Goal: Task Accomplishment & Management: Use online tool/utility

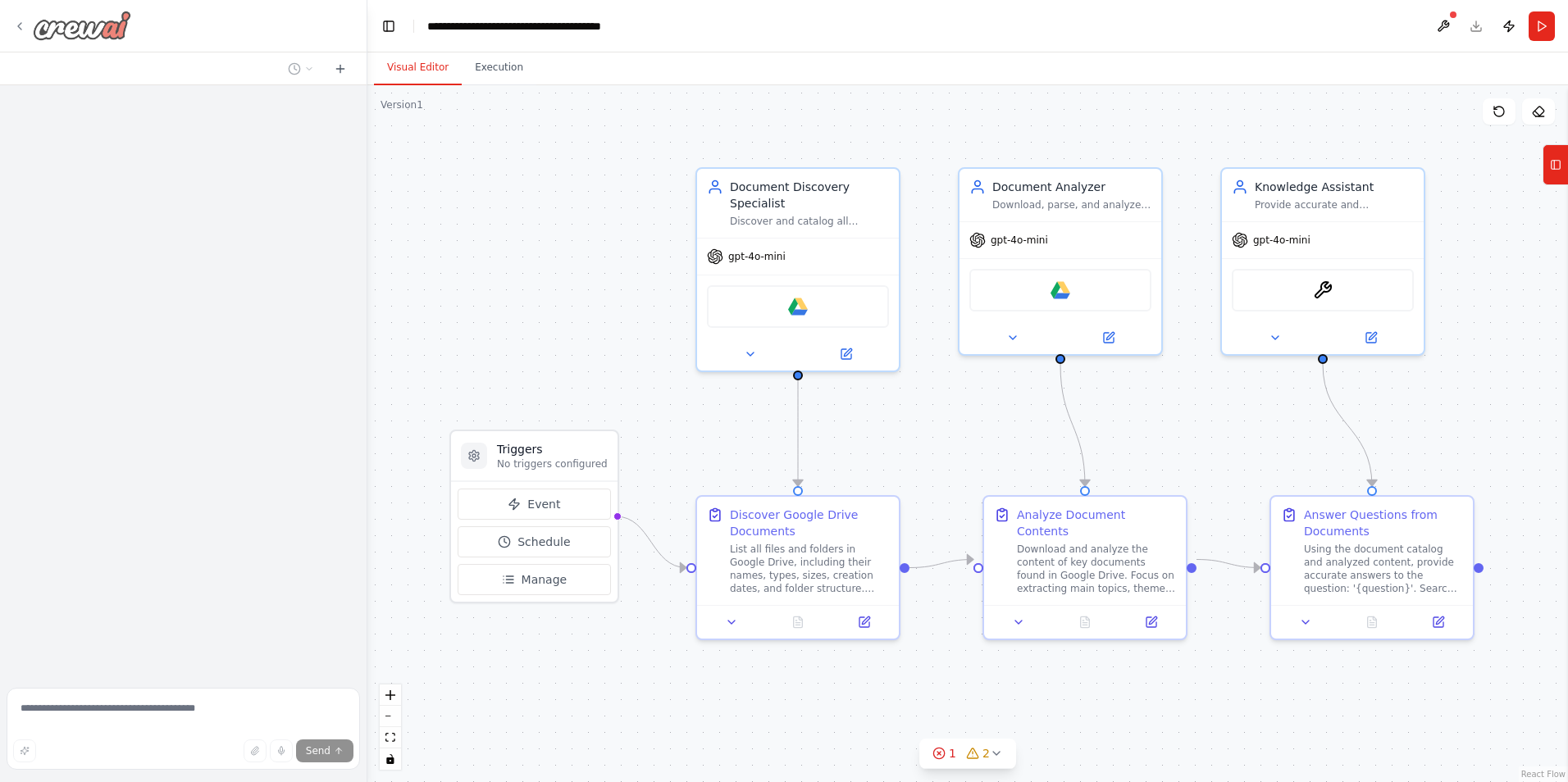
click at [22, 22] on icon at bounding box center [20, 27] width 13 height 13
click at [21, 23] on icon at bounding box center [20, 27] width 13 height 13
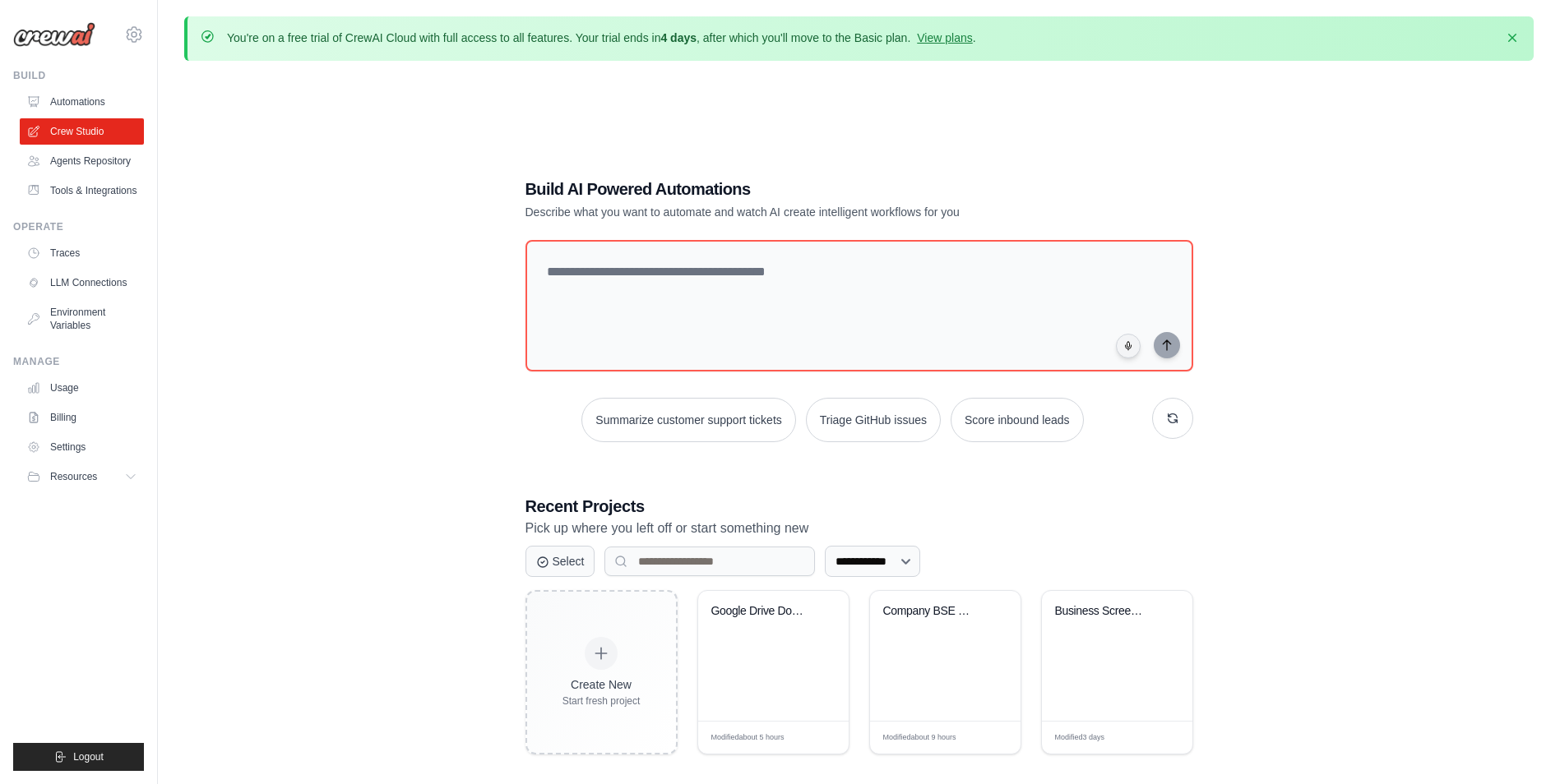
scroll to position [46, 0]
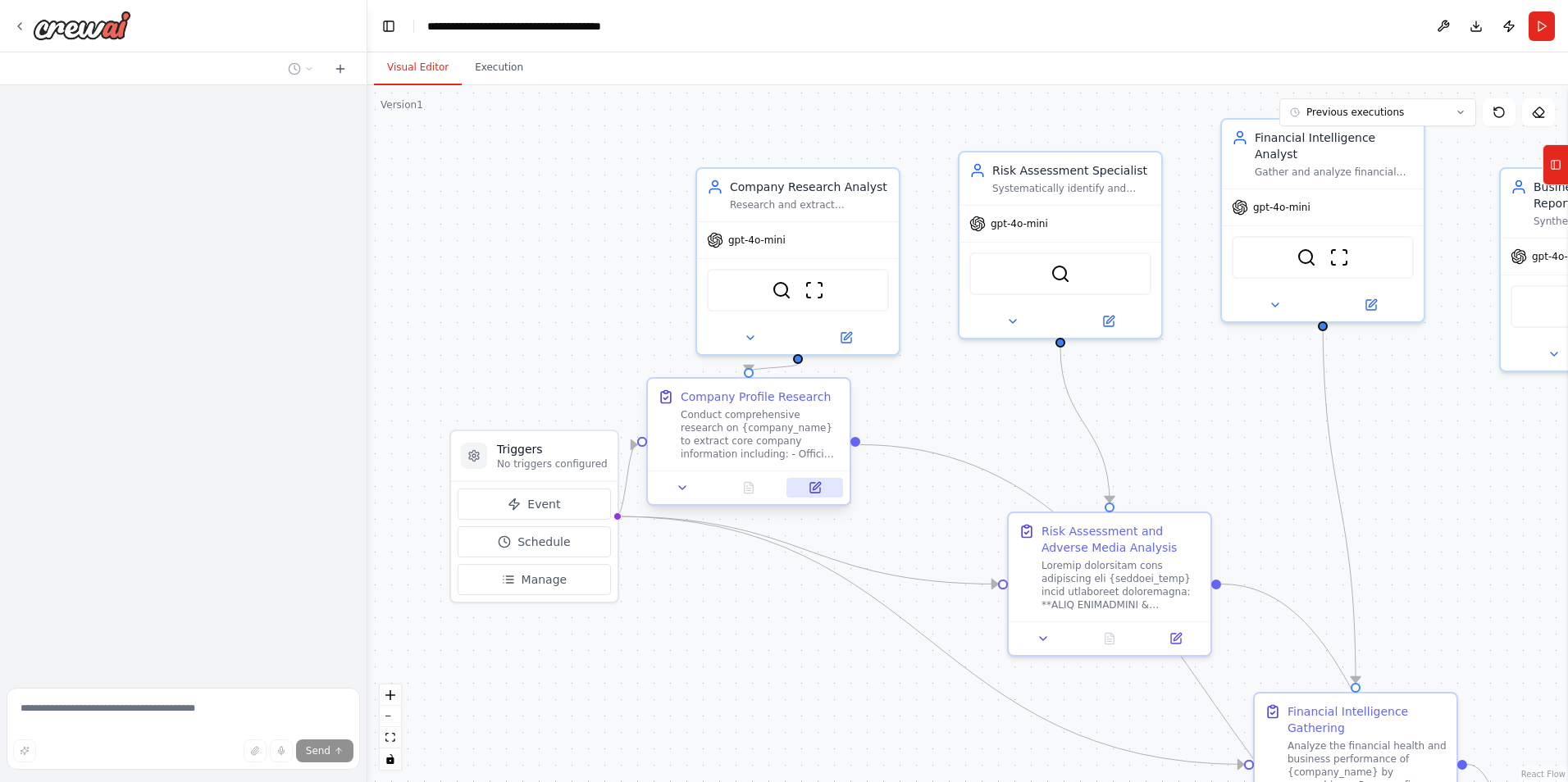
click at [815, 486] on icon at bounding box center [816, 486] width 8 height 8
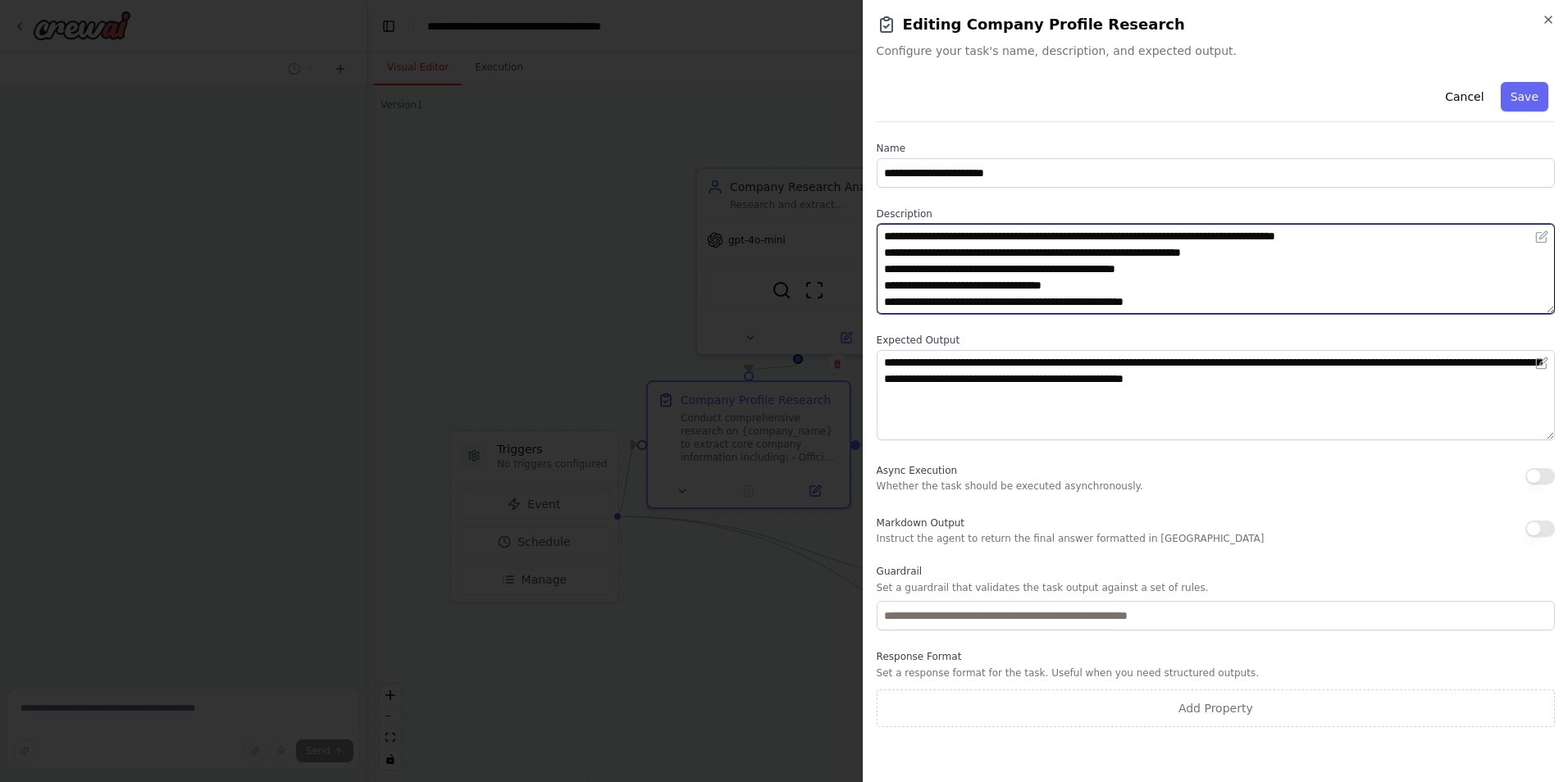
click at [994, 276] on textarea "**********" at bounding box center [1215, 268] width 678 height 90
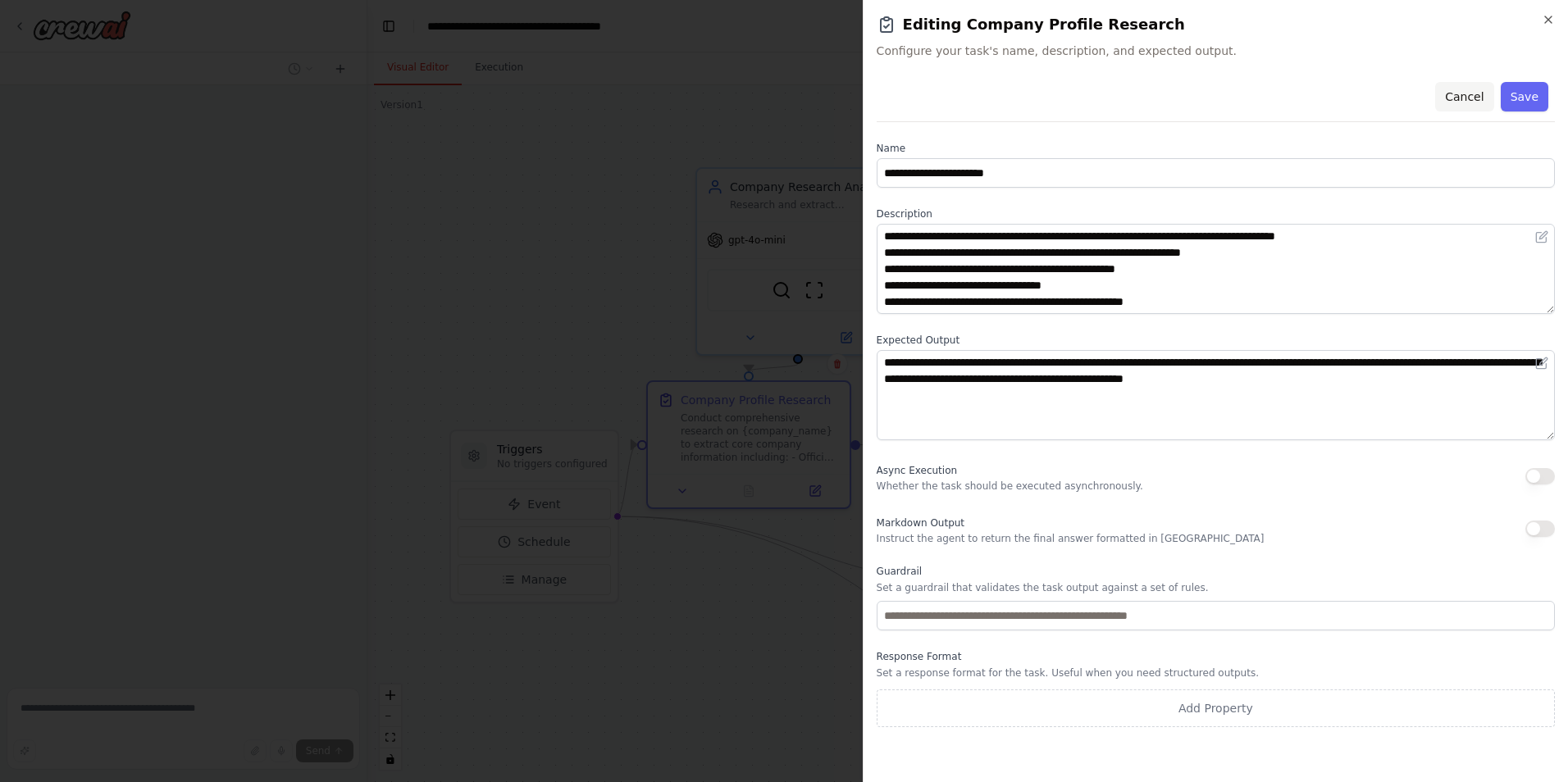
click at [1465, 87] on button "Cancel" at bounding box center [1464, 97] width 58 height 29
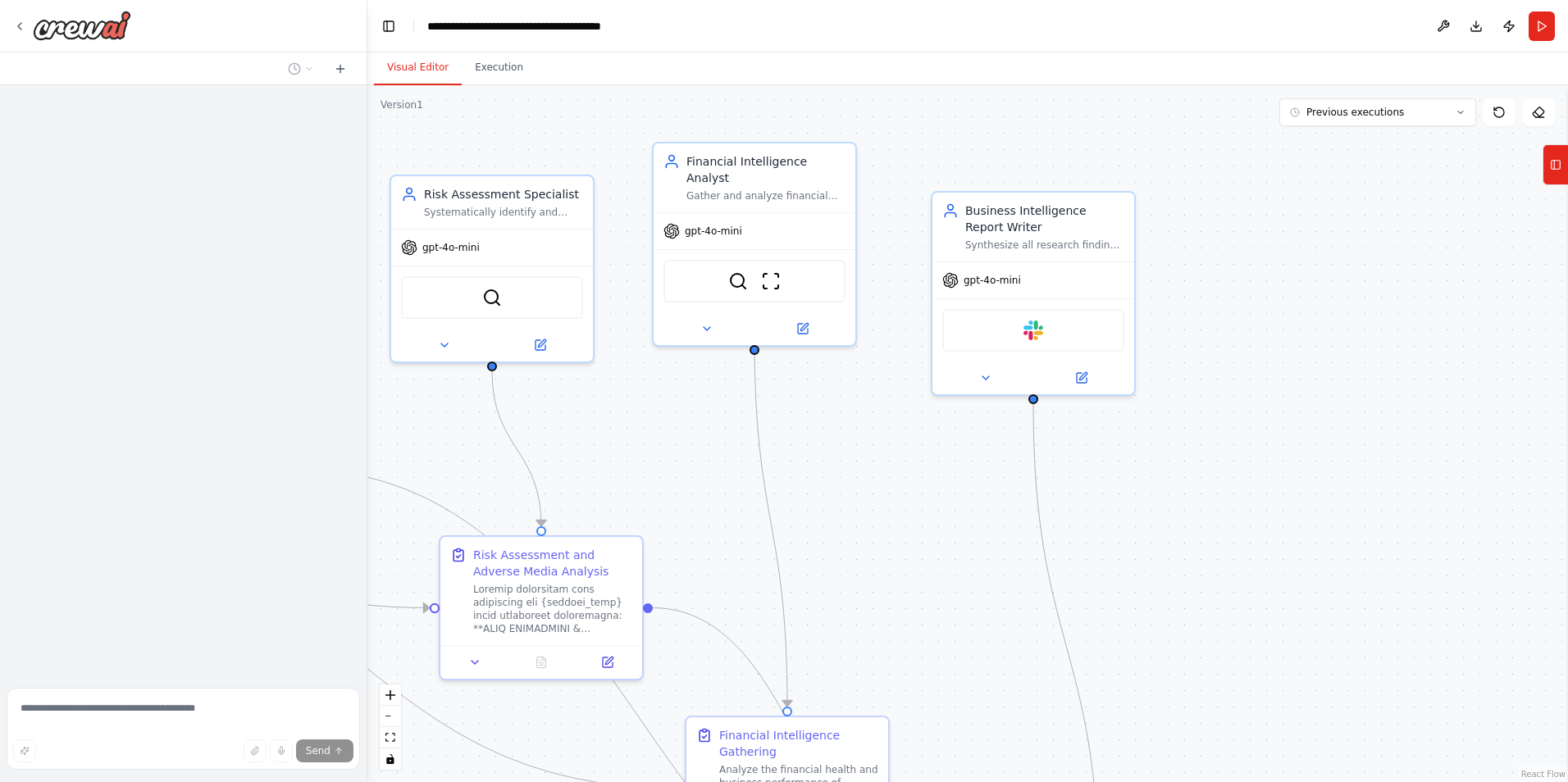
drag, startPoint x: 1352, startPoint y: 491, endPoint x: 781, endPoint y: 518, distance: 571.6
click at [781, 518] on div ".deletable-edge-delete-btn { width: 20px; height: 20px; border: 0px solid #ffff…" at bounding box center [968, 433] width 1200 height 697
click at [1085, 375] on button at bounding box center [1079, 377] width 93 height 20
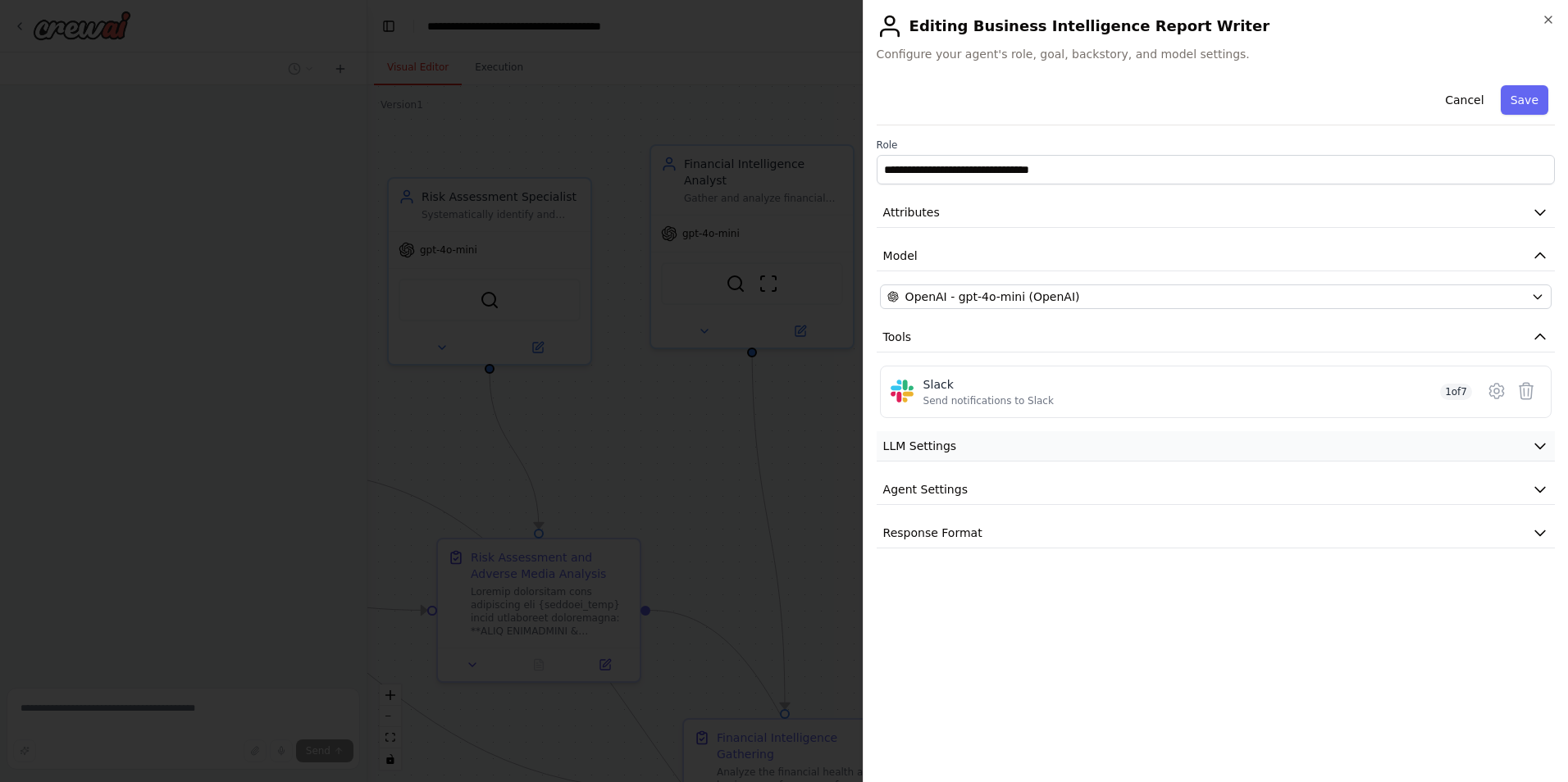
click at [1532, 441] on icon "button" at bounding box center [1540, 446] width 16 height 16
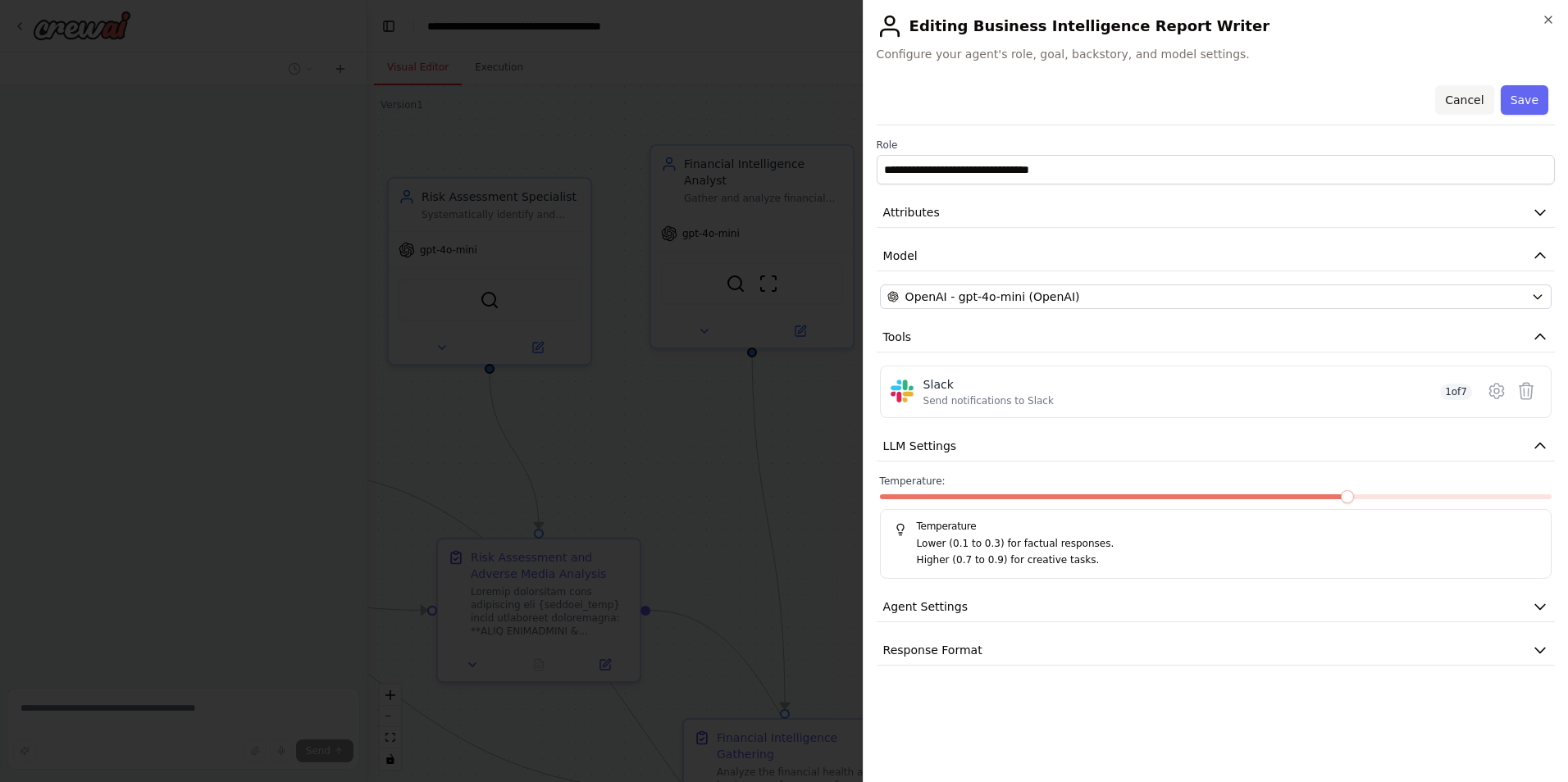
click at [1458, 89] on button "Cancel" at bounding box center [1464, 100] width 58 height 29
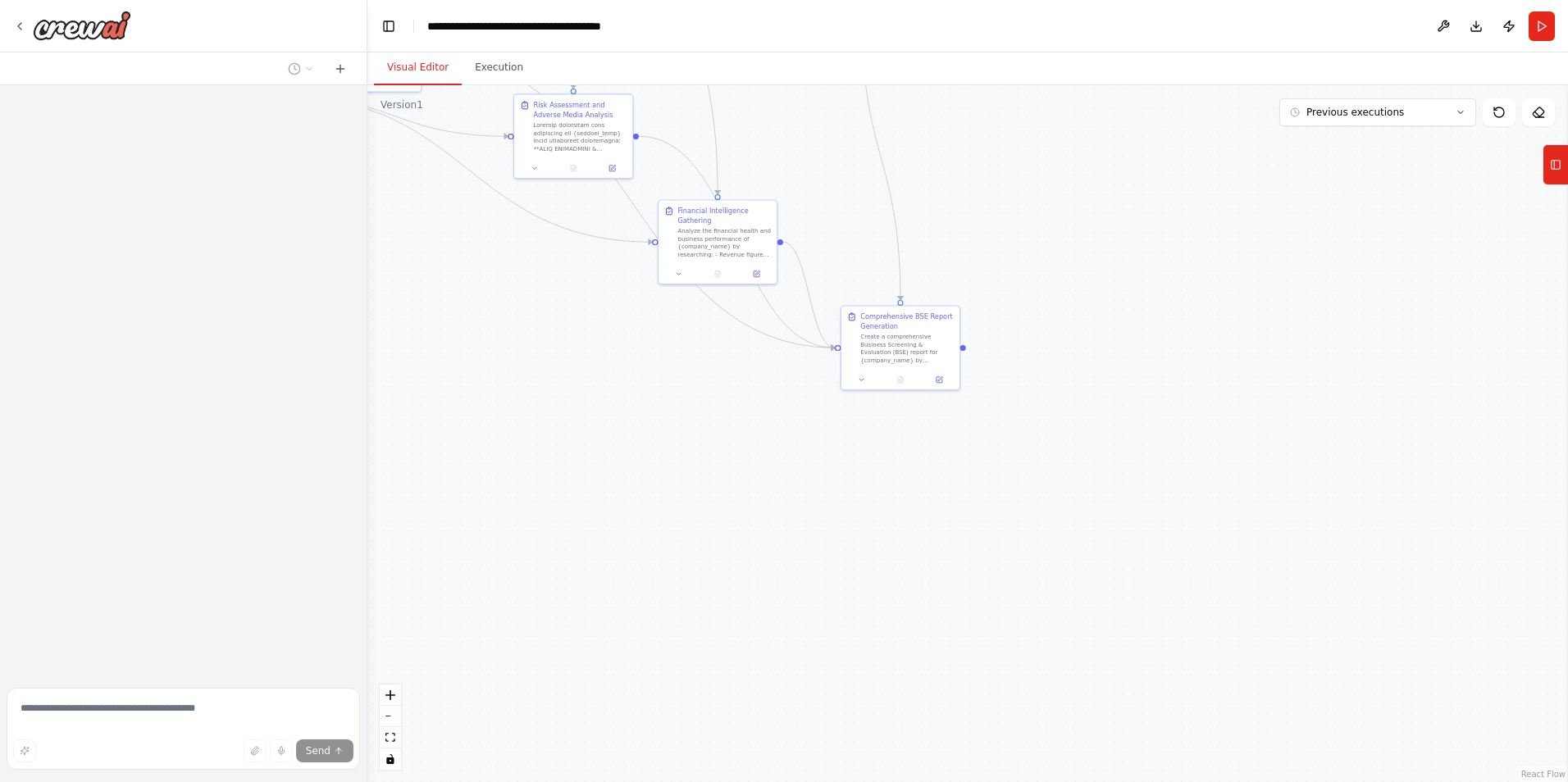
drag, startPoint x: 1178, startPoint y: 607, endPoint x: 1013, endPoint y: 193, distance: 445.7
click at [1013, 193] on div ".deletable-edge-delete-btn { width: 20px; height: 20px; border: 0px solid #ffff…" at bounding box center [968, 433] width 1200 height 697
click at [939, 378] on icon at bounding box center [940, 376] width 4 height 4
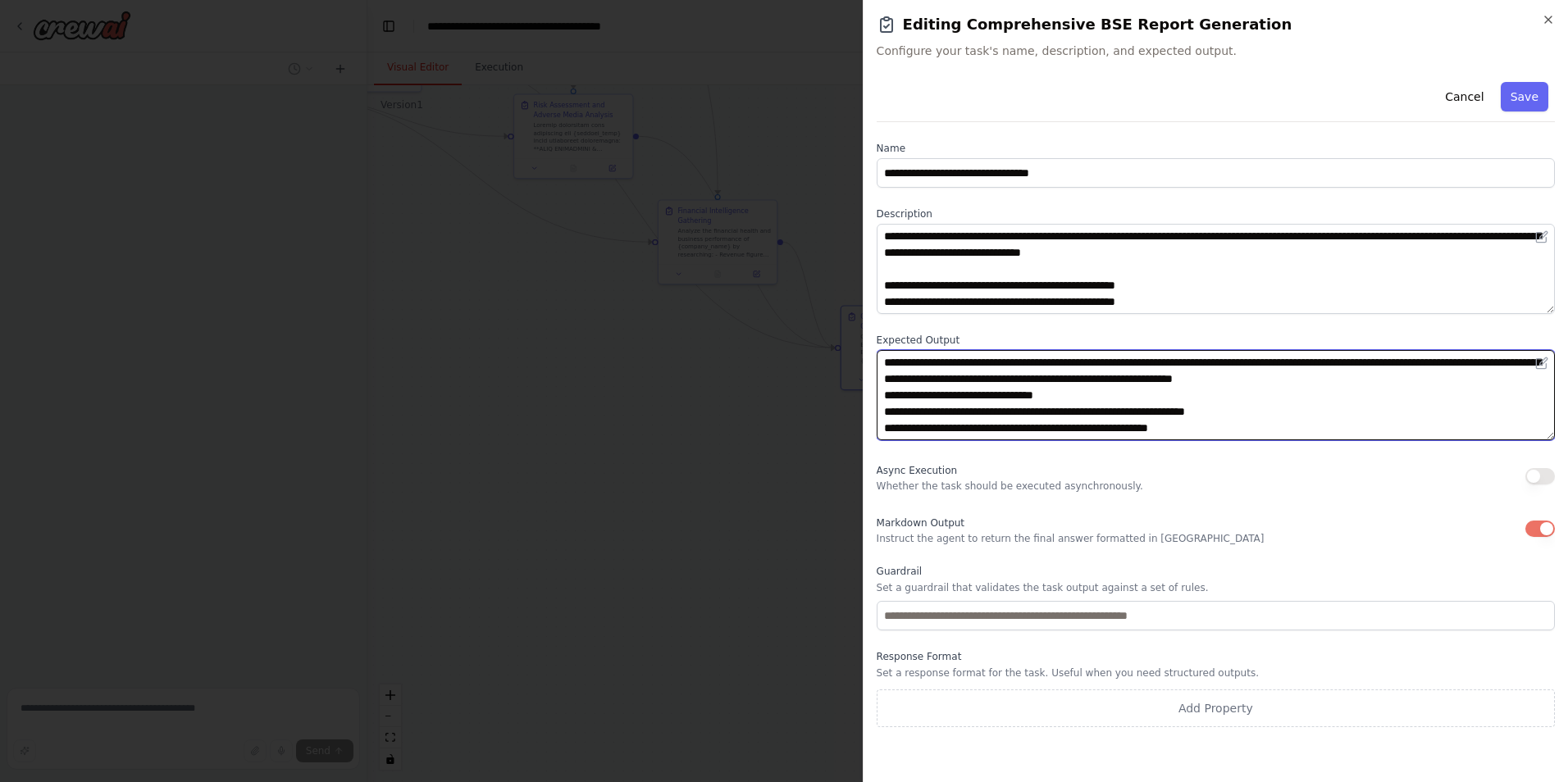
drag, startPoint x: 1081, startPoint y: 393, endPoint x: 866, endPoint y: 363, distance: 217.1
click at [866, 363] on div "**********" at bounding box center [1215, 391] width 705 height 782
click at [978, 400] on textarea "**********" at bounding box center [1215, 394] width 678 height 90
drag, startPoint x: 1163, startPoint y: 410, endPoint x: 1230, endPoint y: 413, distance: 67.1
click at [1230, 413] on textarea "**********" at bounding box center [1215, 394] width 678 height 90
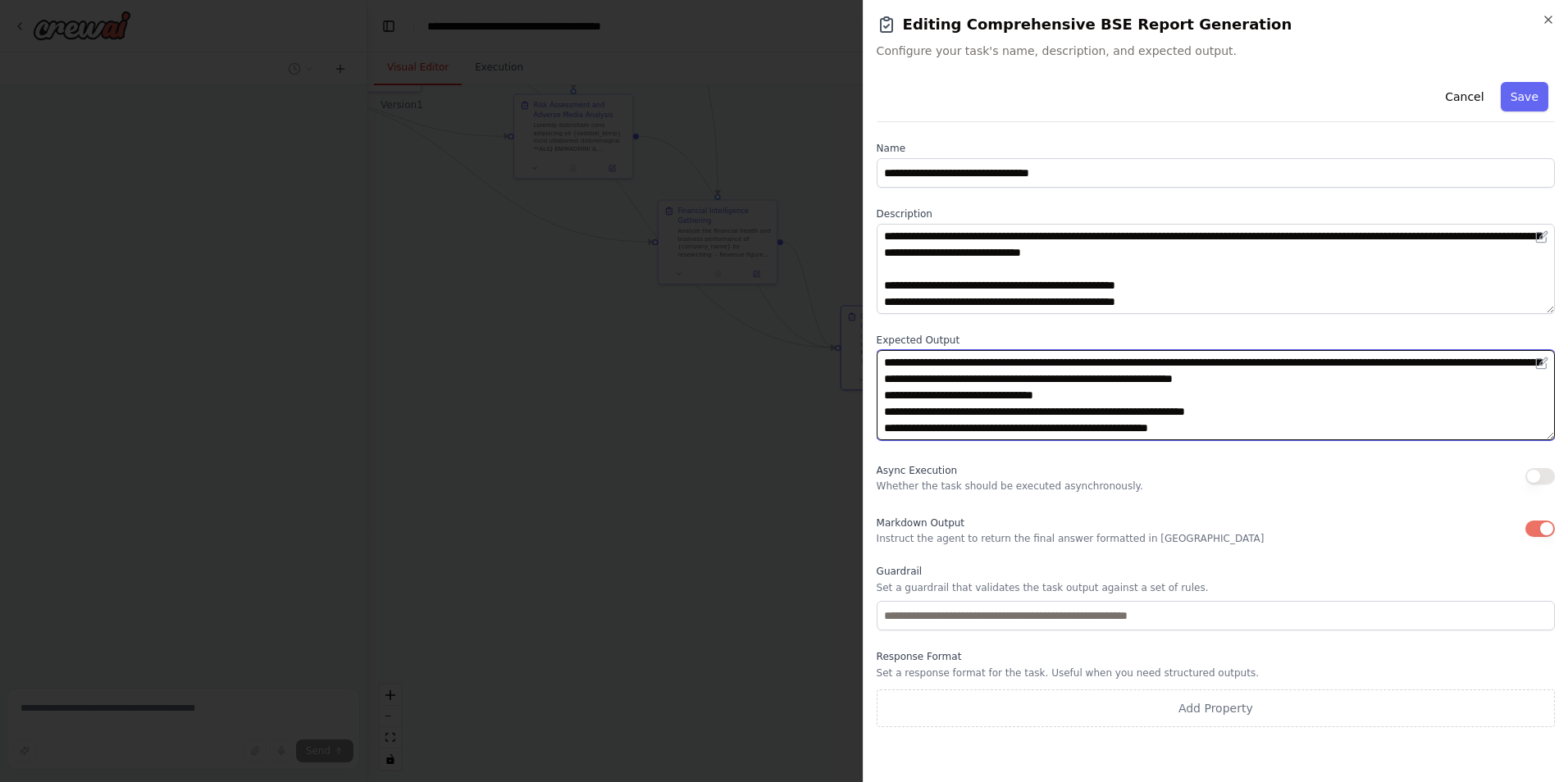
click at [1311, 422] on textarea "**********" at bounding box center [1215, 394] width 678 height 90
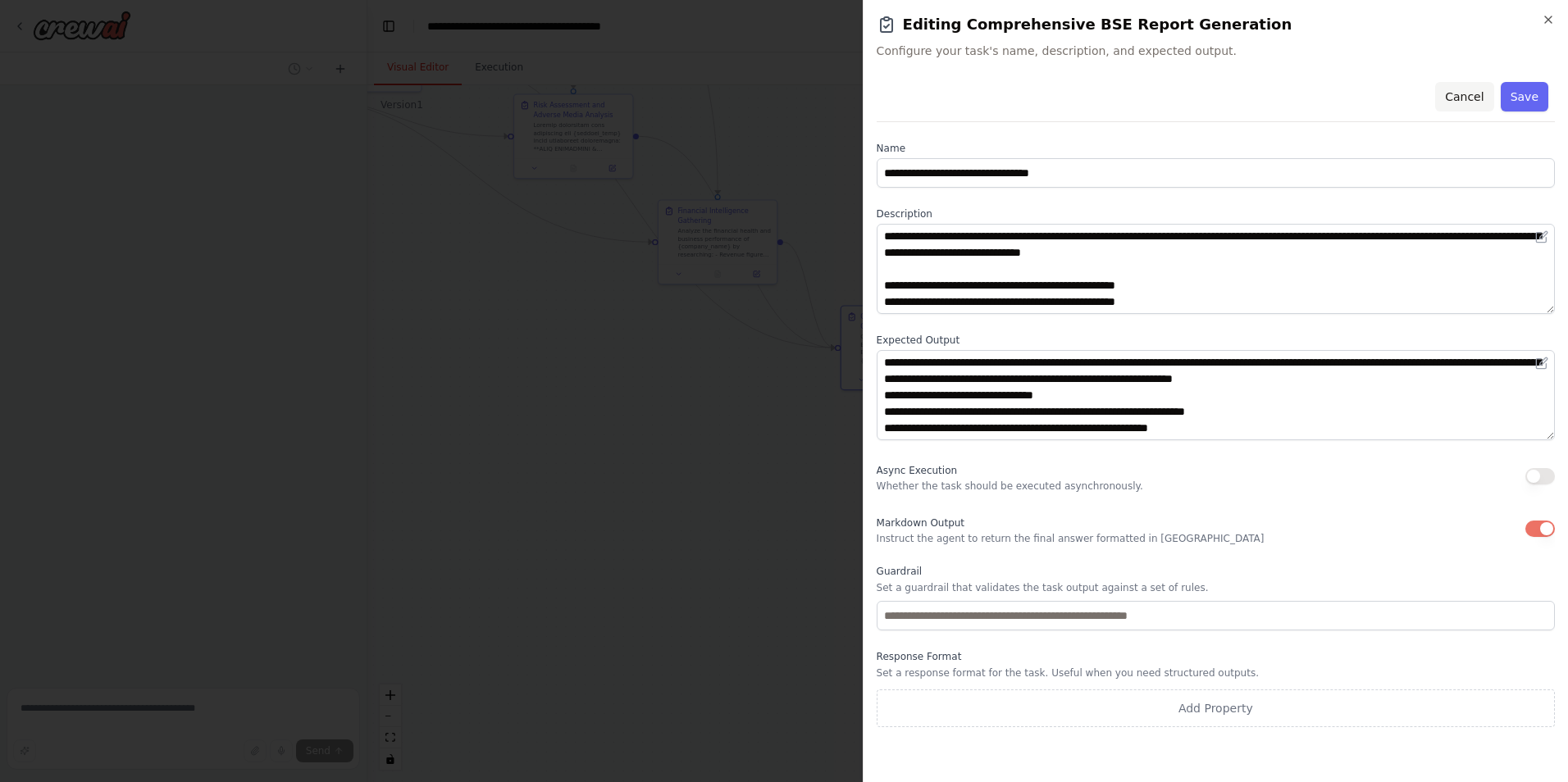
click at [1468, 100] on button "Cancel" at bounding box center [1464, 97] width 58 height 29
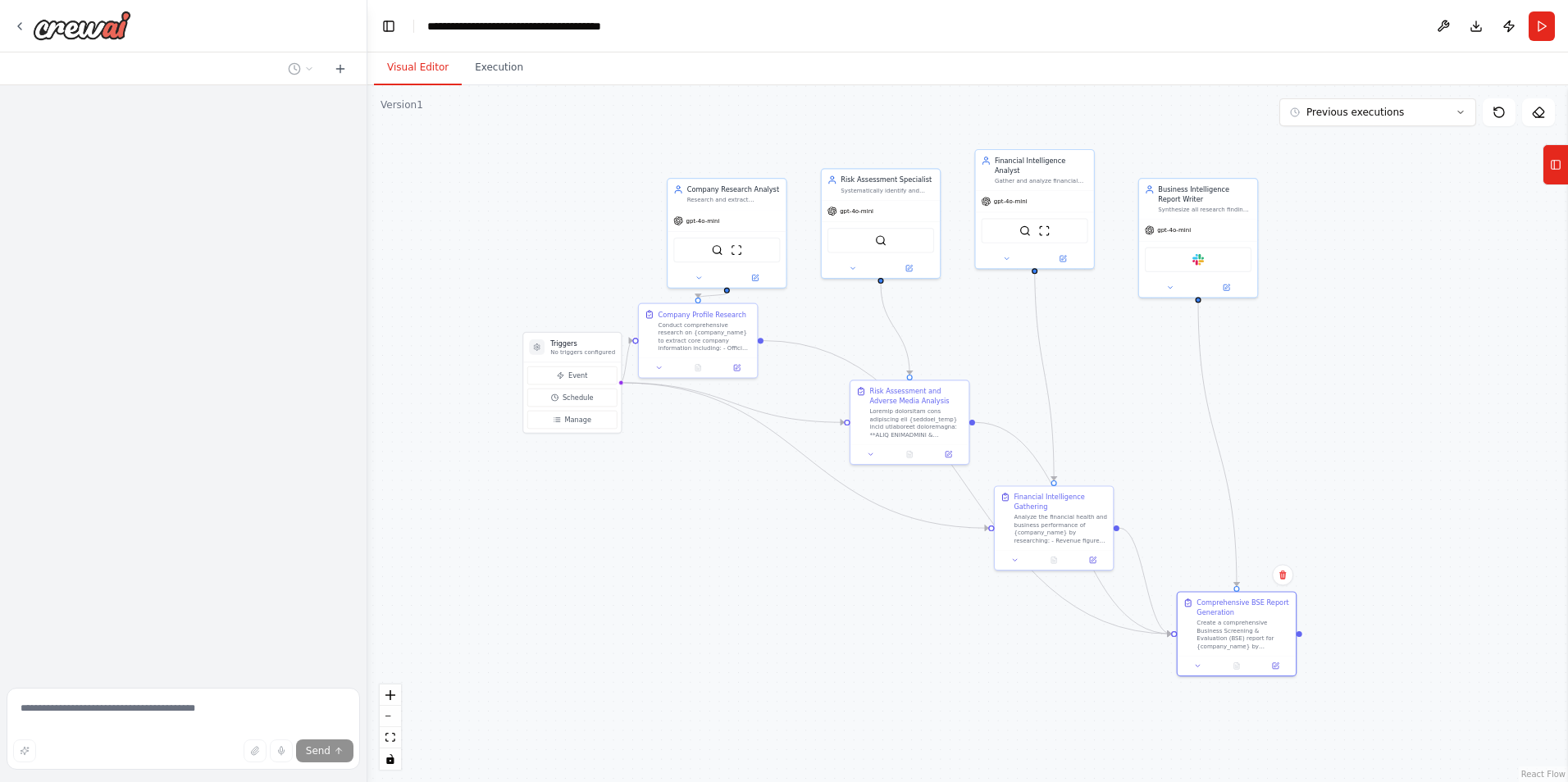
drag, startPoint x: 1110, startPoint y: 246, endPoint x: 1447, endPoint y: 533, distance: 442.6
click at [1447, 533] on div ".deletable-edge-delete-btn { width: 20px; height: 20px; border: 0px solid #ffff…" at bounding box center [968, 433] width 1200 height 697
click at [1455, 115] on icon at bounding box center [1460, 112] width 9 height 9
click at [1349, 145] on div "10/13/2025" at bounding box center [1387, 143] width 164 height 13
click at [1235, 664] on icon at bounding box center [1236, 664] width 5 height 7
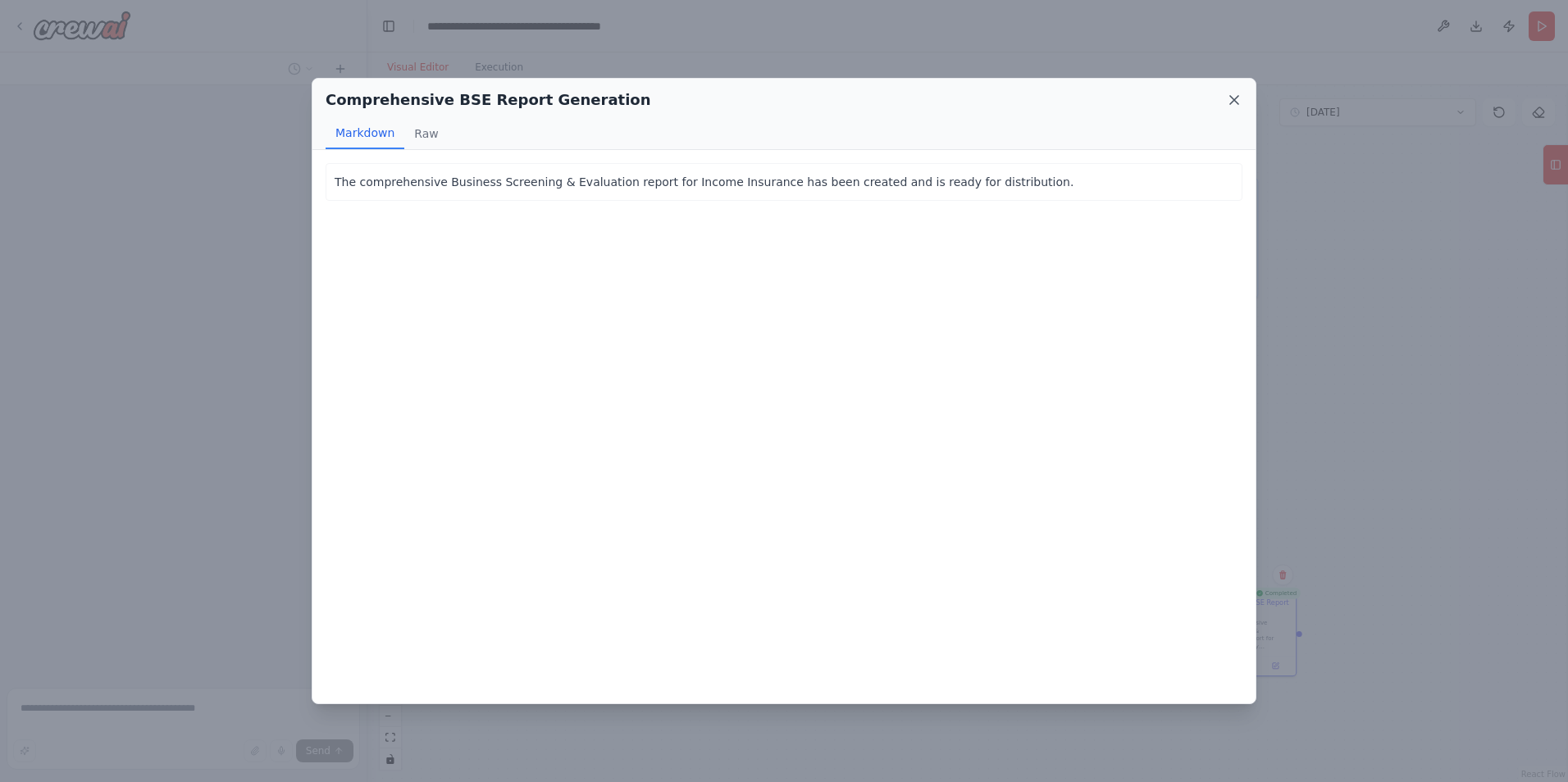
click at [1231, 102] on icon at bounding box center [1233, 100] width 16 height 16
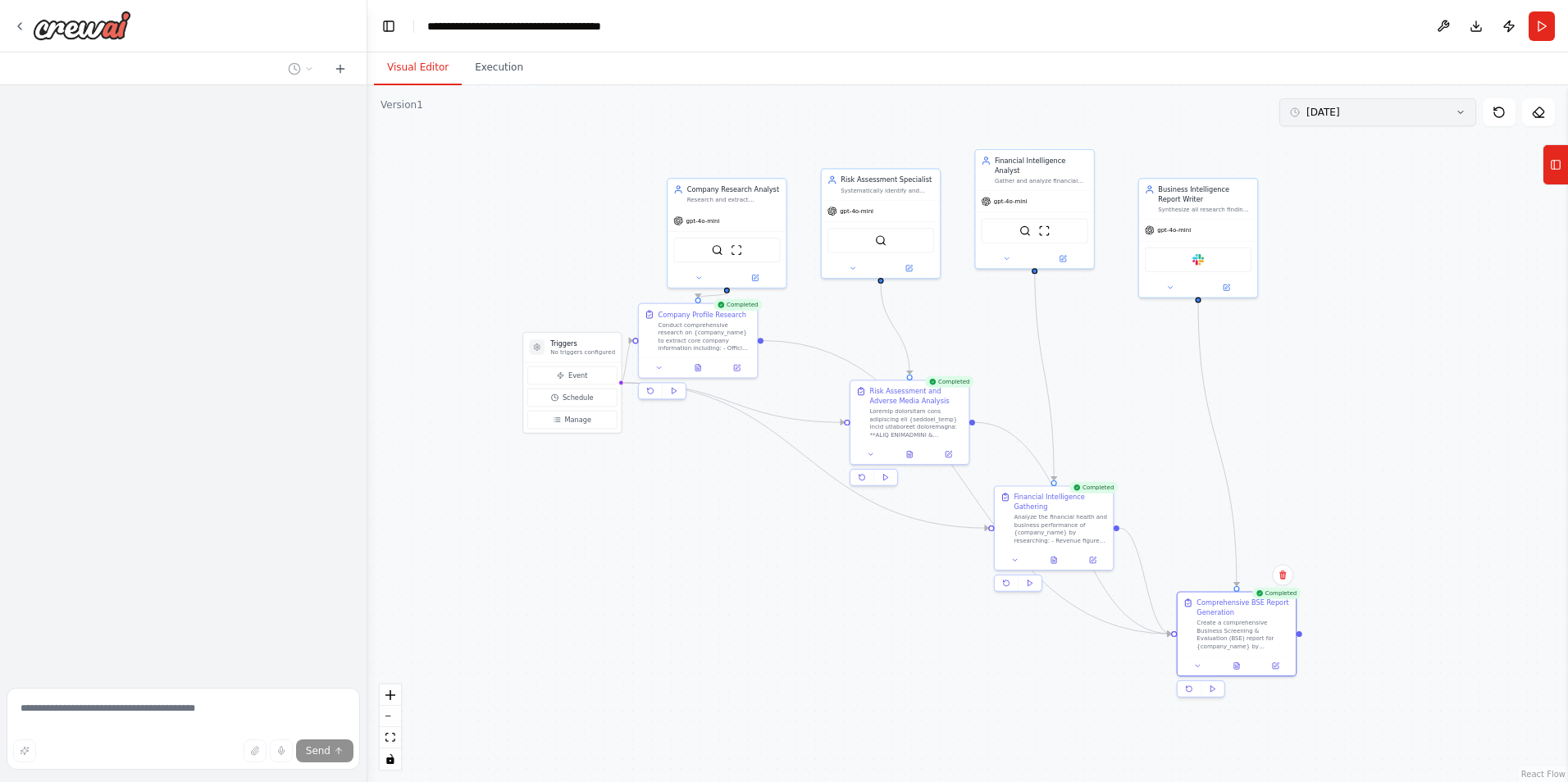
click at [1462, 113] on icon at bounding box center [1460, 112] width 9 height 9
click at [1340, 195] on div "10/13/2025" at bounding box center [1387, 197] width 164 height 13
click at [1236, 664] on icon at bounding box center [1236, 664] width 3 height 0
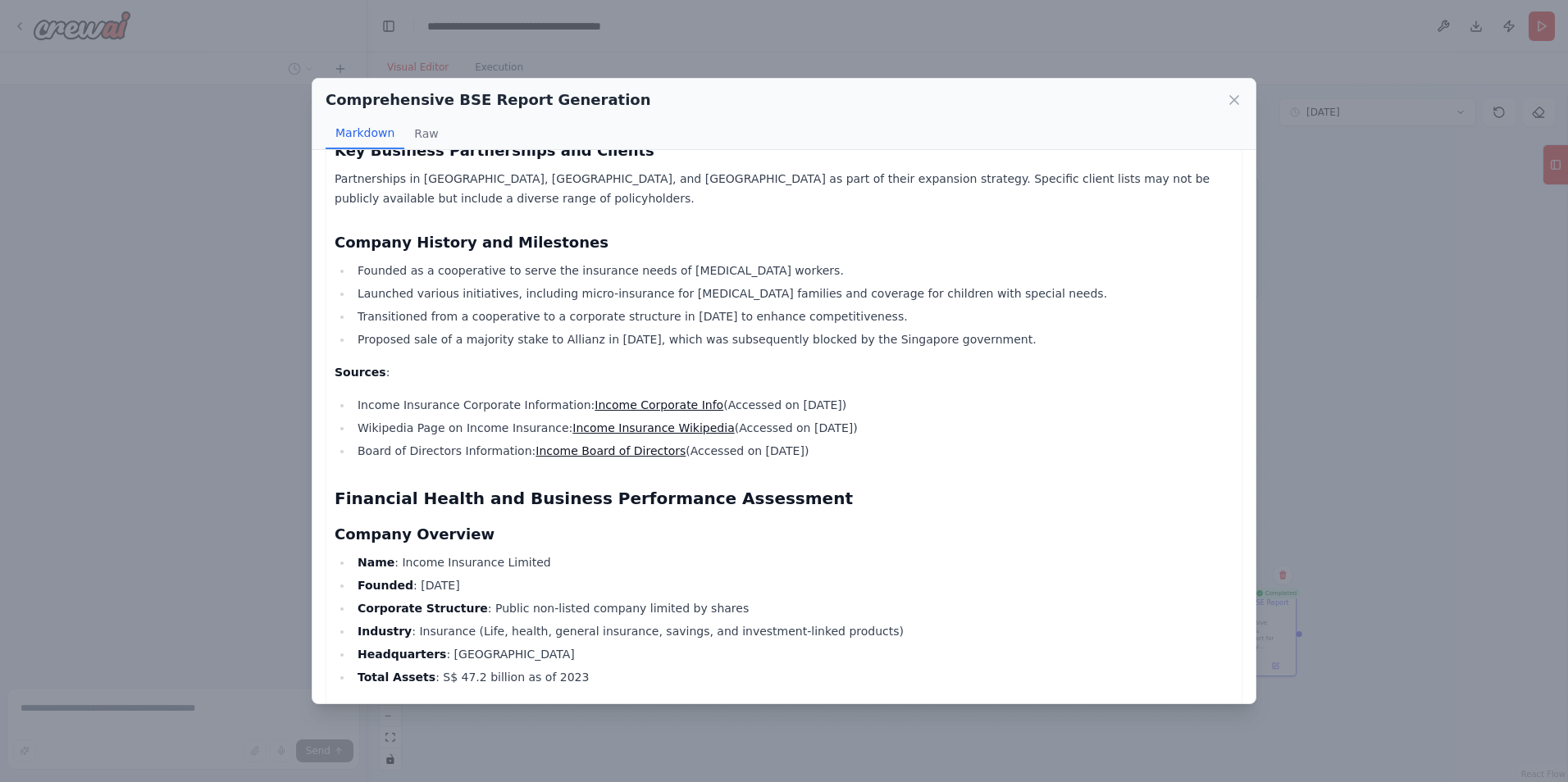
scroll to position [1001, 0]
drag, startPoint x: 562, startPoint y: 318, endPoint x: 944, endPoint y: 319, distance: 382.0
click at [944, 329] on li "Proposed sale of a majority stake to Allianz in 2024, which was subsequently bl…" at bounding box center [793, 338] width 881 height 20
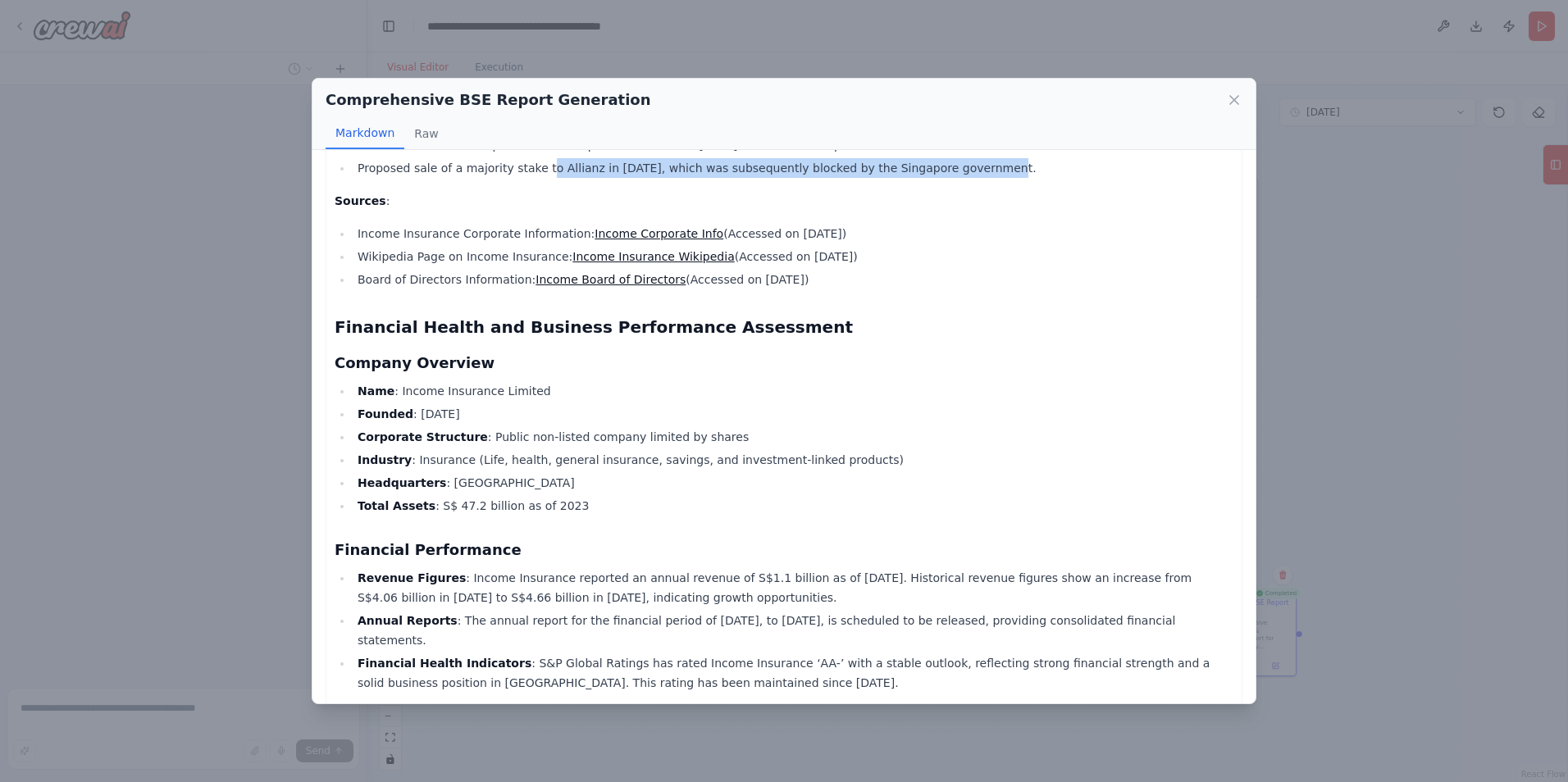
scroll to position [1171, 0]
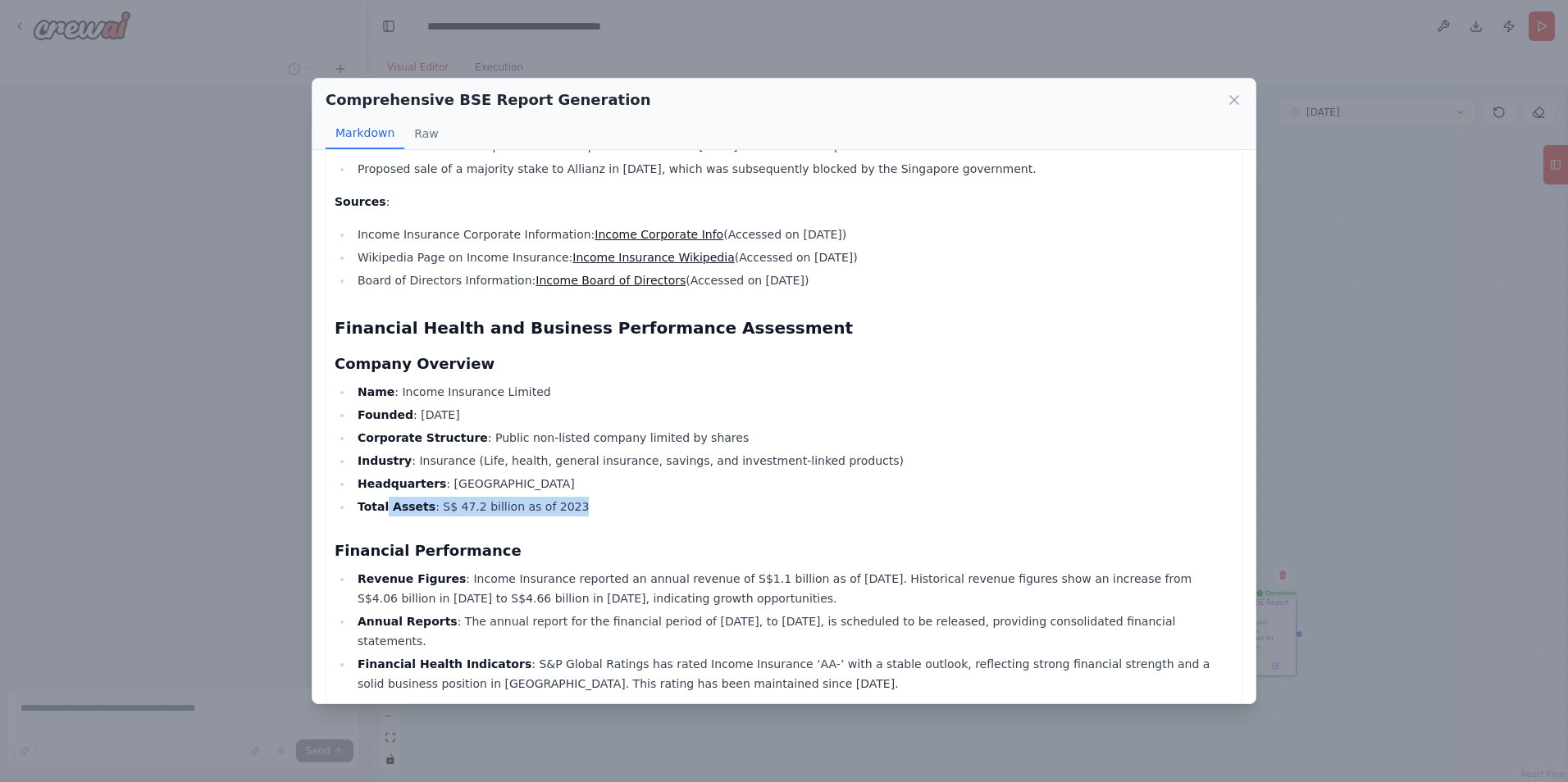
drag, startPoint x: 553, startPoint y: 487, endPoint x: 382, endPoint y: 489, distance: 171.0
click at [382, 497] on li "Total Assets : S$ 47.2 billion as of 2023" at bounding box center [793, 506] width 881 height 20
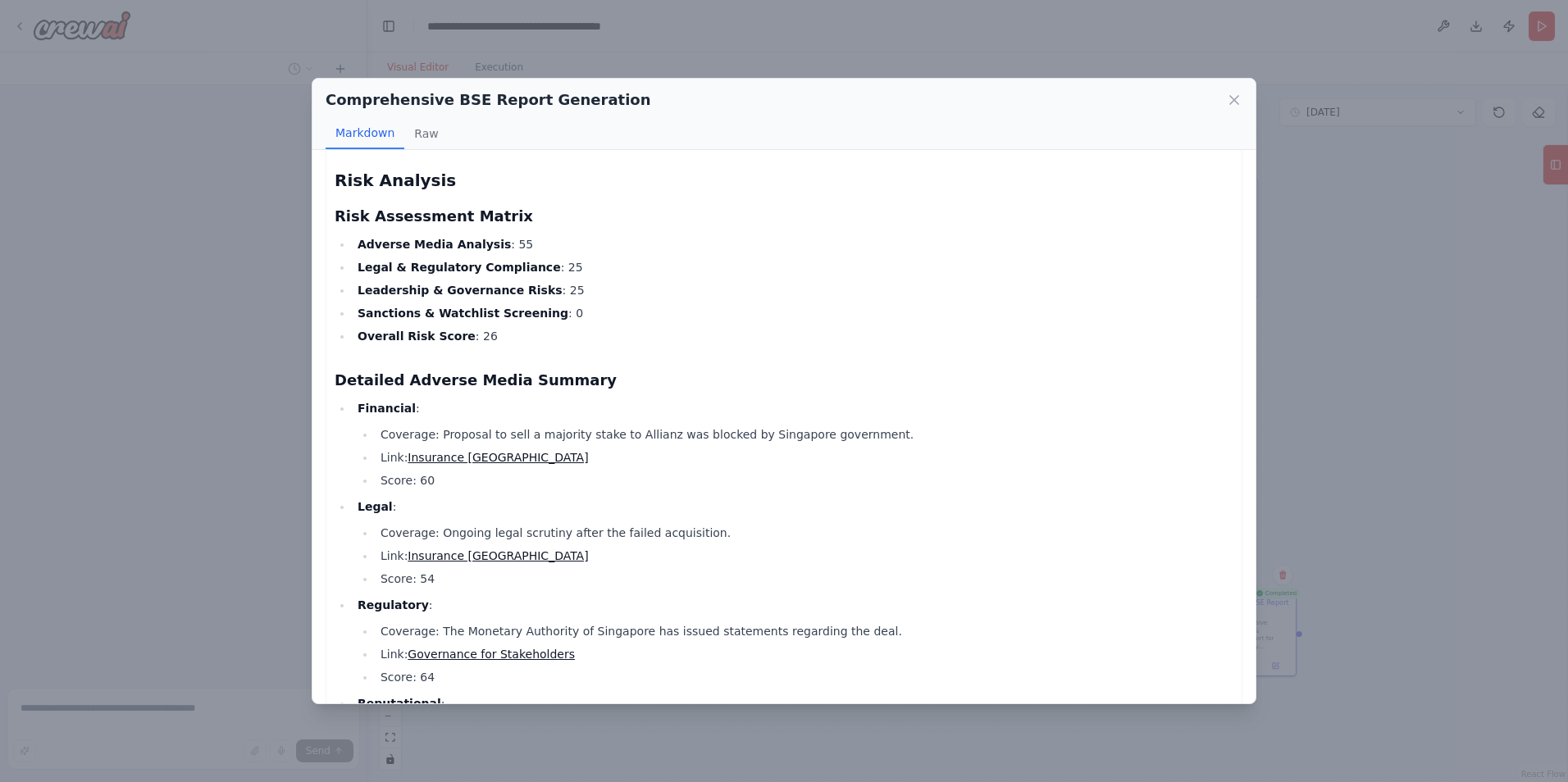
scroll to position [2364, 0]
drag, startPoint x: 434, startPoint y: 445, endPoint x: 401, endPoint y: 441, distance: 33.2
click at [401, 471] on li "Score: 60" at bounding box center [804, 481] width 858 height 20
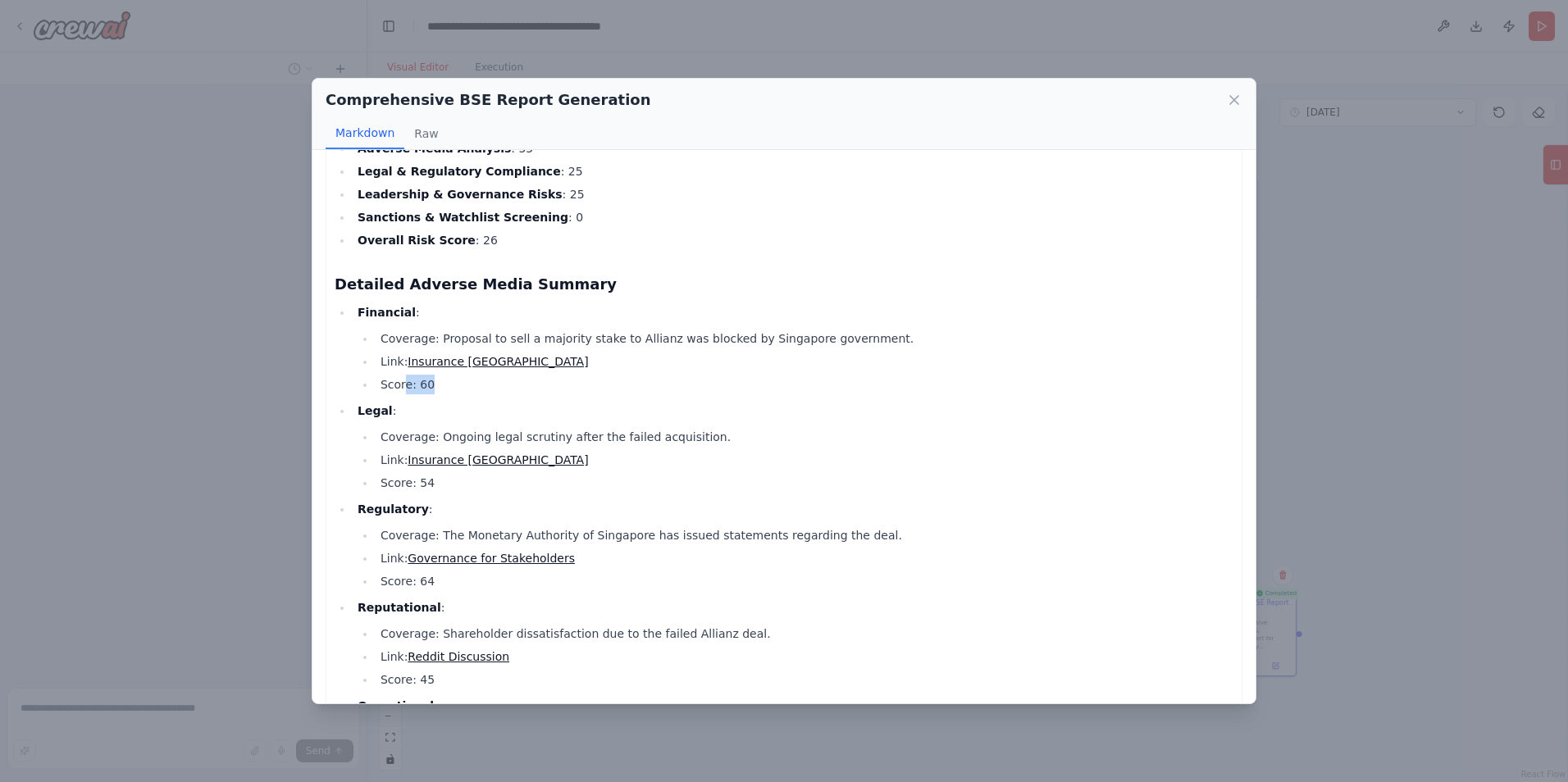
scroll to position [2462, 0]
drag, startPoint x: 447, startPoint y: 540, endPoint x: 404, endPoint y: 543, distance: 43.1
click at [404, 571] on li "Score: 64" at bounding box center [804, 580] width 858 height 20
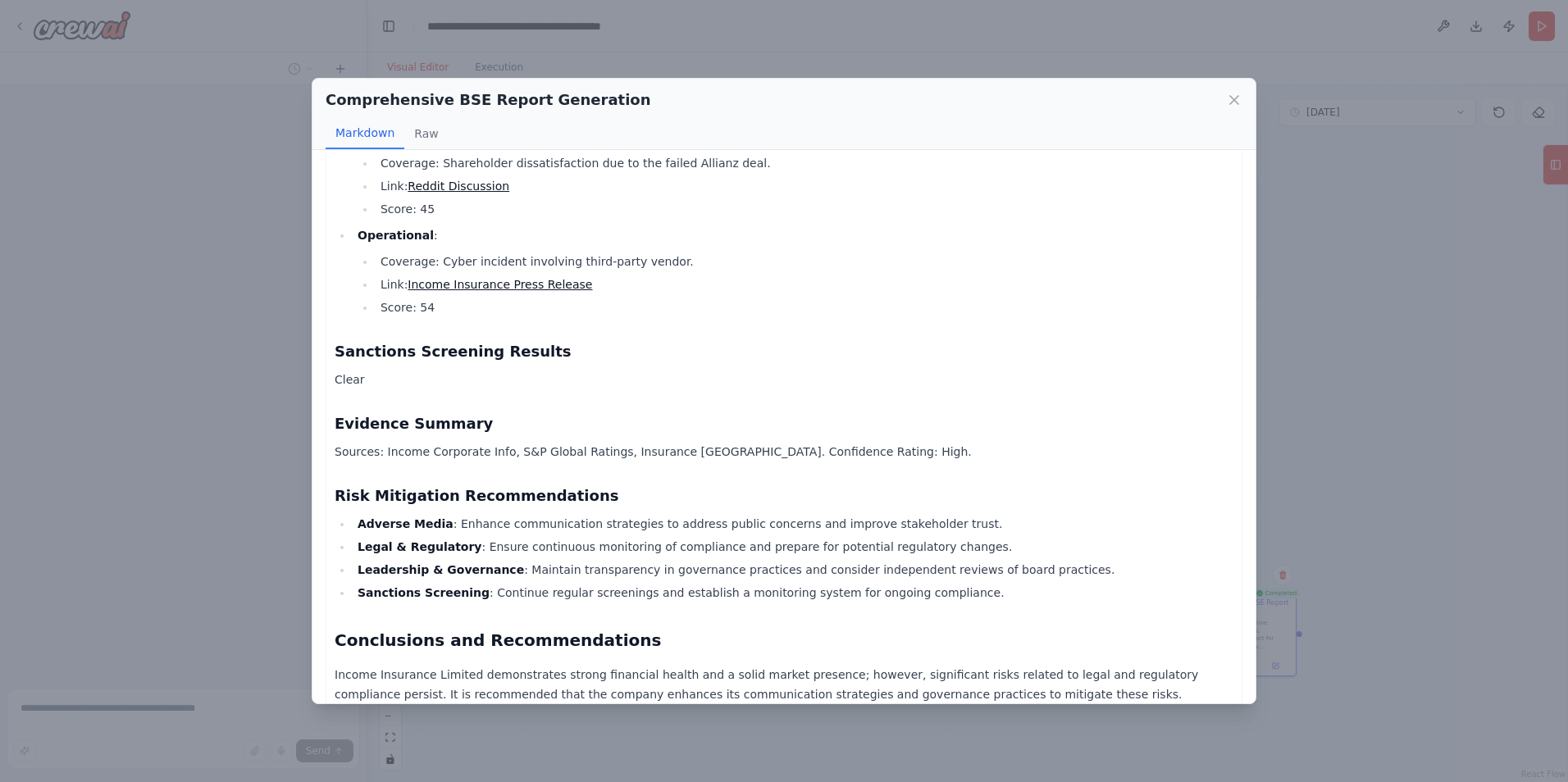
scroll to position [2932, 0]
click at [1237, 97] on icon at bounding box center [1234, 100] width 9 height 9
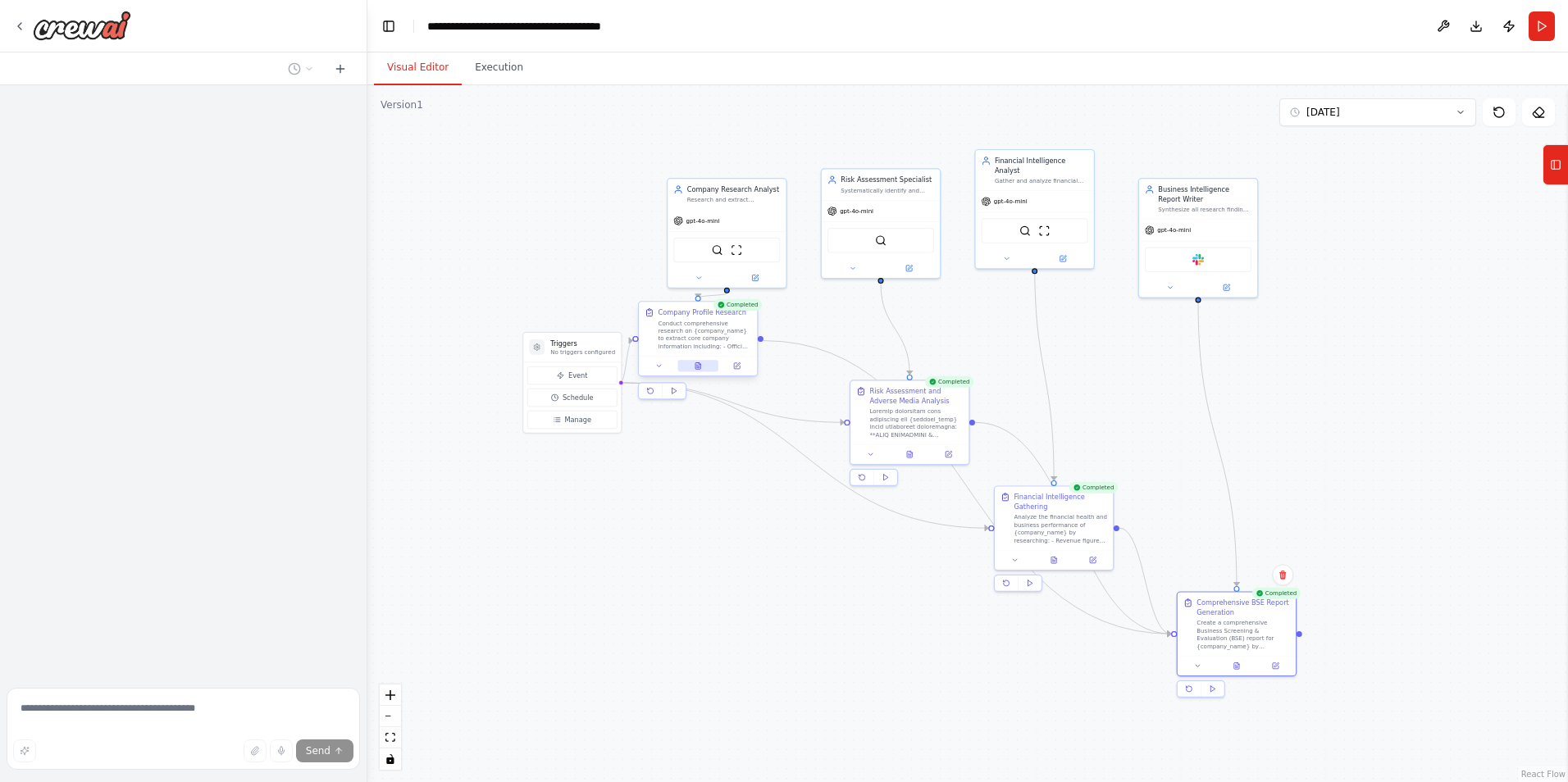
click at [697, 361] on button at bounding box center [698, 366] width 41 height 11
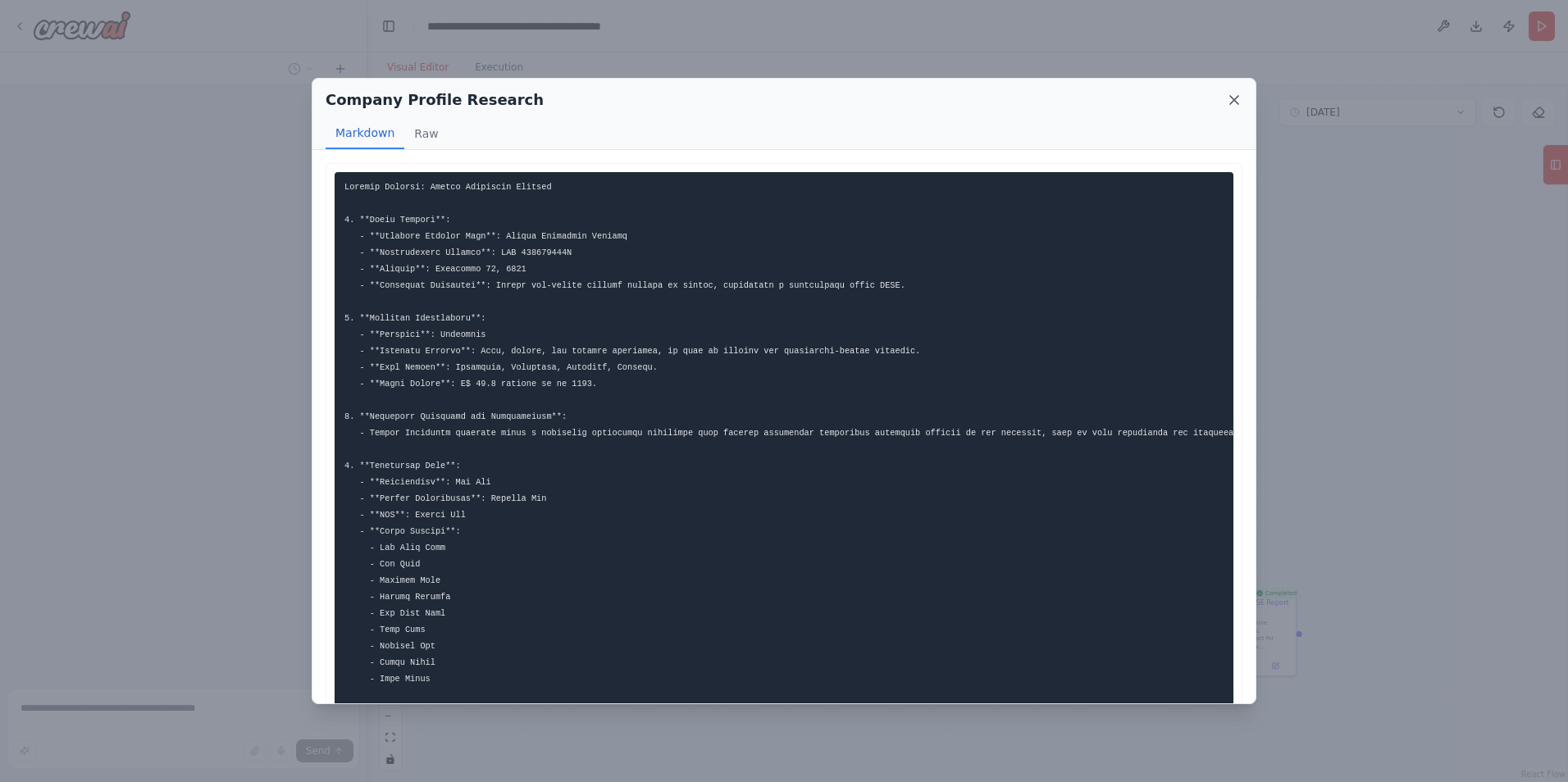
click at [1228, 100] on icon at bounding box center [1233, 100] width 16 height 16
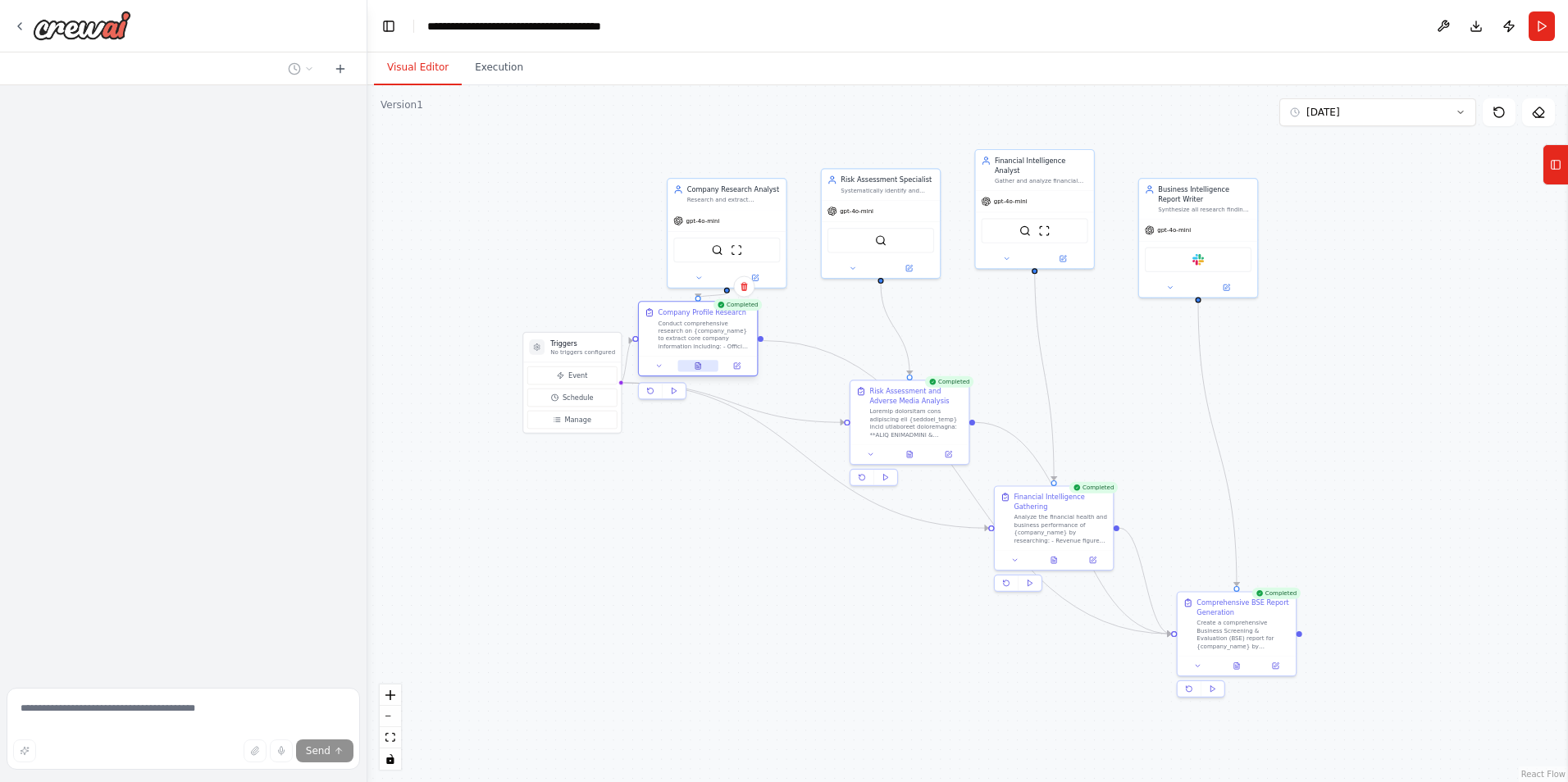
click at [701, 367] on icon at bounding box center [698, 365] width 5 height 7
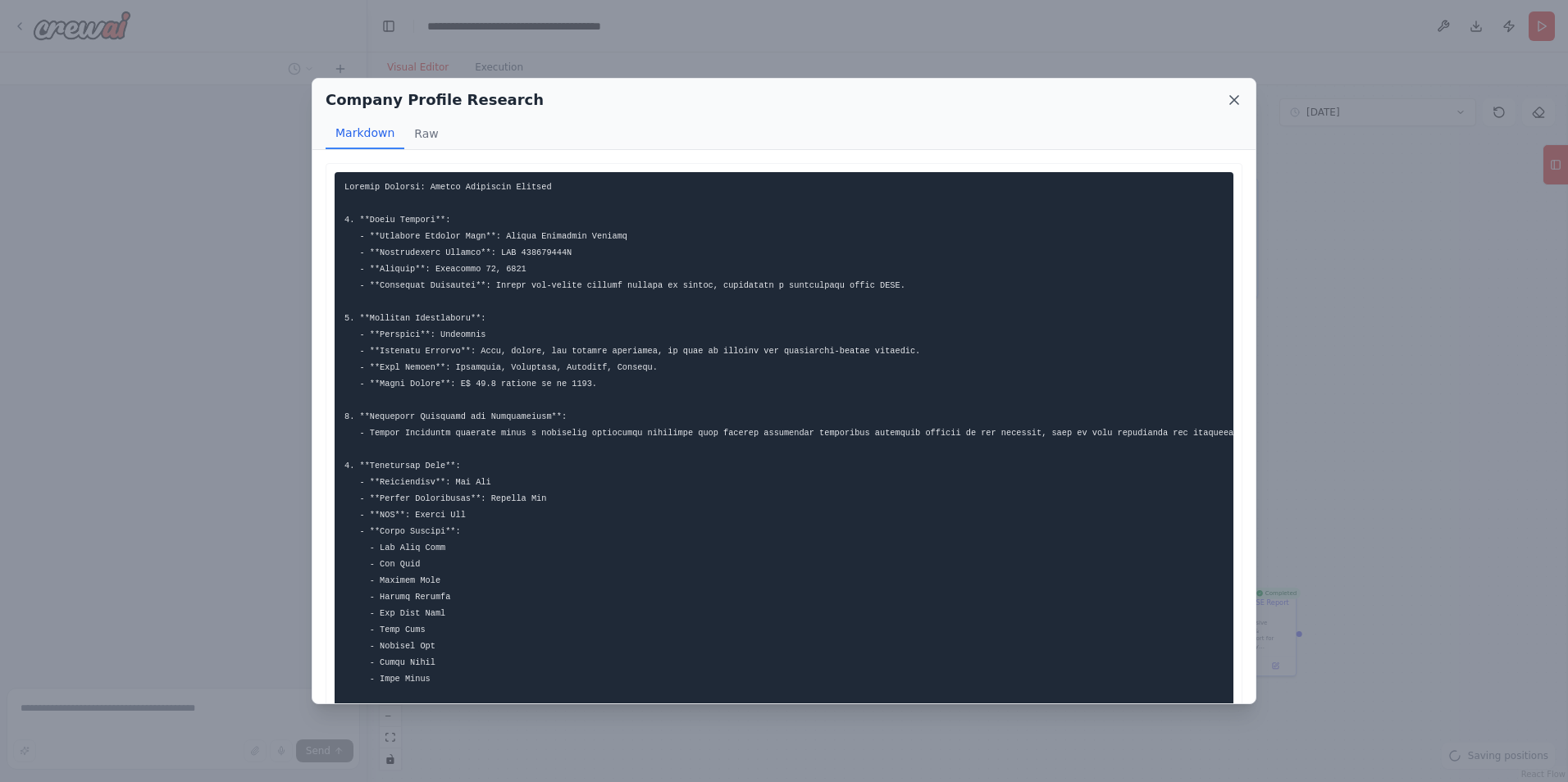
click at [1228, 100] on icon at bounding box center [1233, 100] width 16 height 16
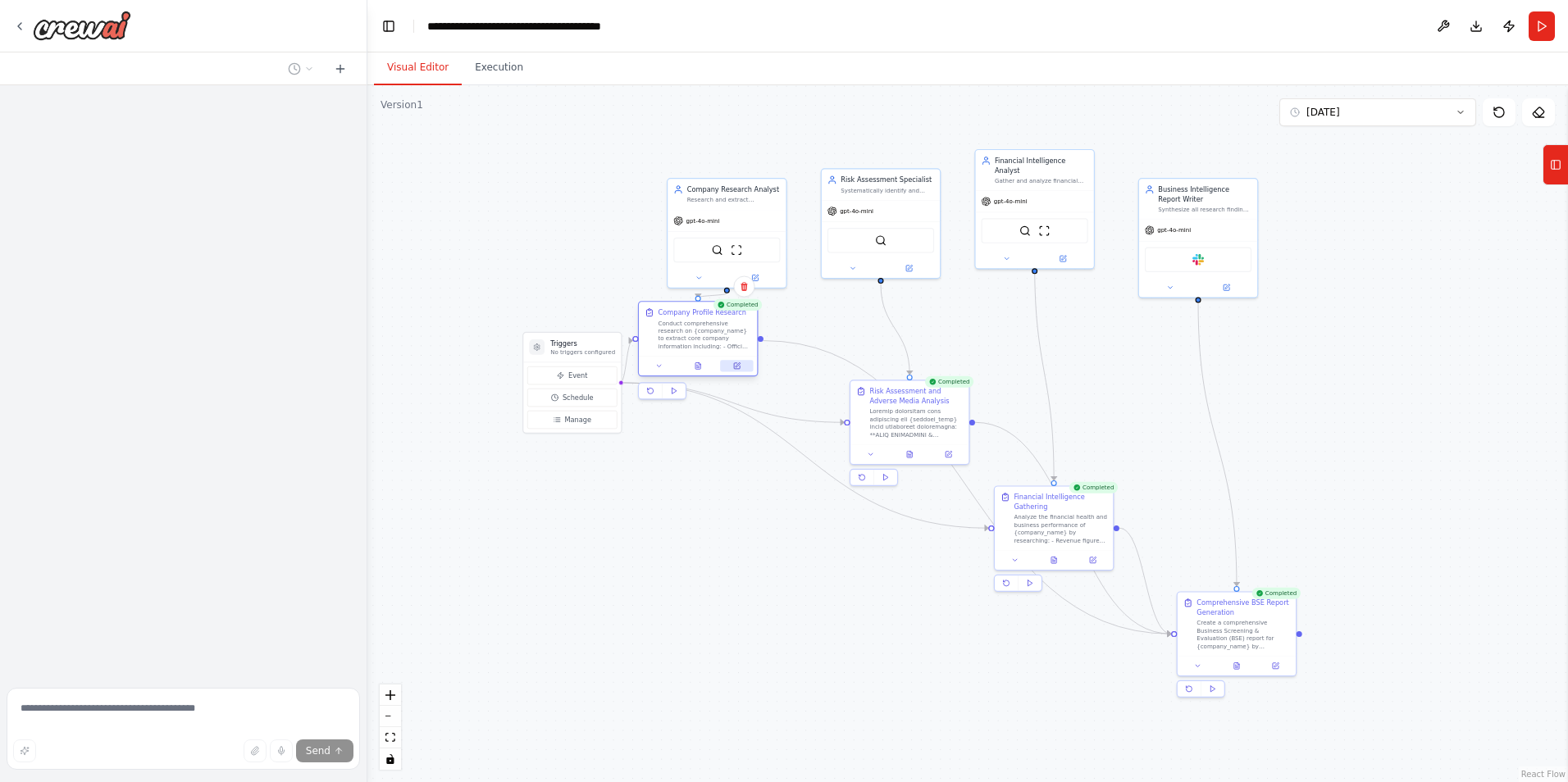
click at [735, 368] on icon at bounding box center [737, 366] width 6 height 6
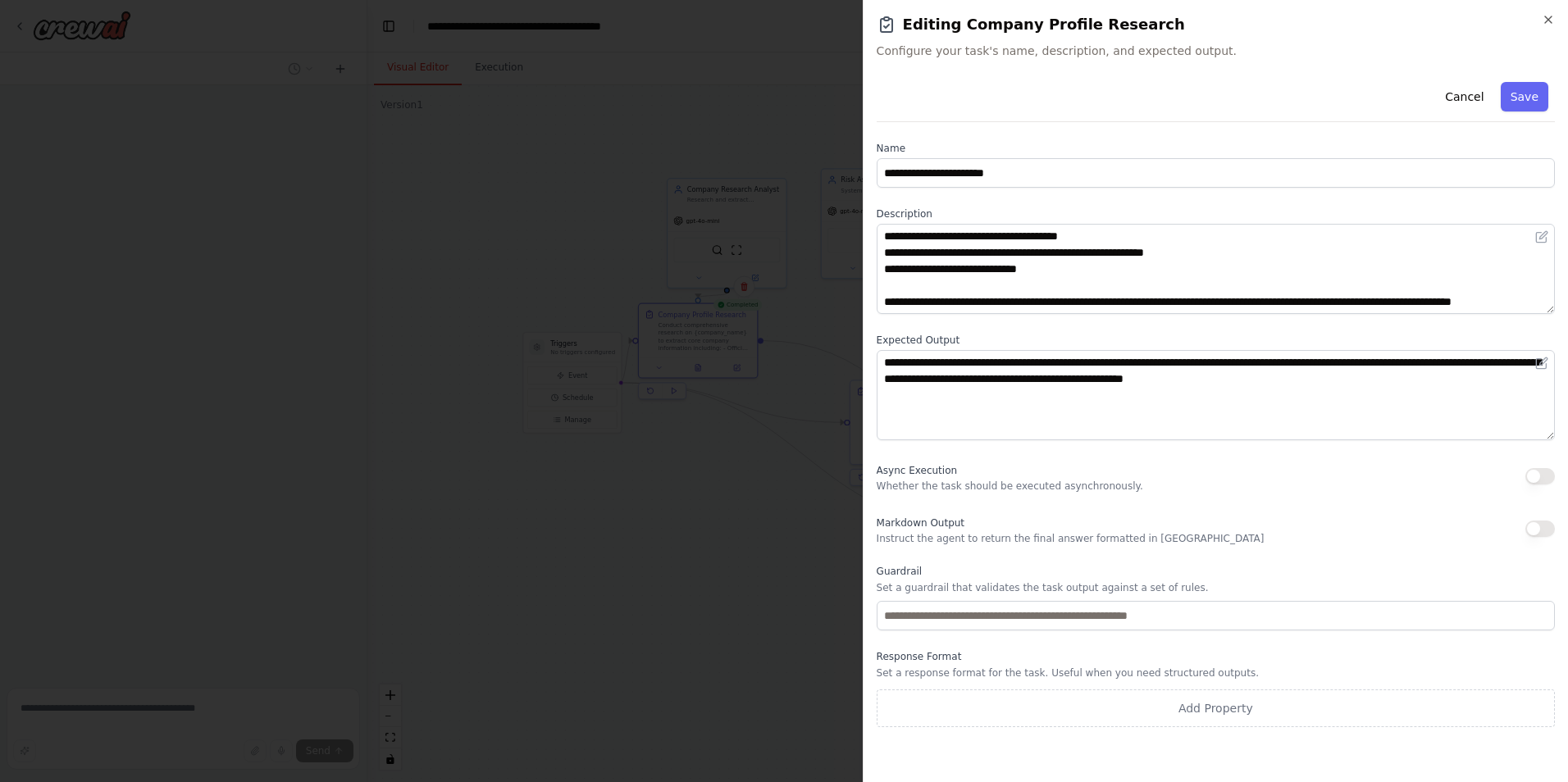
scroll to position [0, 0]
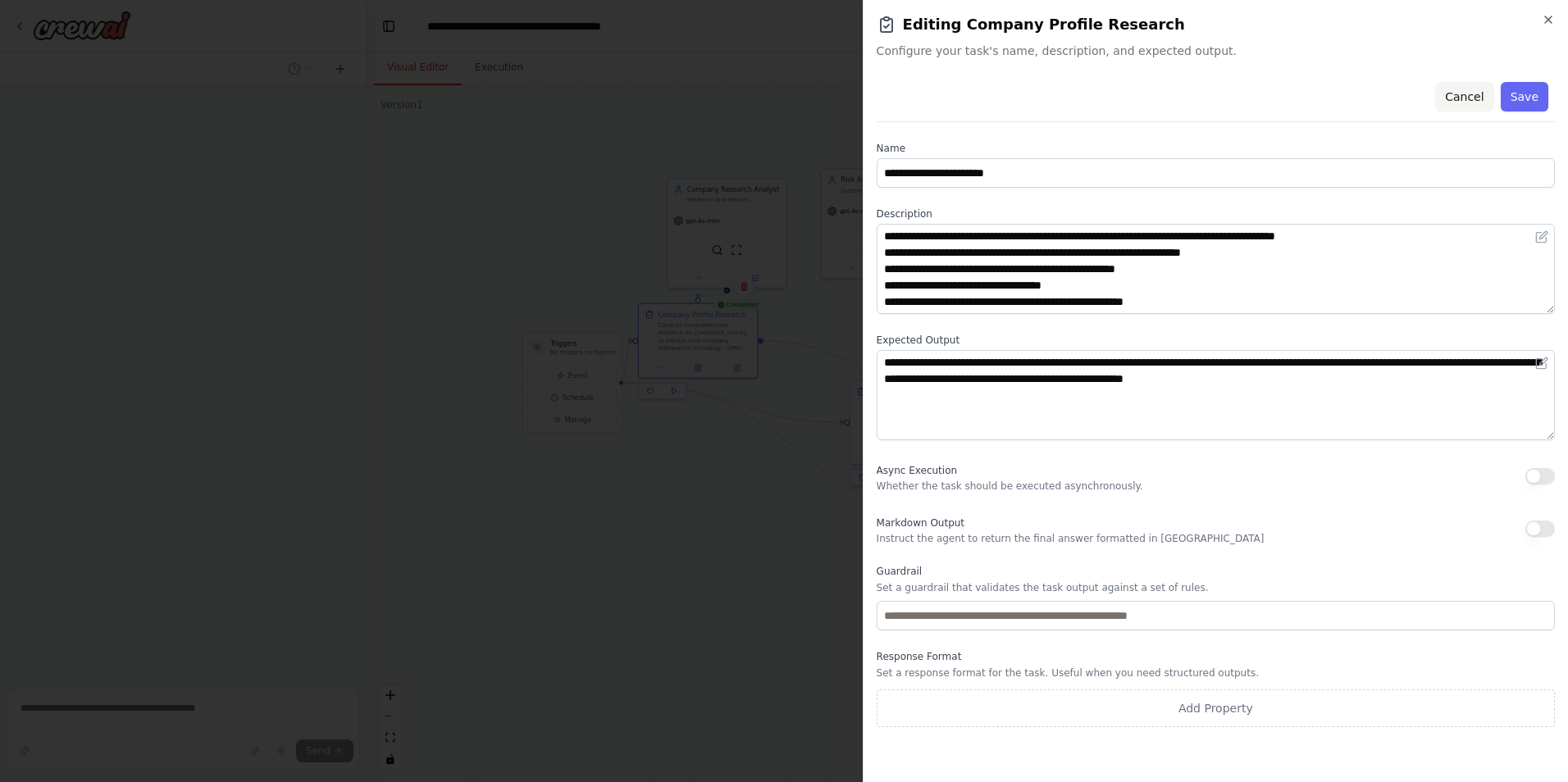
click at [1470, 97] on button "Cancel" at bounding box center [1464, 97] width 58 height 29
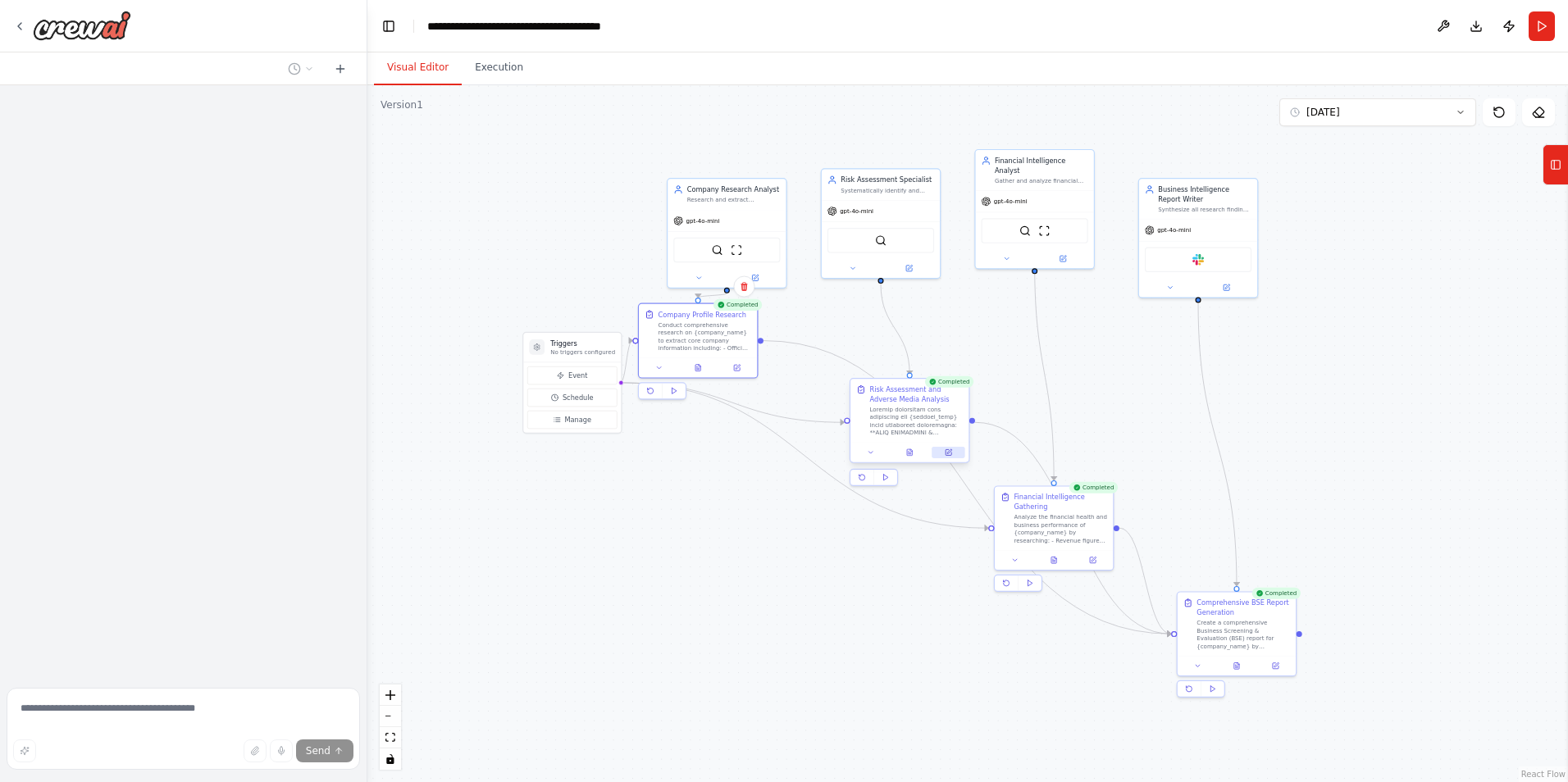
click at [948, 458] on button at bounding box center [948, 452] width 33 height 11
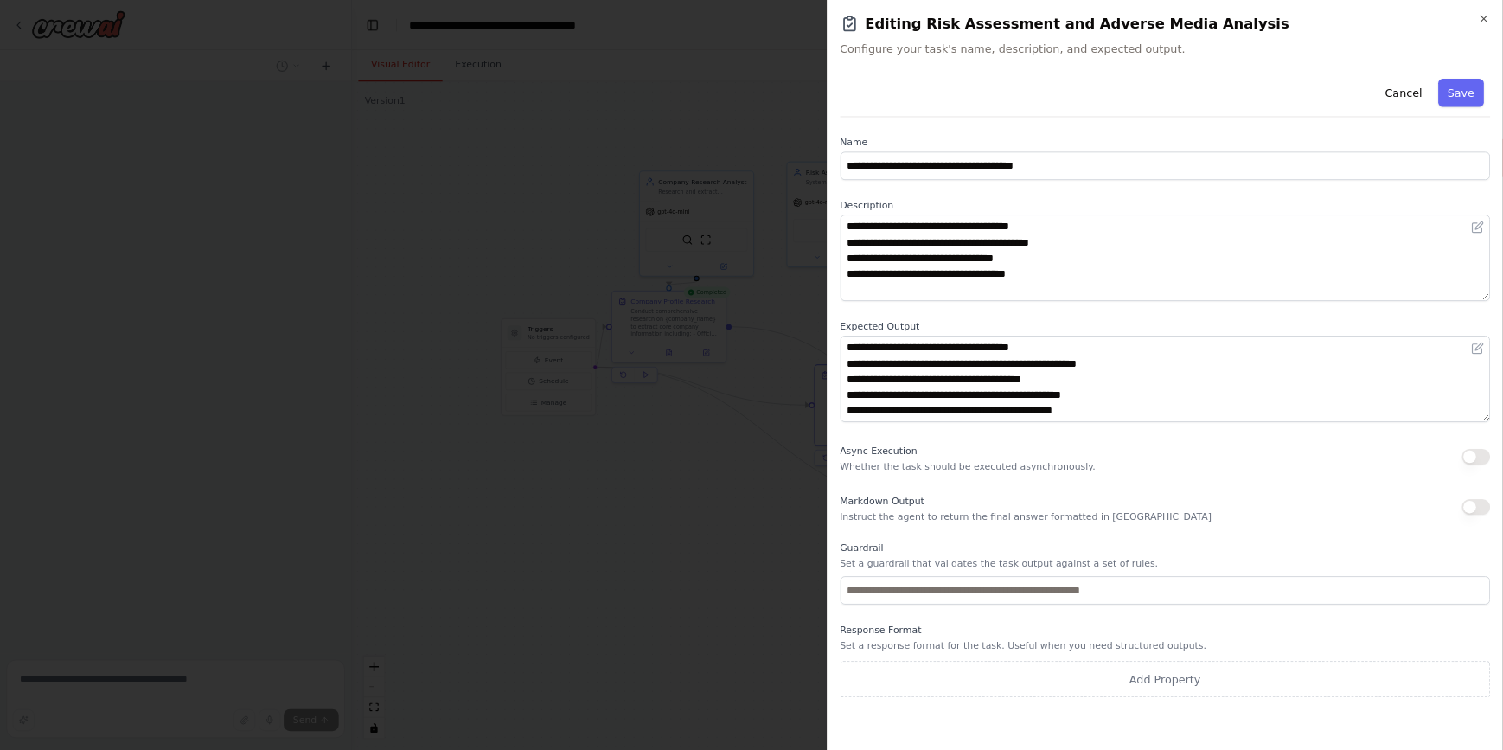
scroll to position [363, 0]
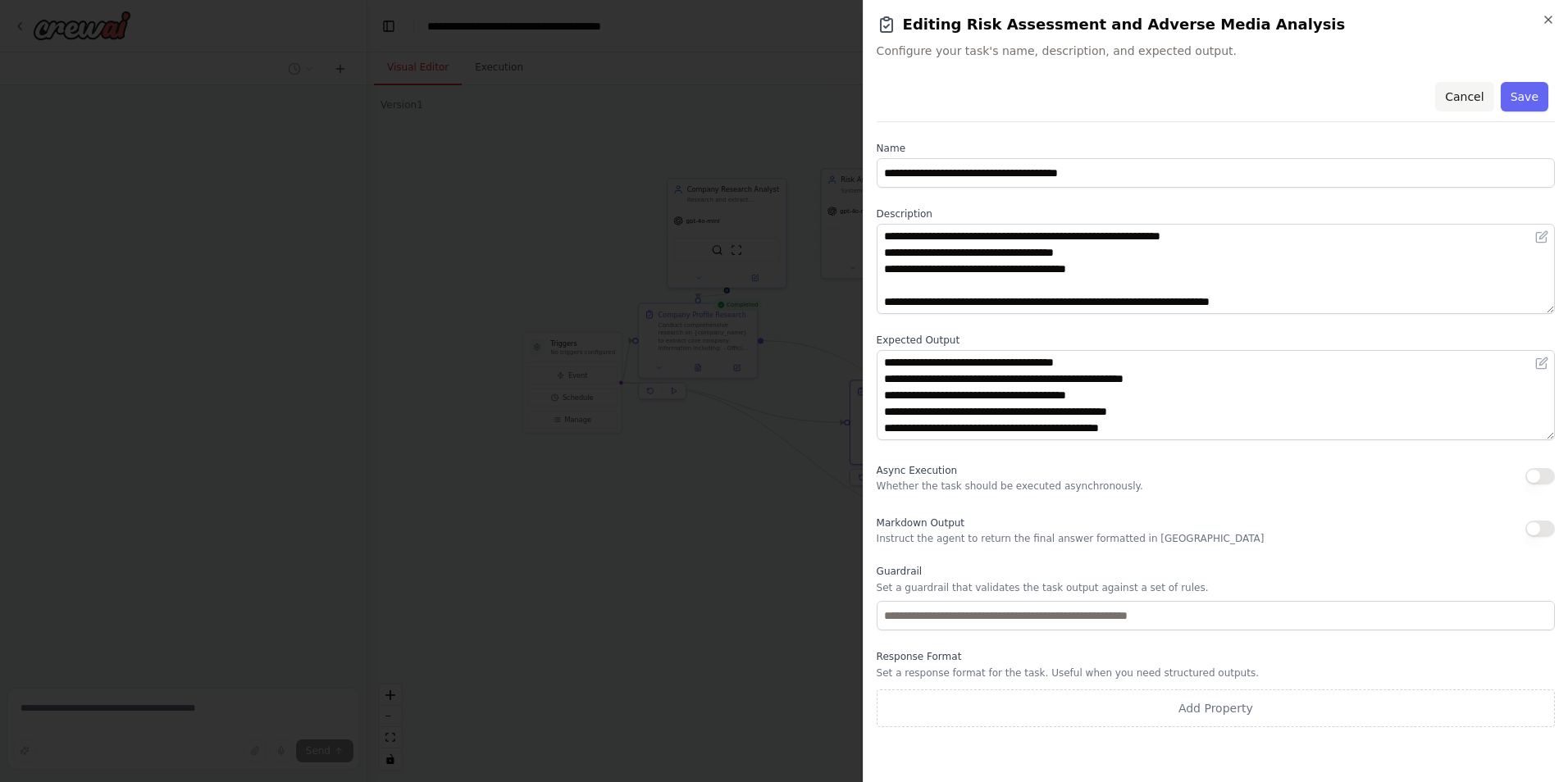
click at [1468, 100] on button "Cancel" at bounding box center [1464, 97] width 58 height 29
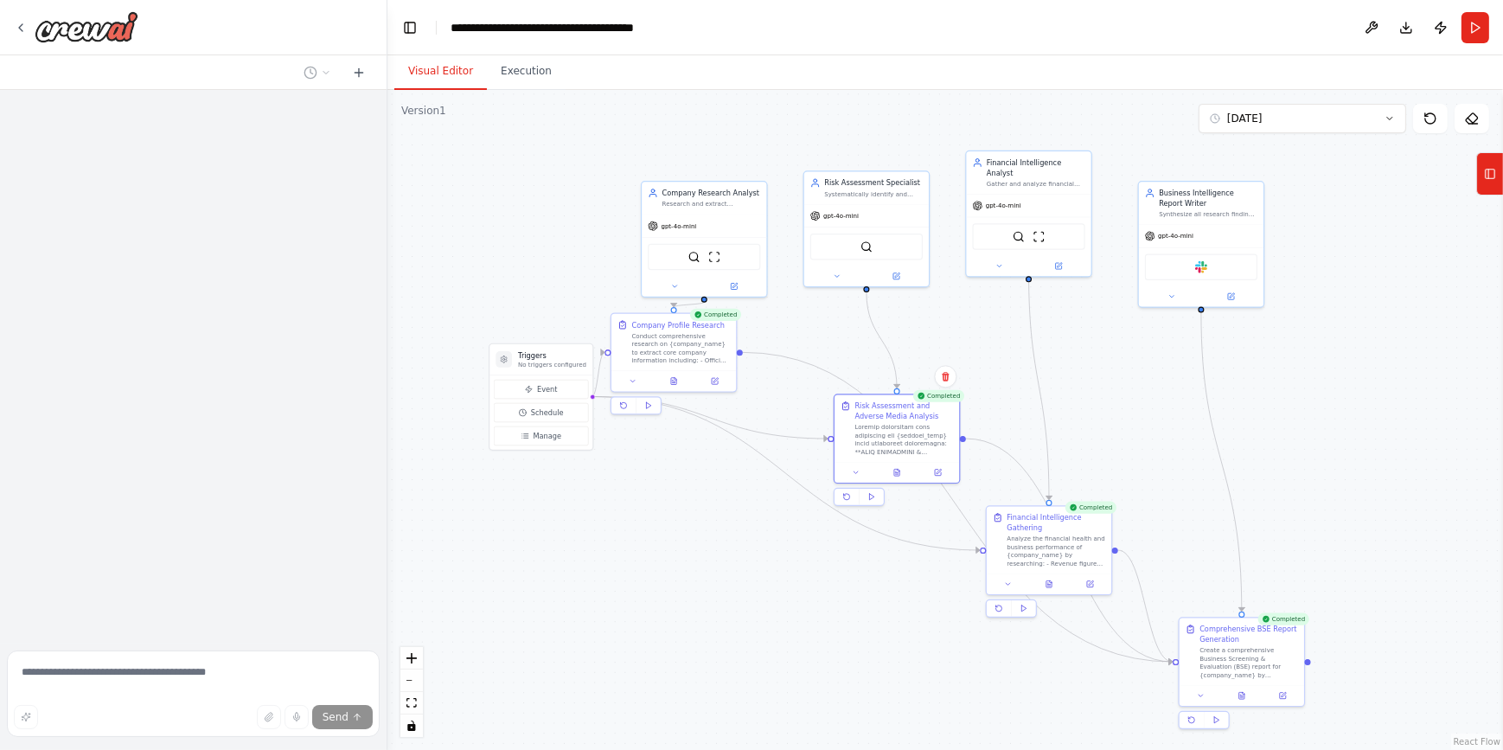
drag, startPoint x: 1420, startPoint y: 341, endPoint x: 1357, endPoint y: 334, distance: 62.7
click at [1357, 334] on div ".deletable-edge-delete-btn { width: 20px; height: 20px; border: 0px solid #ffff…" at bounding box center [946, 420] width 1116 height 660
click at [21, 27] on icon at bounding box center [21, 28] width 14 height 14
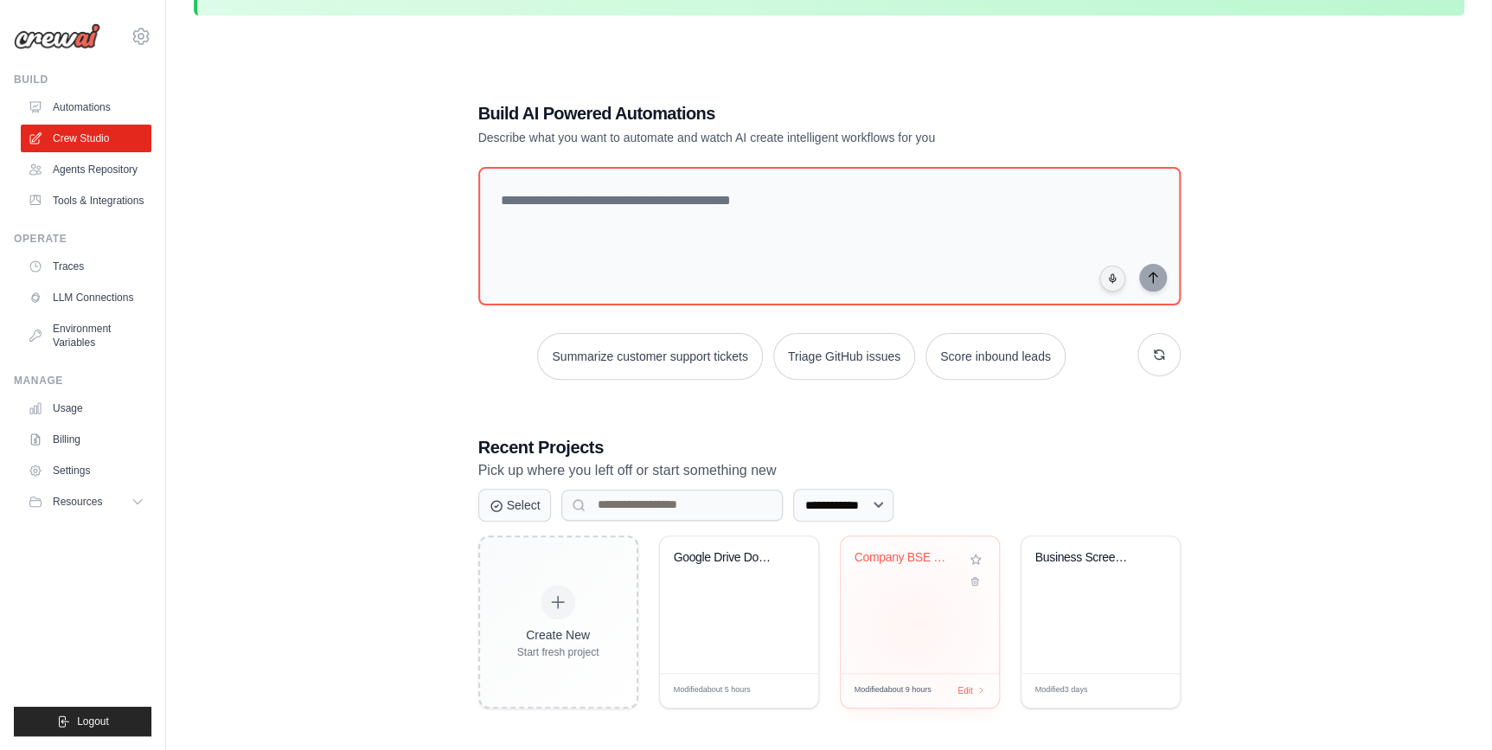
click at [913, 625] on div "Company BSE Screening Automation" at bounding box center [920, 604] width 158 height 137
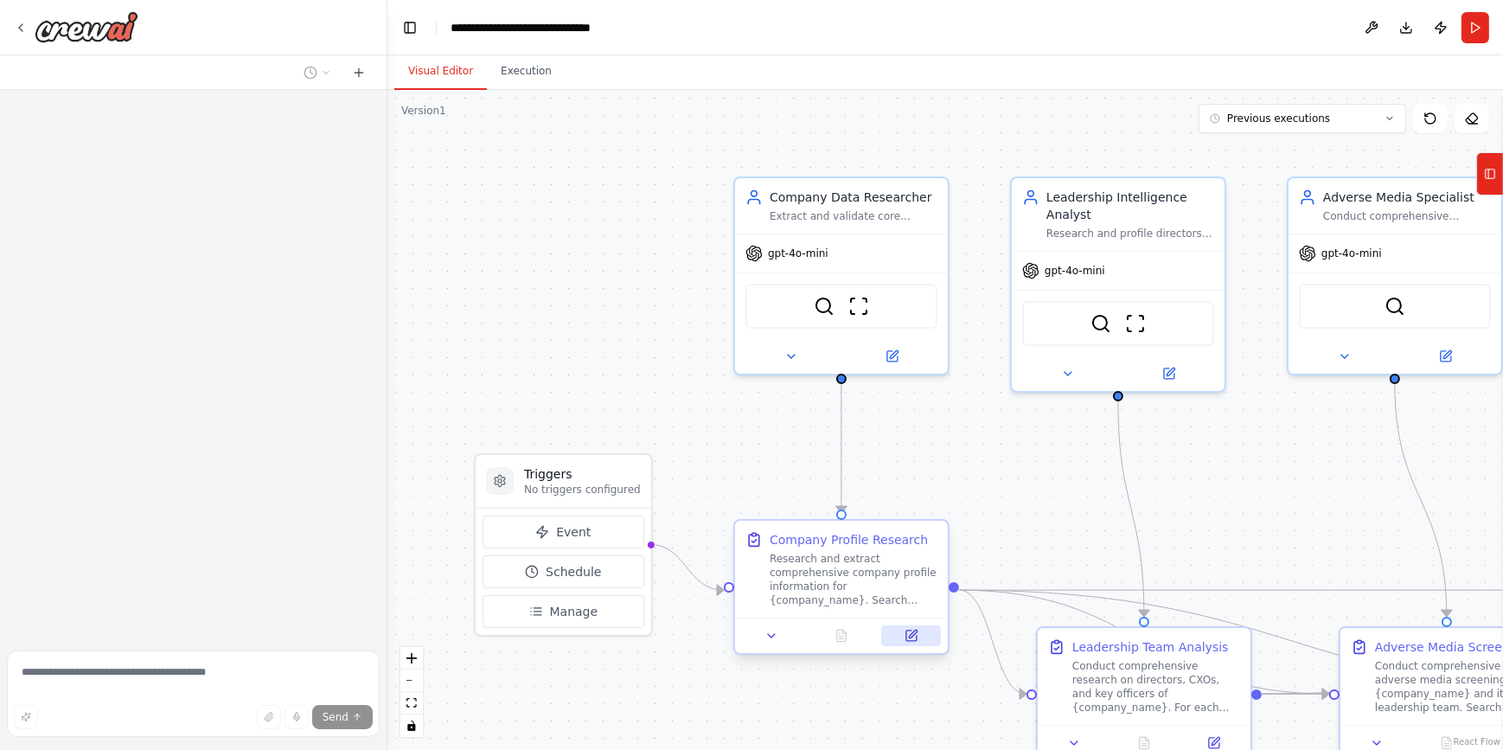
click at [913, 635] on icon at bounding box center [913, 634] width 8 height 8
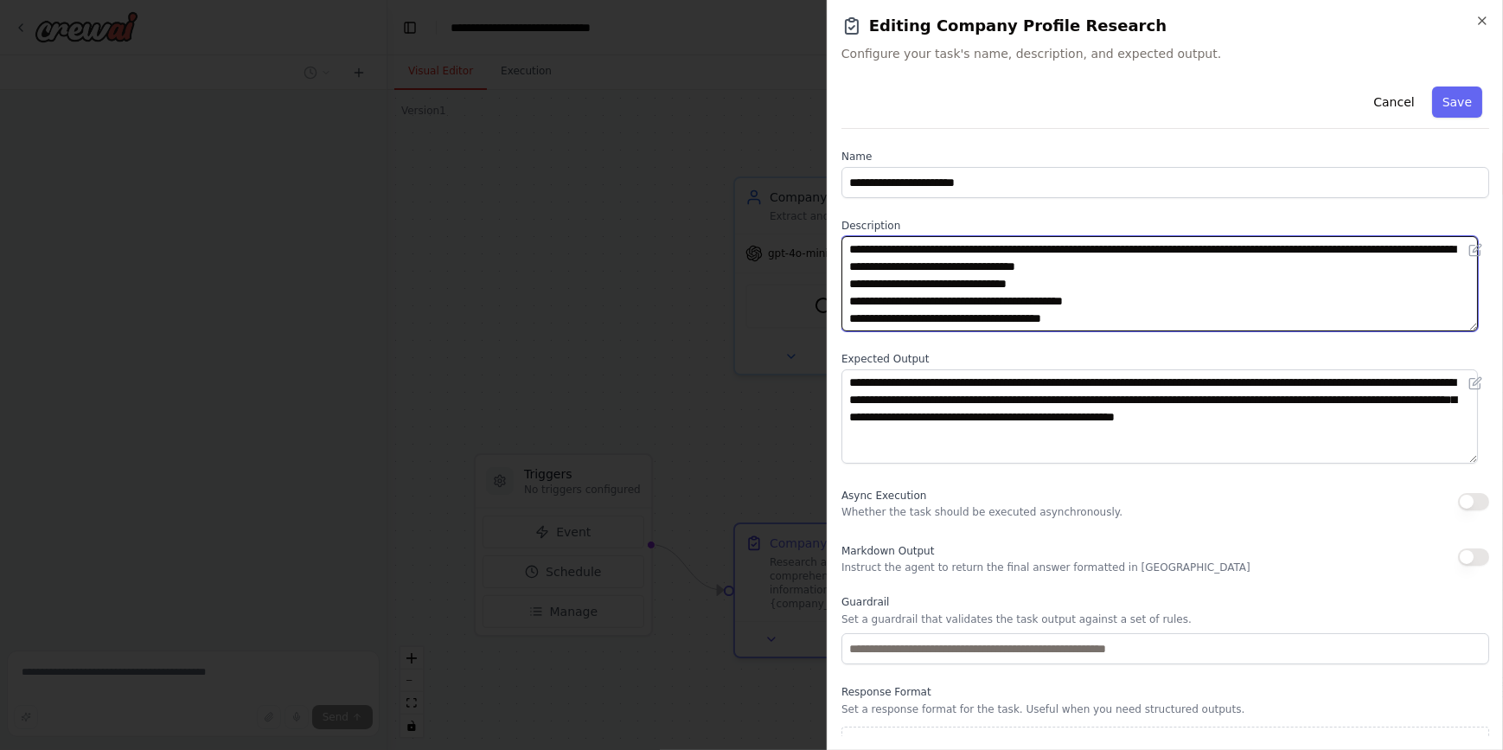
click at [1028, 294] on textarea "**********" at bounding box center [1160, 283] width 637 height 95
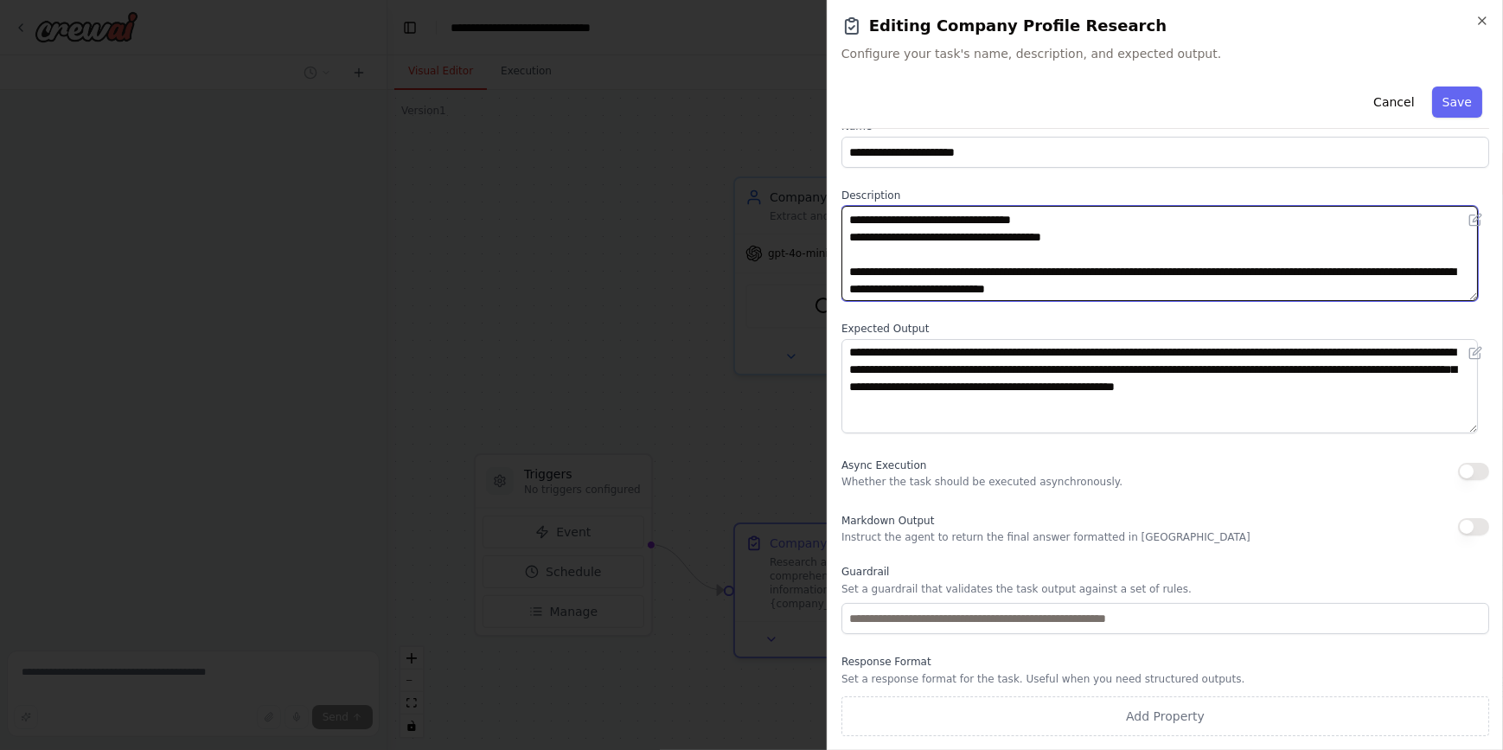
scroll to position [138, 0]
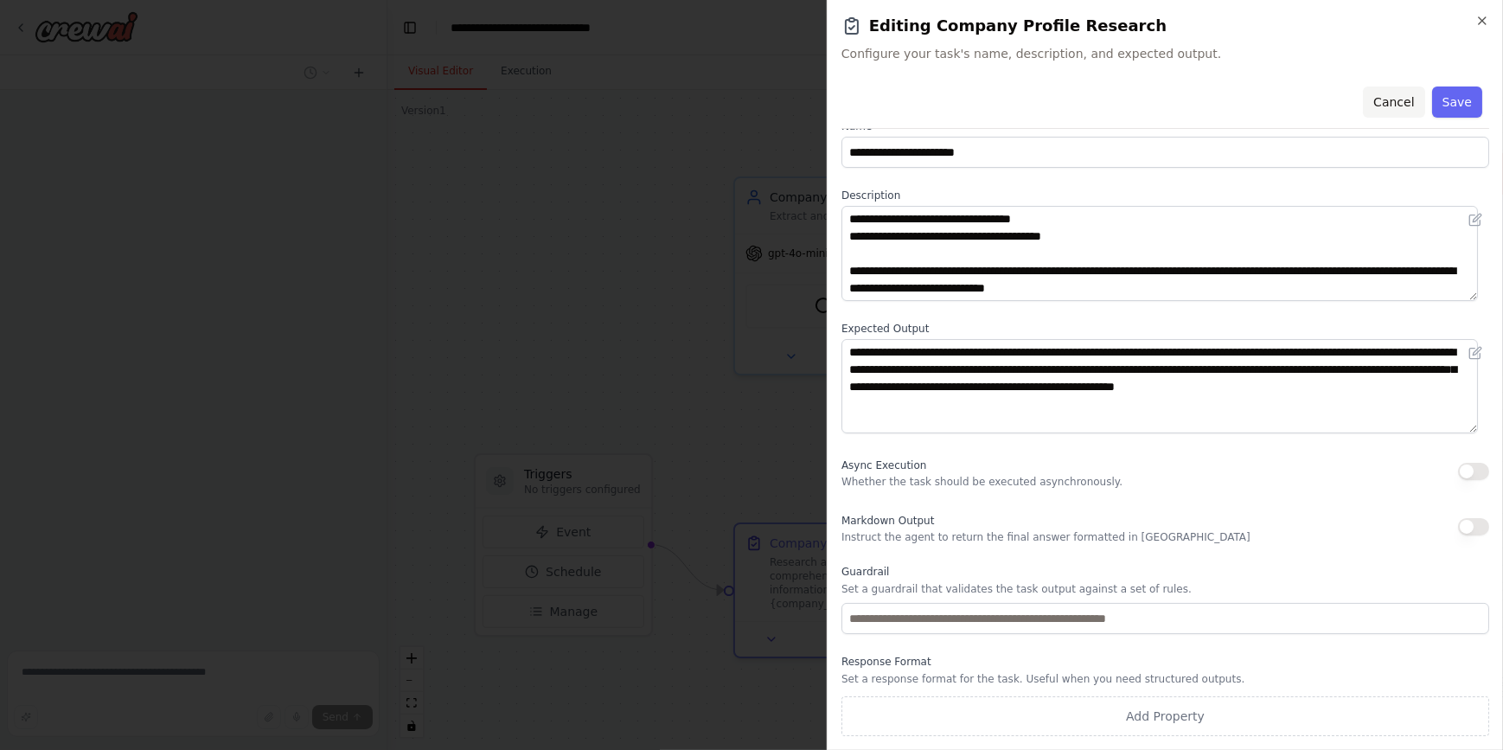
click at [1378, 100] on button "Cancel" at bounding box center [1393, 102] width 61 height 31
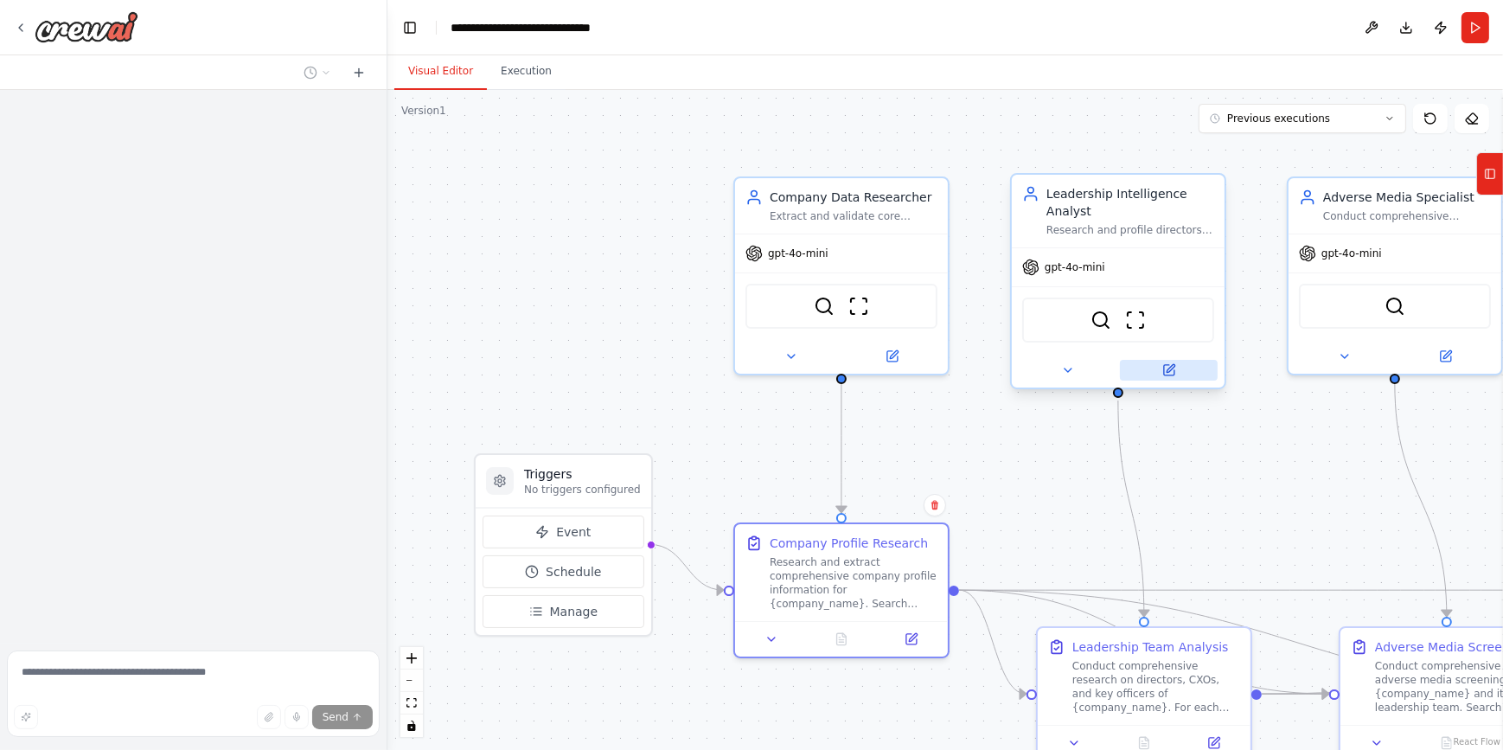
click at [1176, 374] on button at bounding box center [1169, 370] width 98 height 21
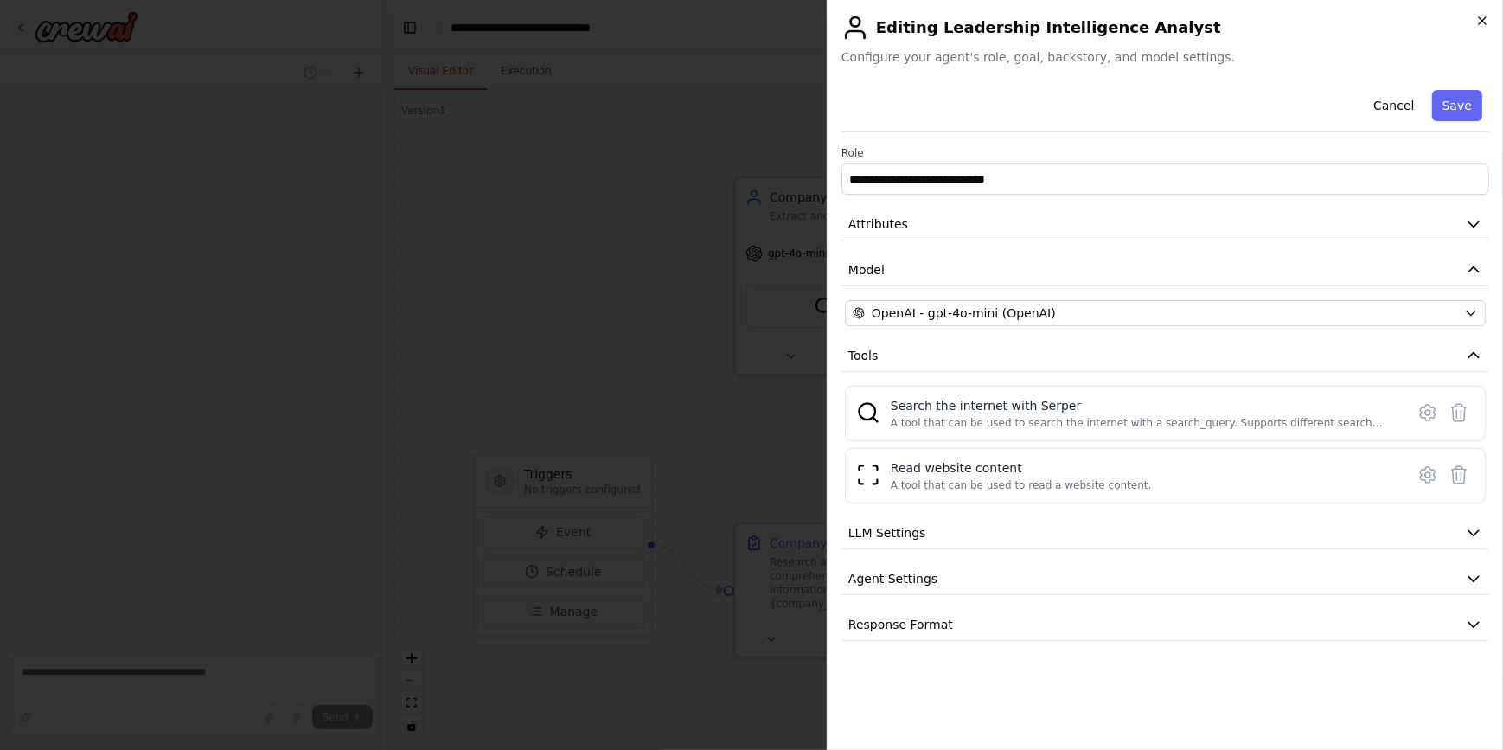
click at [1484, 16] on icon "button" at bounding box center [1483, 21] width 14 height 14
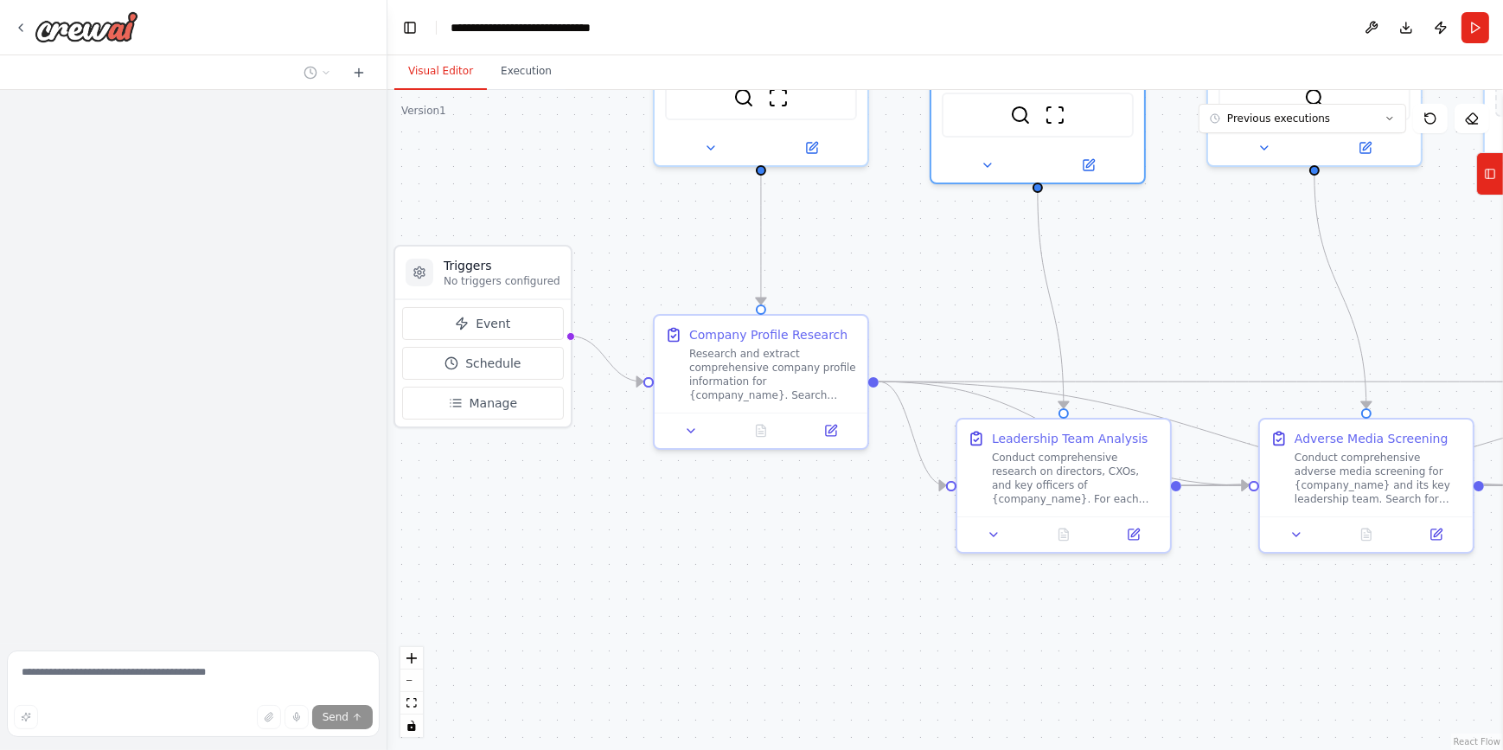
drag, startPoint x: 1214, startPoint y: 556, endPoint x: 1133, endPoint y: 348, distance: 223.5
click at [1133, 348] on div ".deletable-edge-delete-btn { width: 20px; height: 20px; border: 0px solid #ffff…" at bounding box center [946, 420] width 1116 height 660
click at [1133, 536] on icon at bounding box center [1134, 531] width 14 height 14
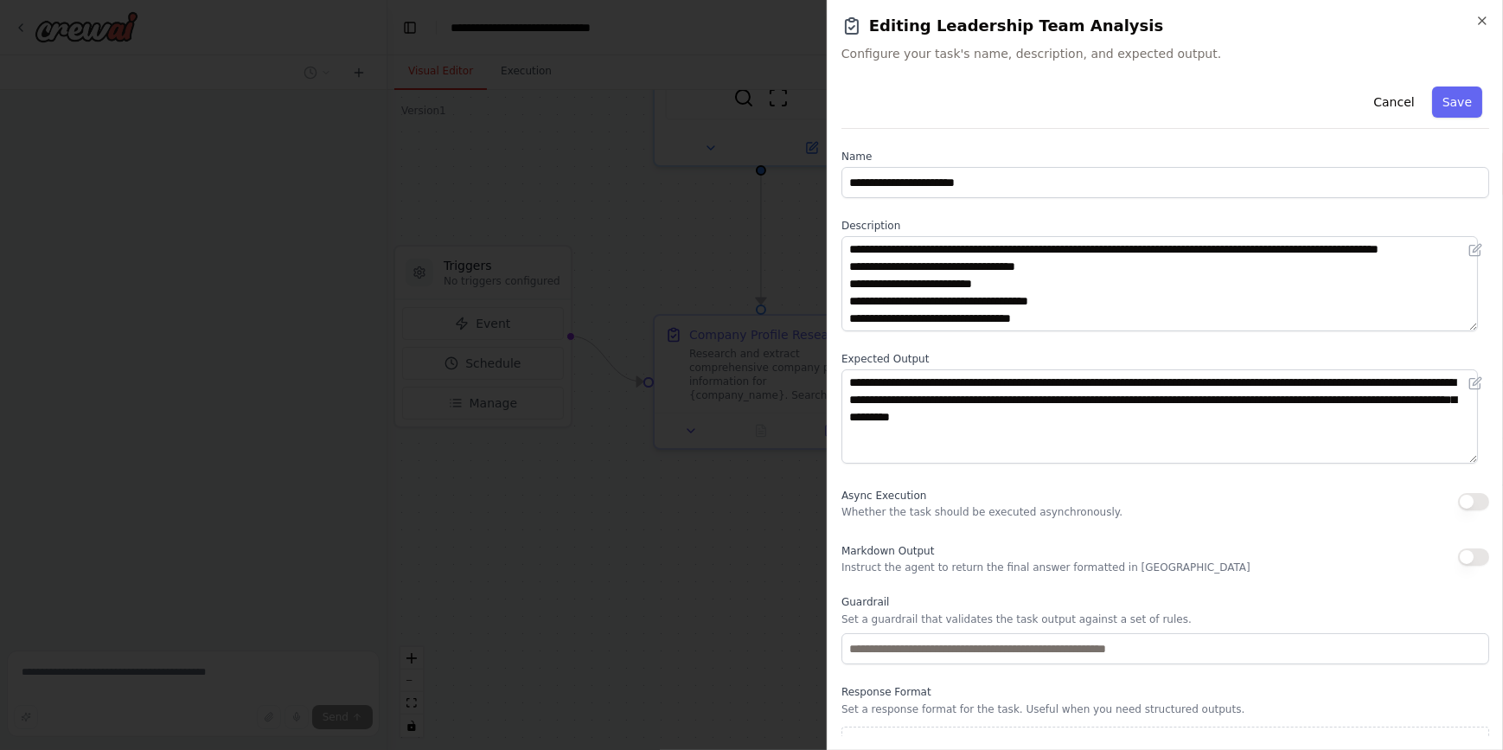
scroll to position [30, 0]
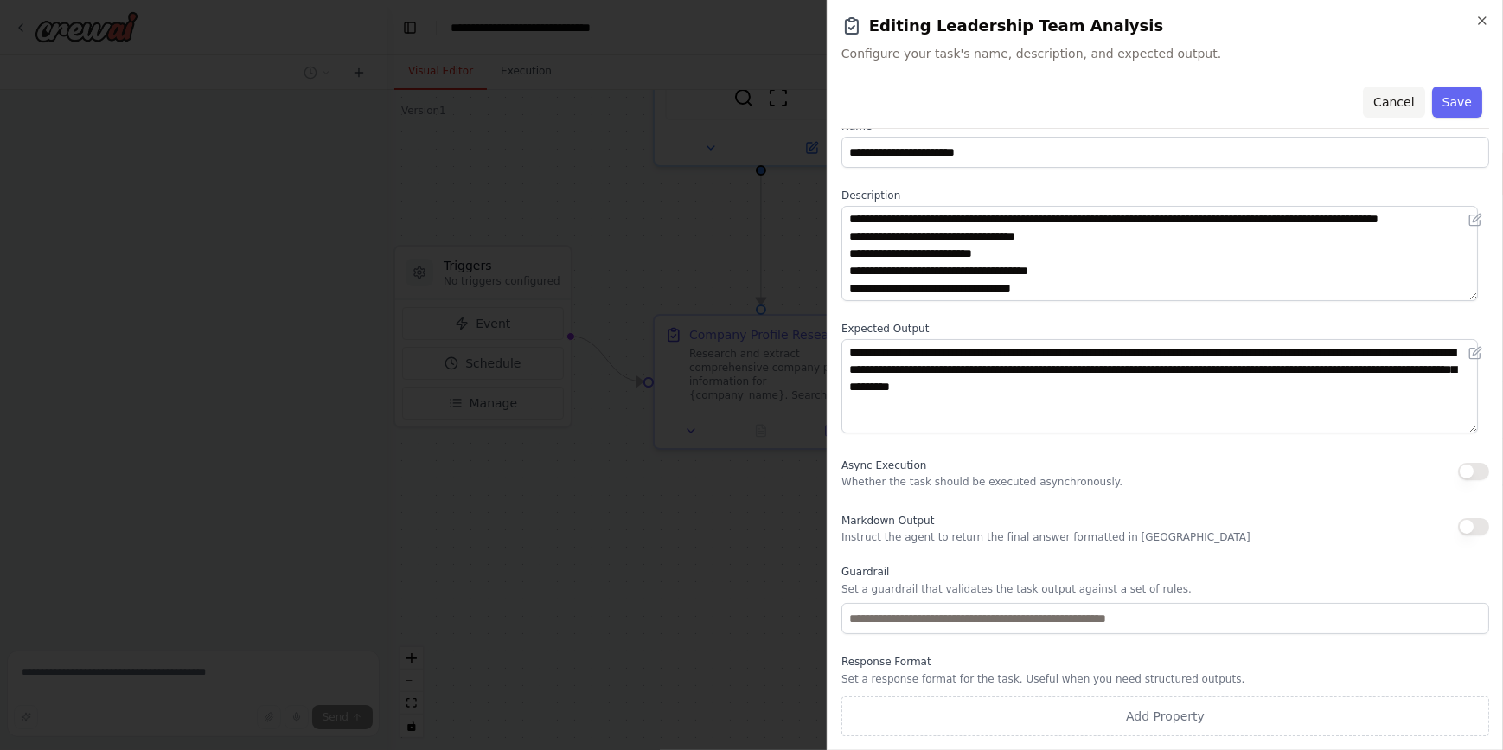
click at [1379, 98] on button "Cancel" at bounding box center [1393, 102] width 61 height 31
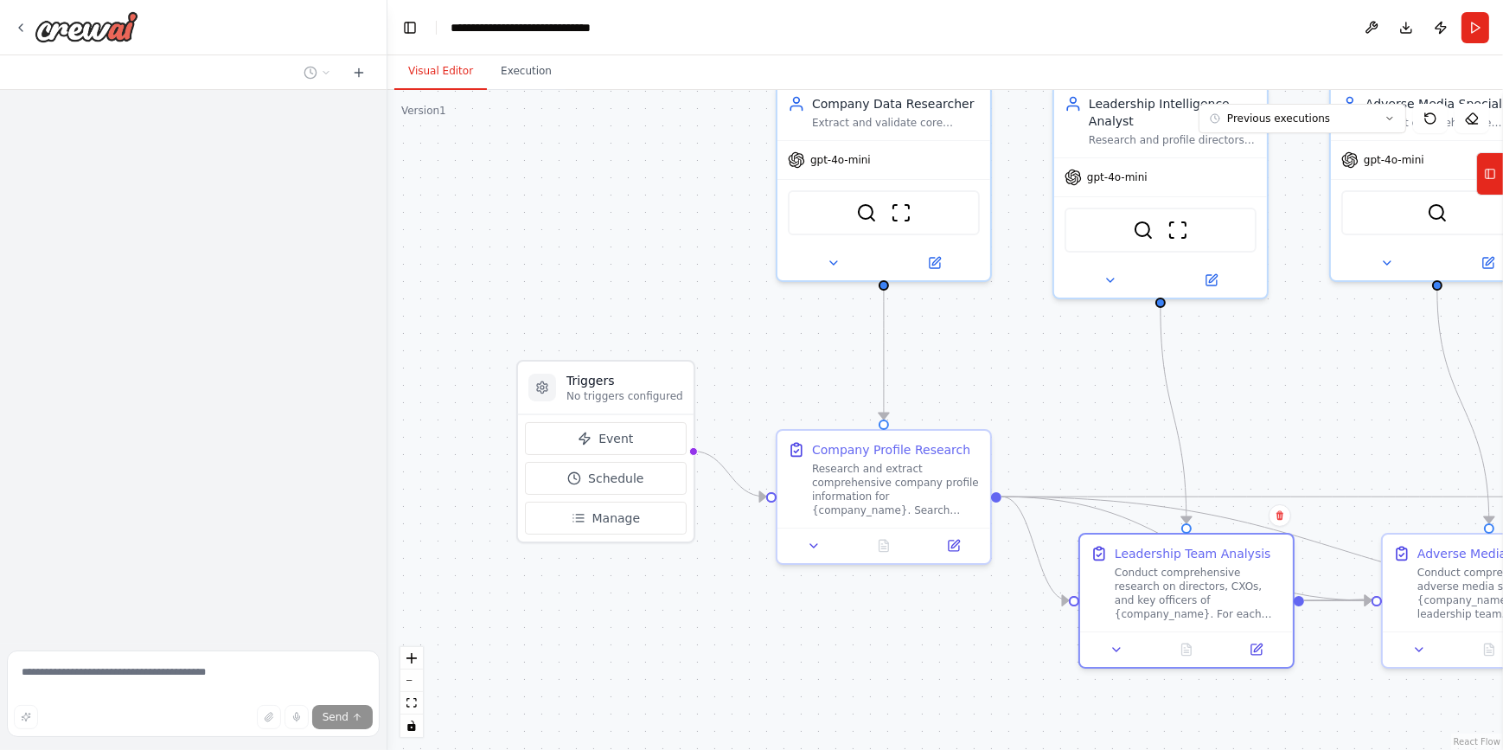
drag, startPoint x: 869, startPoint y: 501, endPoint x: 989, endPoint y: 647, distance: 189.3
click at [989, 647] on div ".deletable-edge-delete-btn { width: 20px; height: 20px; border: 0px solid #ffff…" at bounding box center [946, 420] width 1116 height 660
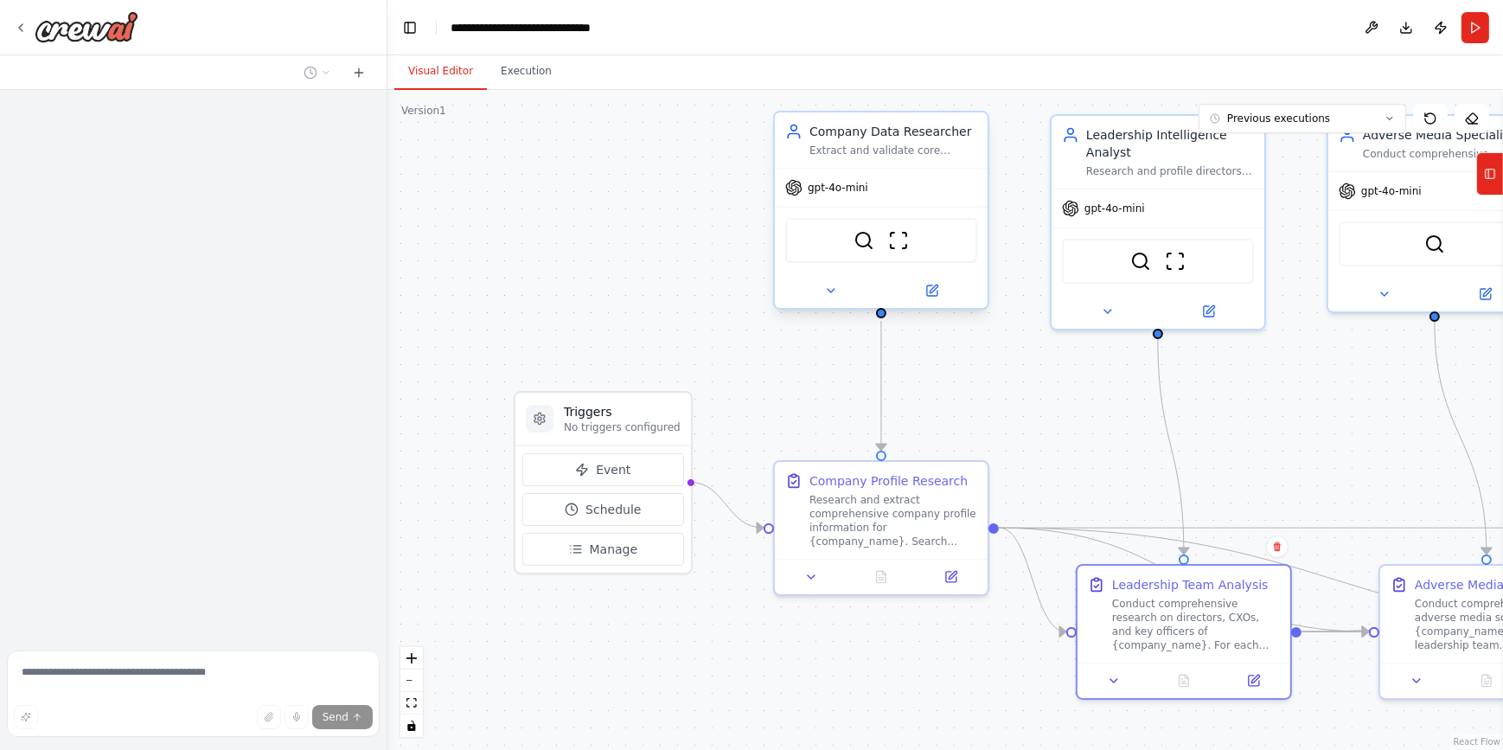
click at [847, 194] on span "gpt-4o-mini" at bounding box center [838, 188] width 61 height 14
click at [63, 27] on img at bounding box center [87, 26] width 104 height 31
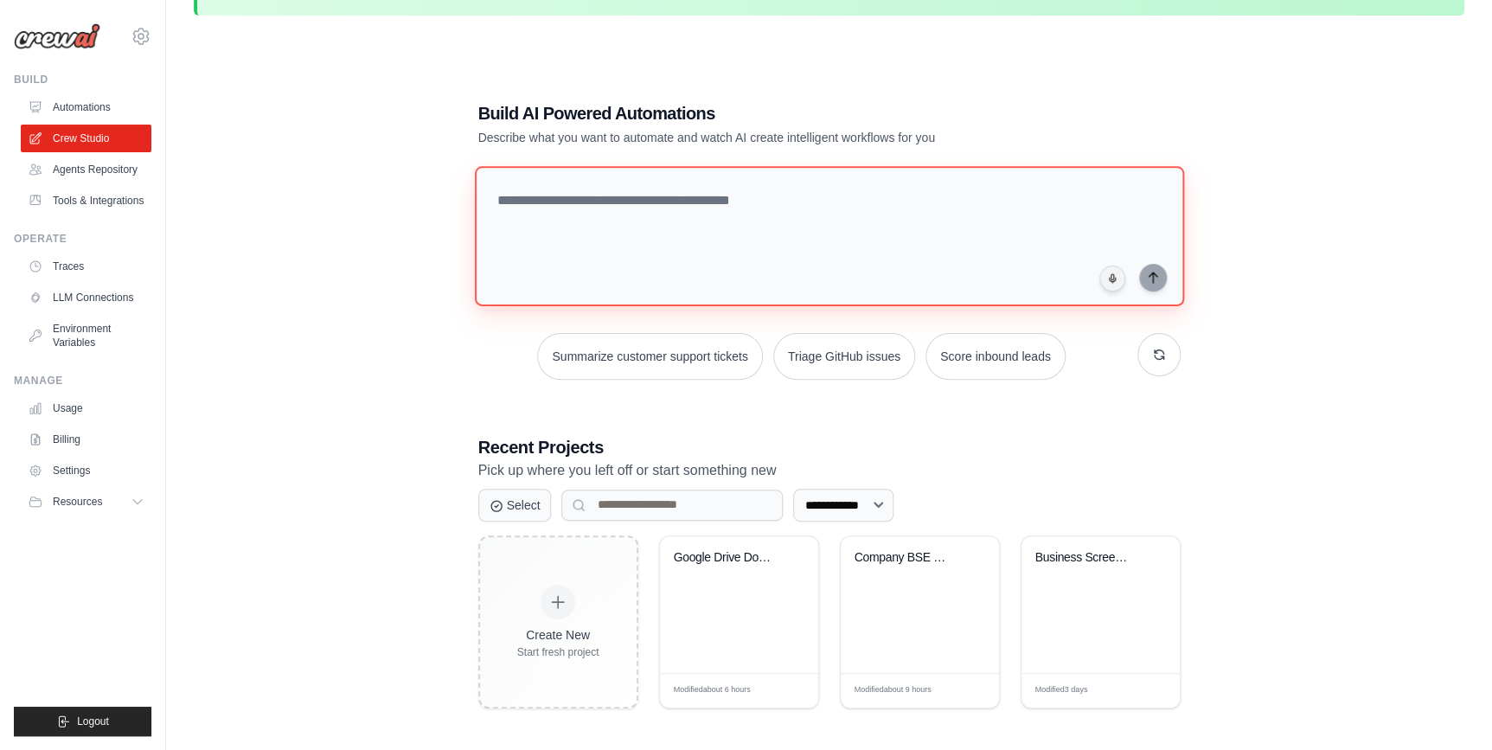
click at [604, 207] on textarea at bounding box center [828, 236] width 709 height 140
paste textarea "**********"
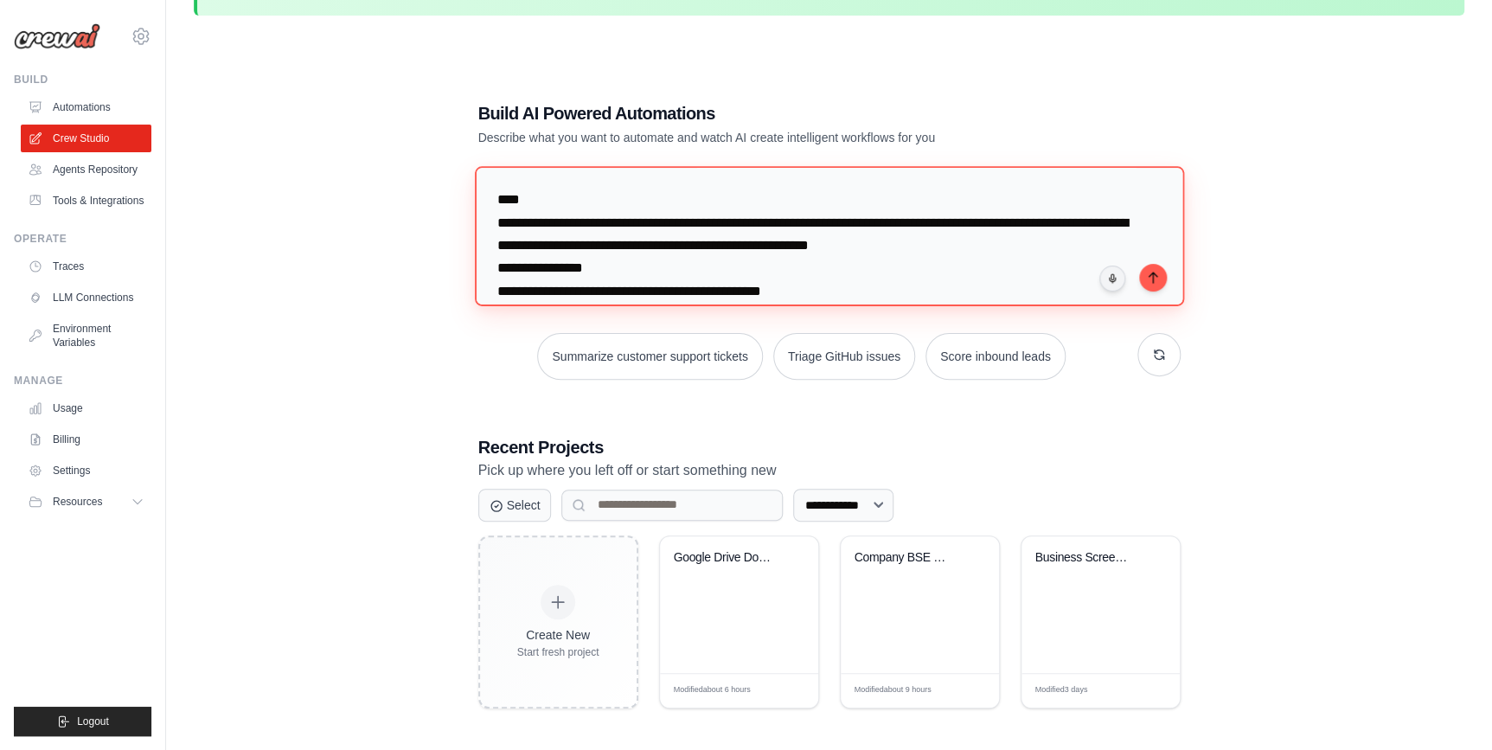
scroll to position [624, 0]
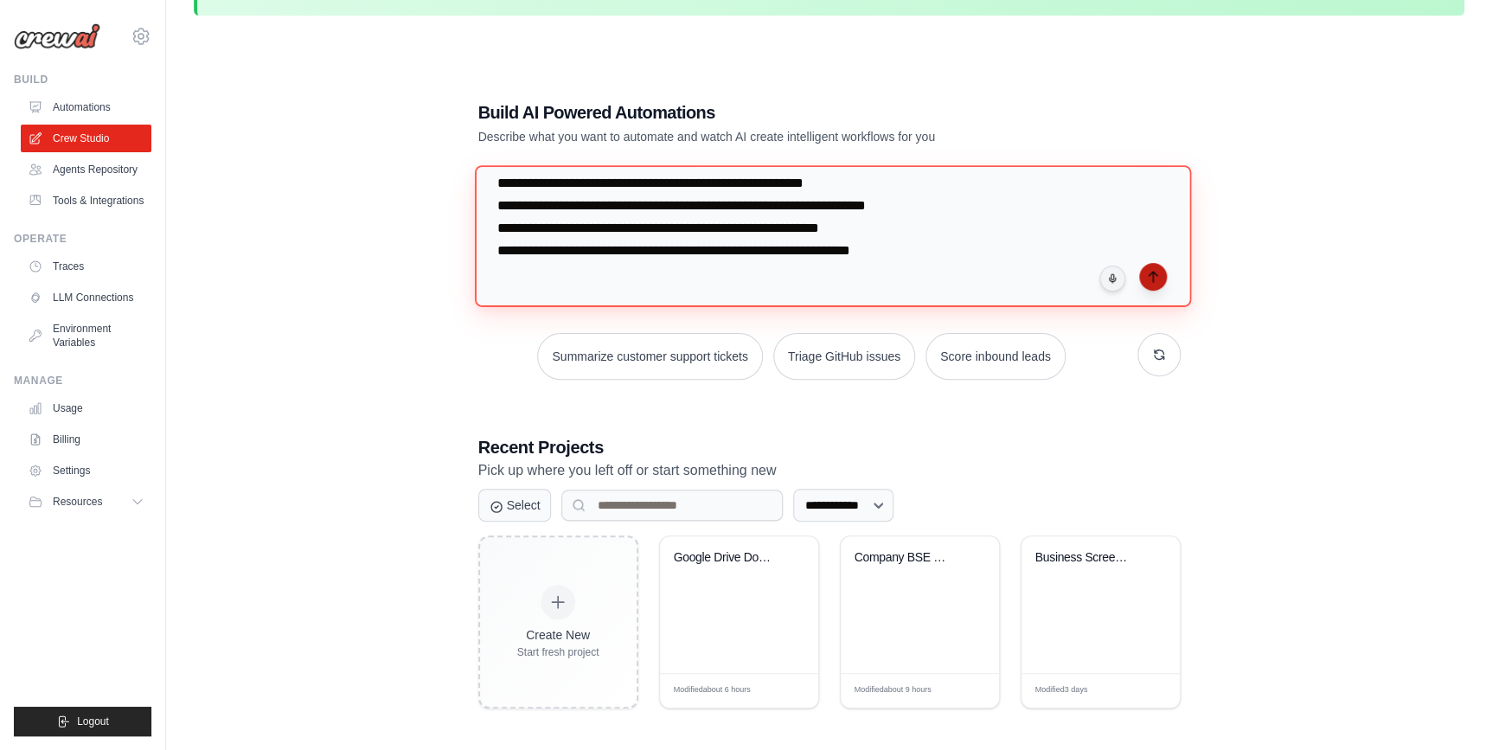
type textarea "**********"
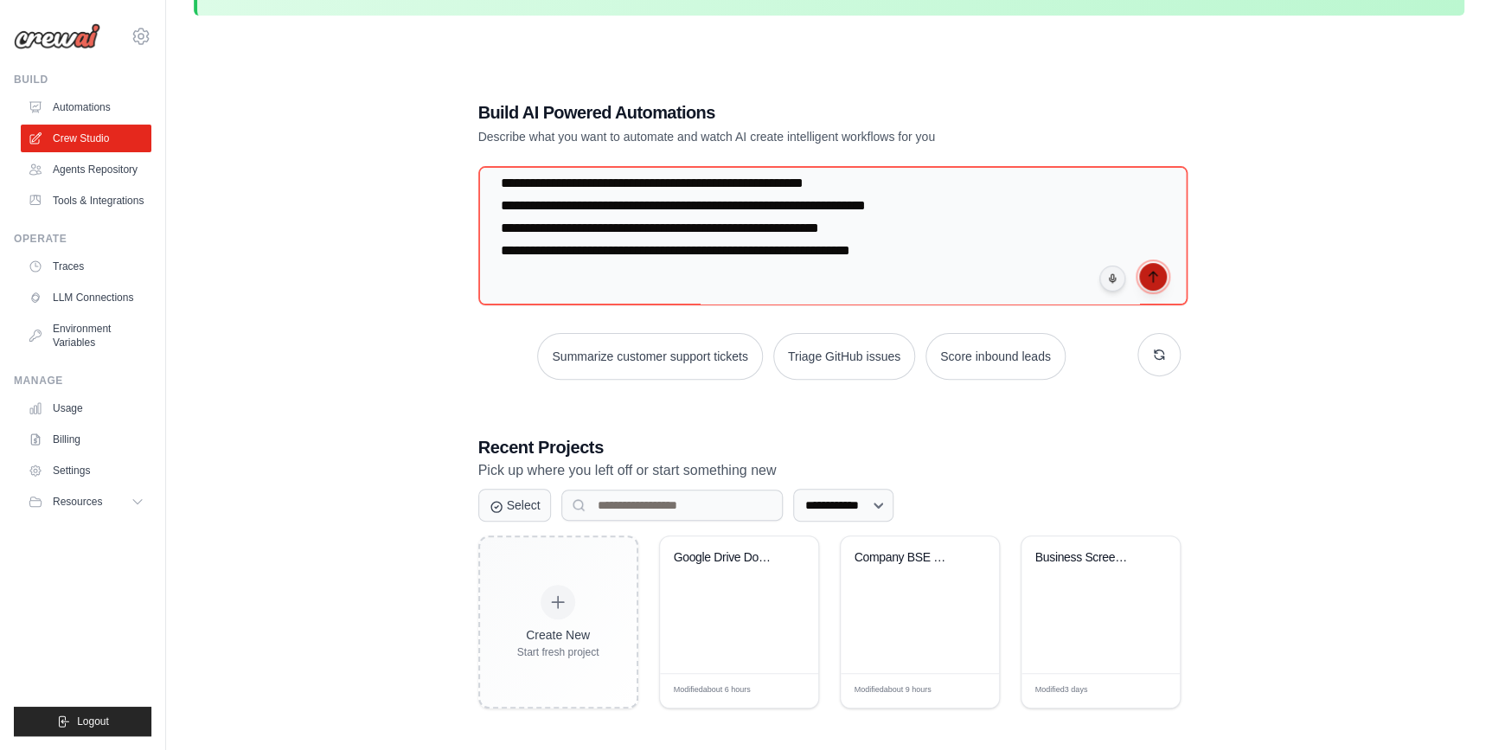
click at [1149, 278] on icon "submit" at bounding box center [1153, 277] width 14 height 14
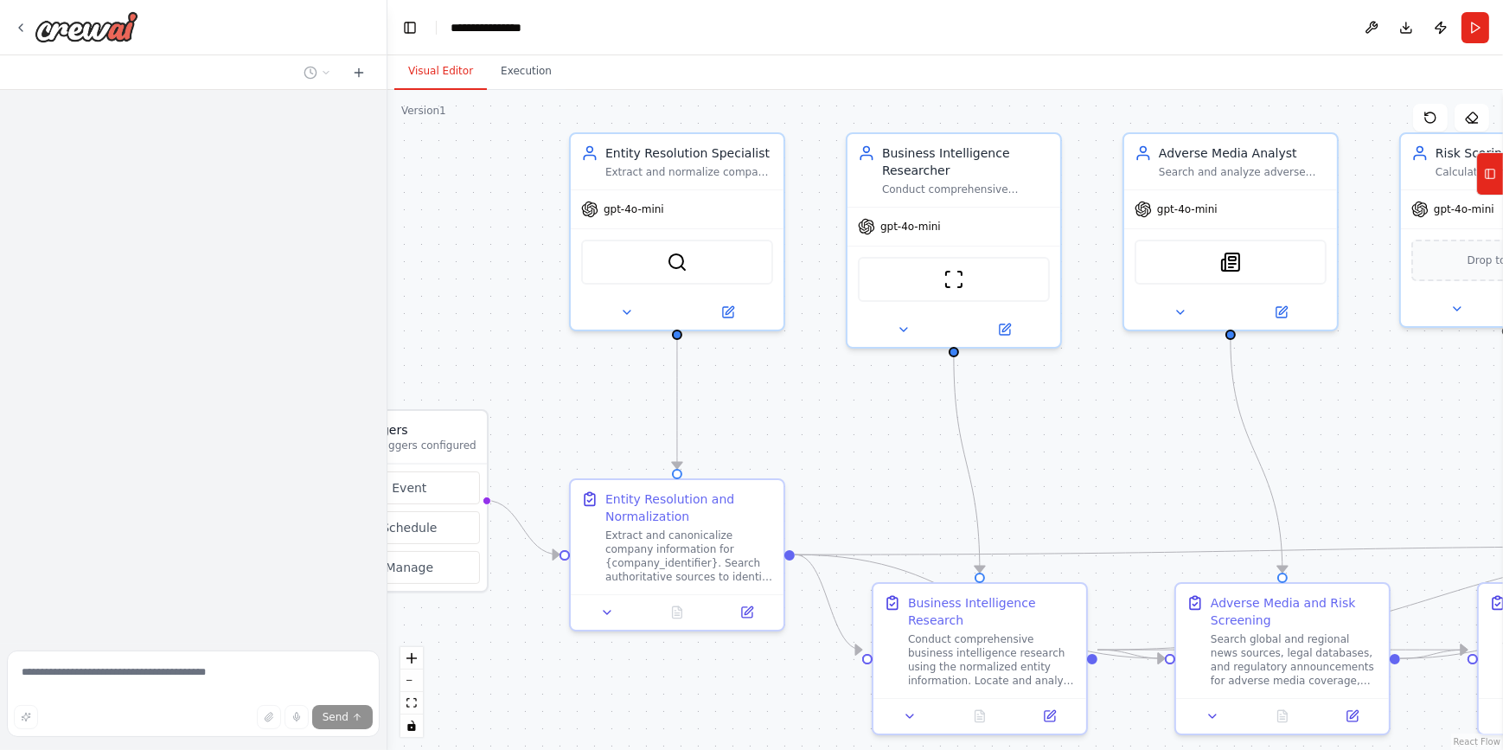
drag, startPoint x: 1021, startPoint y: 385, endPoint x: 900, endPoint y: 359, distance: 123.9
click at [900, 359] on div ".deletable-edge-delete-btn { width: 20px; height: 20px; border: 0px solid #ffff…" at bounding box center [946, 420] width 1116 height 660
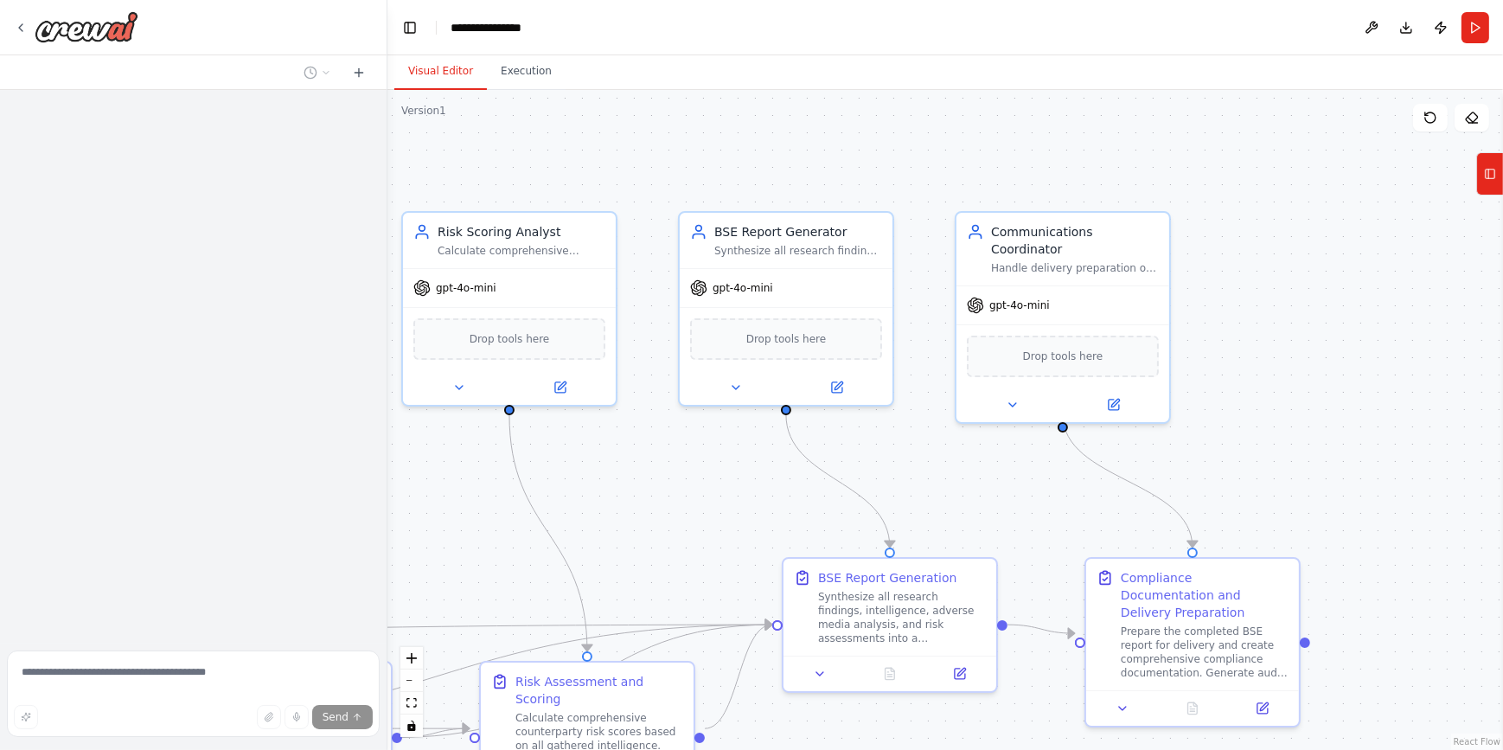
drag, startPoint x: 1395, startPoint y: 375, endPoint x: 397, endPoint y: 453, distance: 1001.4
click at [397, 453] on div ".deletable-edge-delete-btn { width: 20px; height: 20px; border: 0px solid #ffff…" at bounding box center [946, 420] width 1116 height 660
click at [1484, 176] on button "Tools" at bounding box center [1490, 173] width 27 height 43
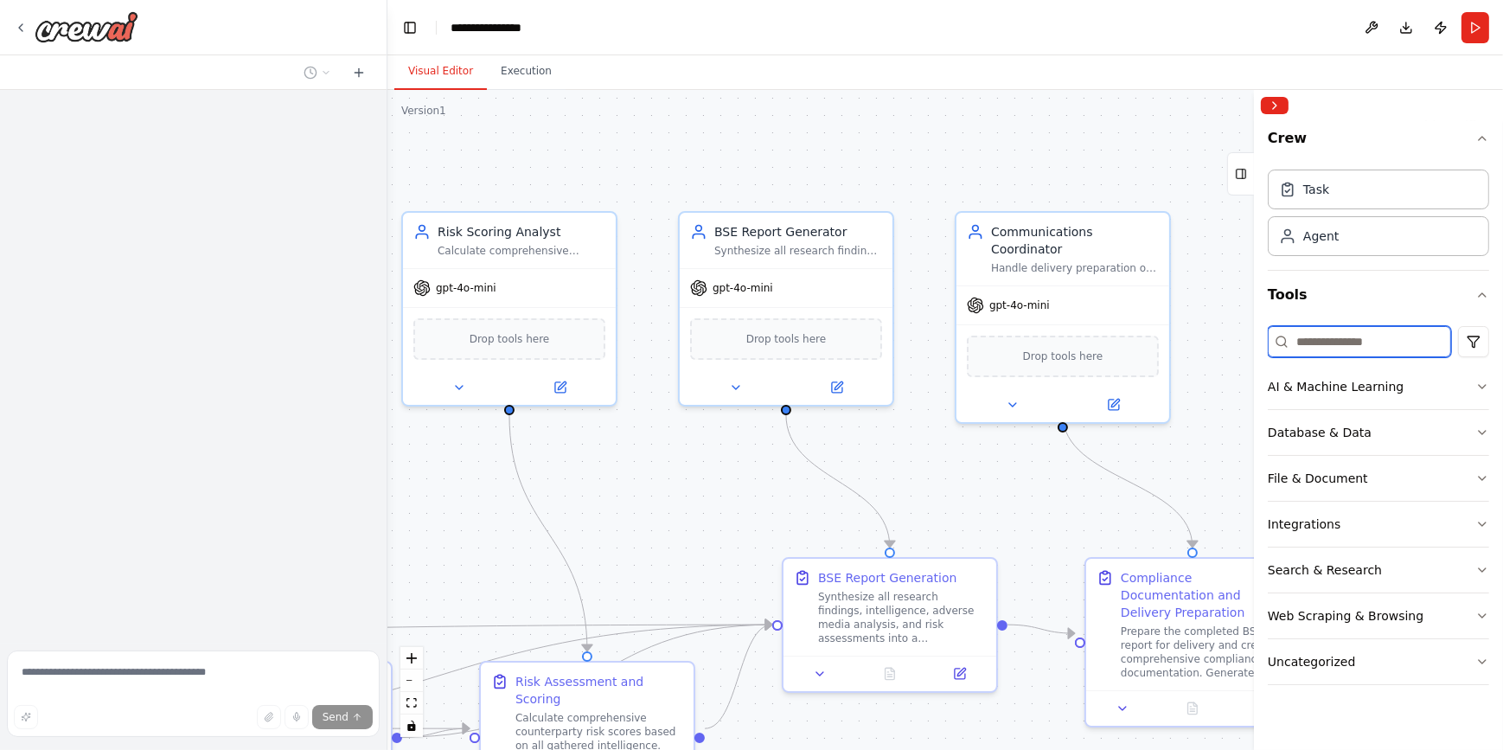
click at [1320, 332] on input at bounding box center [1359, 341] width 183 height 31
type input "*"
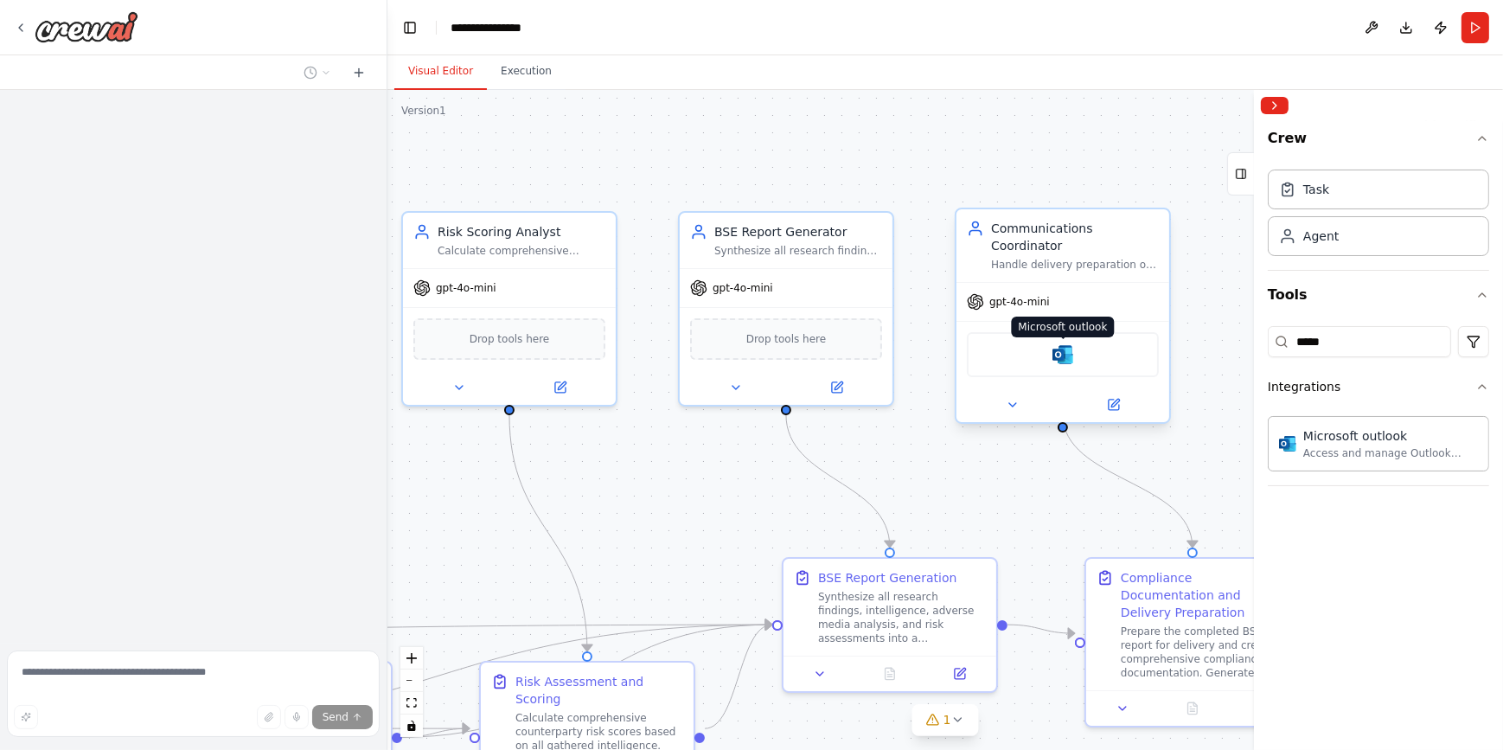
click at [1071, 344] on img at bounding box center [1063, 354] width 21 height 21
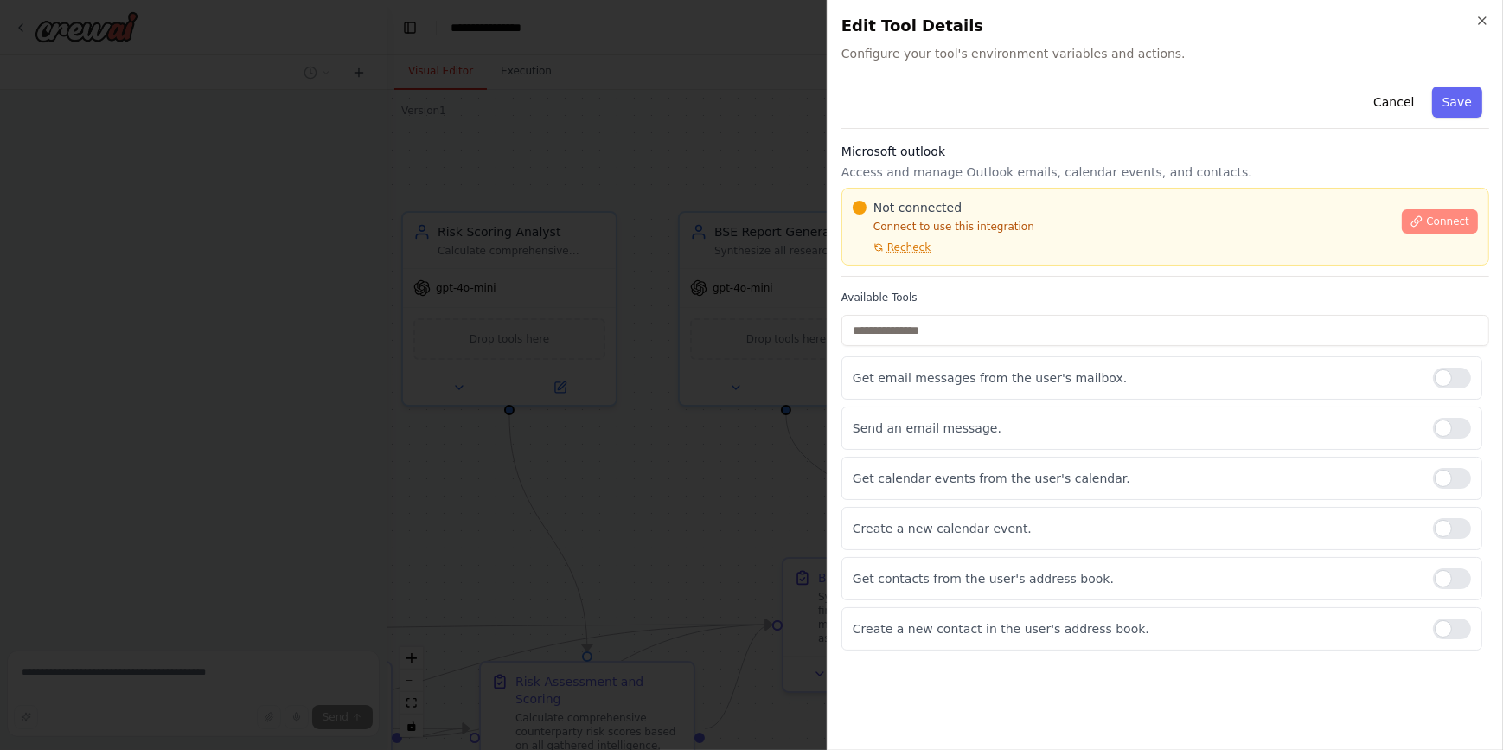
click at [1454, 221] on span "Connect" at bounding box center [1447, 222] width 43 height 14
click at [1481, 21] on icon "button" at bounding box center [1482, 20] width 7 height 7
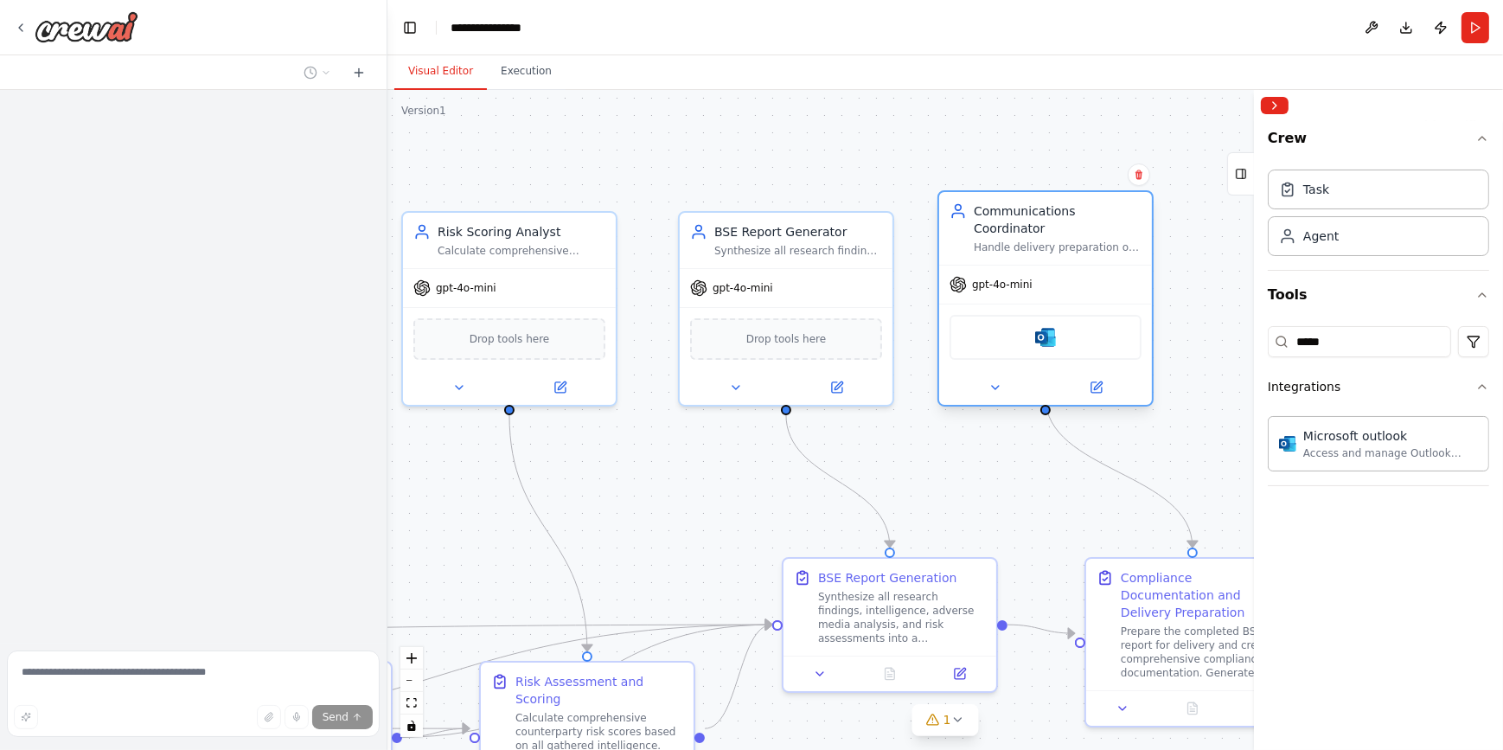
drag, startPoint x: 1065, startPoint y: 337, endPoint x: 1079, endPoint y: 332, distance: 14.5
click at [1079, 332] on div "Microsoft outlook" at bounding box center [1046, 337] width 192 height 45
click at [1096, 378] on button at bounding box center [1097, 387] width 98 height 21
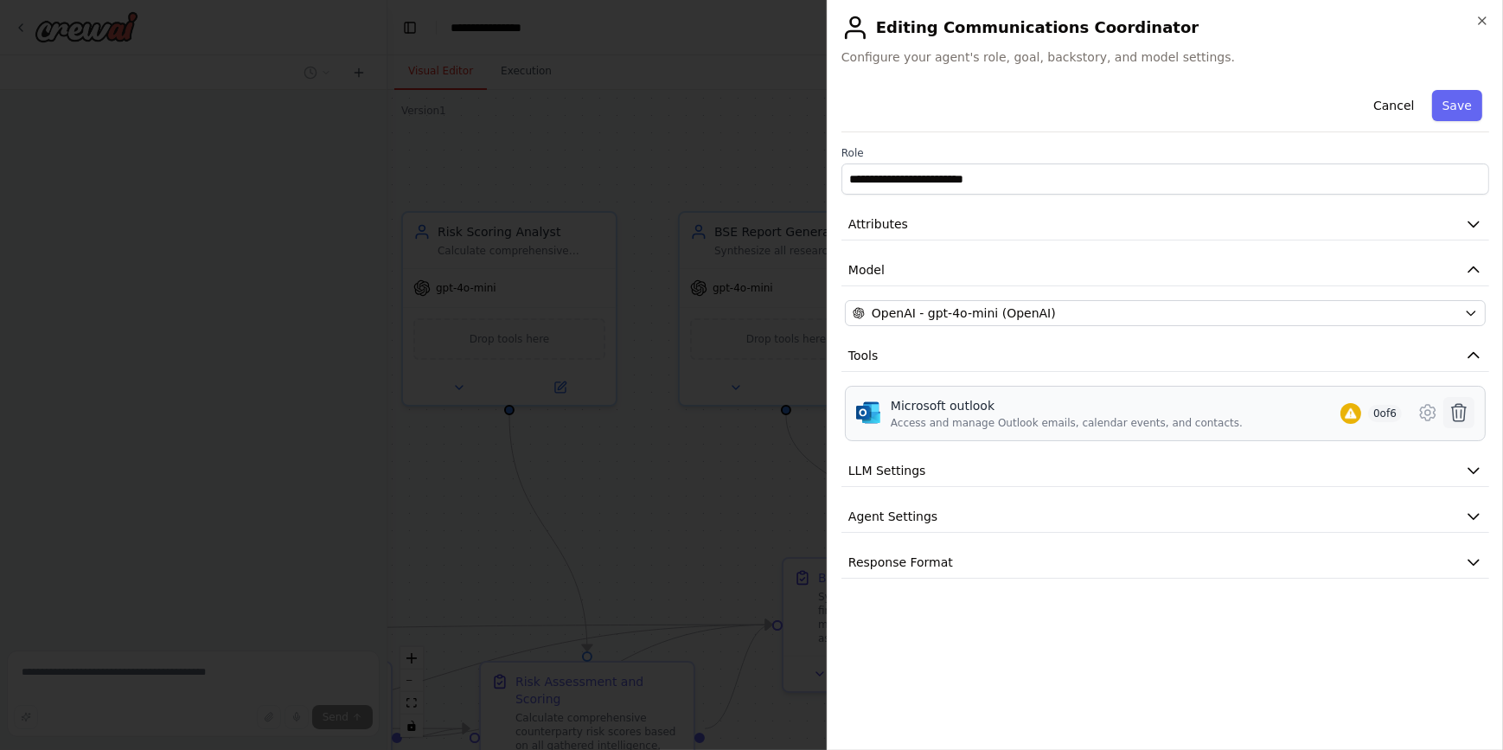
click at [1462, 411] on icon at bounding box center [1459, 412] width 21 height 21
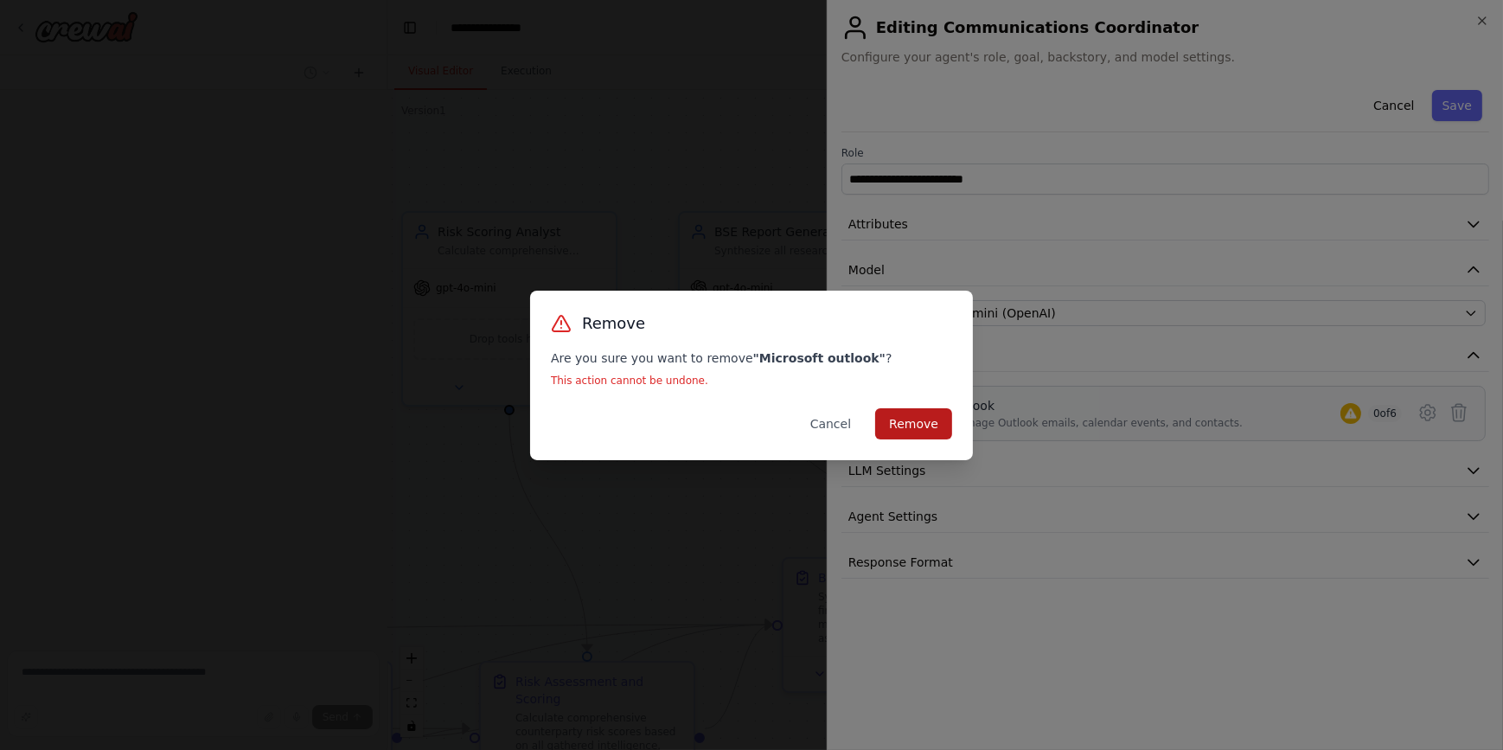
click at [913, 411] on button "Remove" at bounding box center [913, 423] width 77 height 31
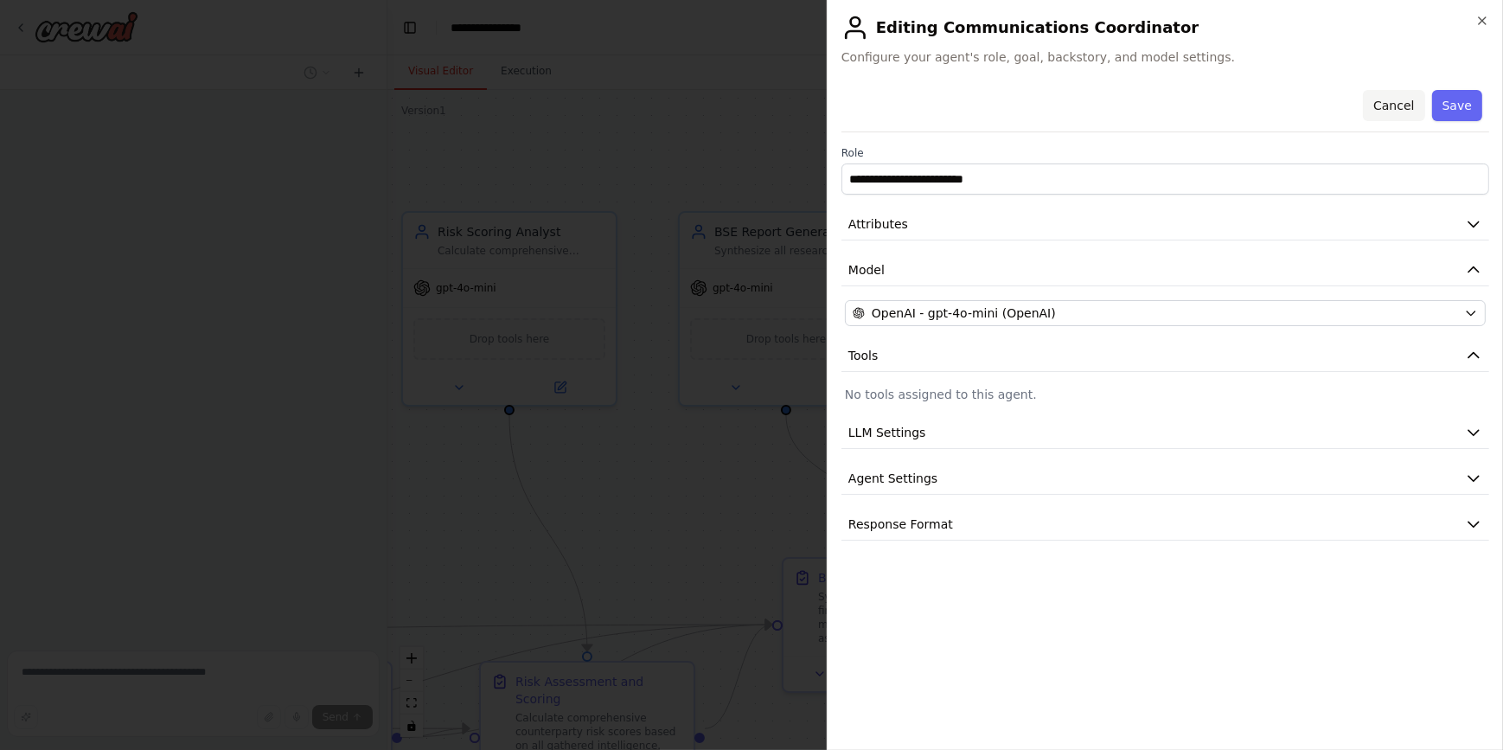
click at [1387, 106] on button "Cancel" at bounding box center [1393, 105] width 61 height 31
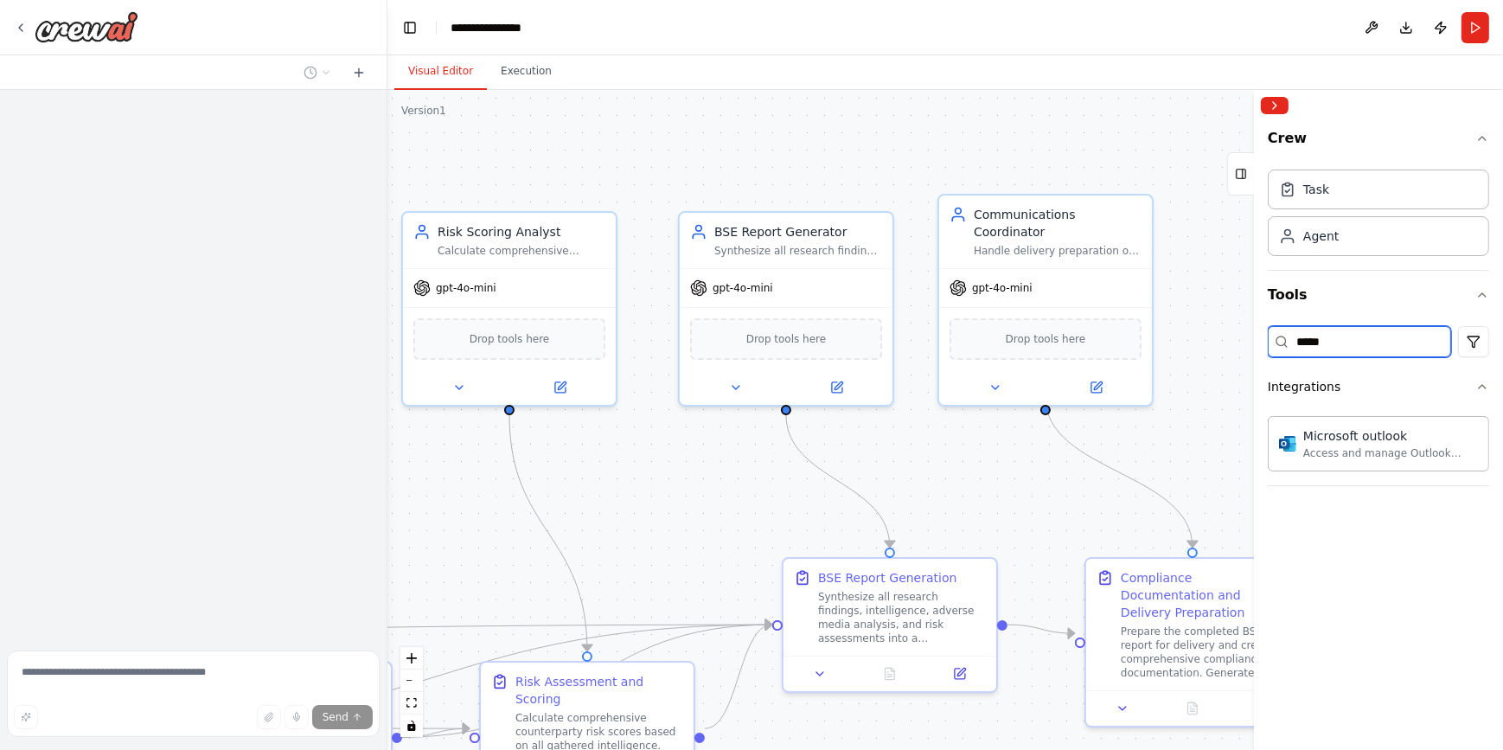
click at [1333, 344] on input "*****" at bounding box center [1359, 341] width 183 height 31
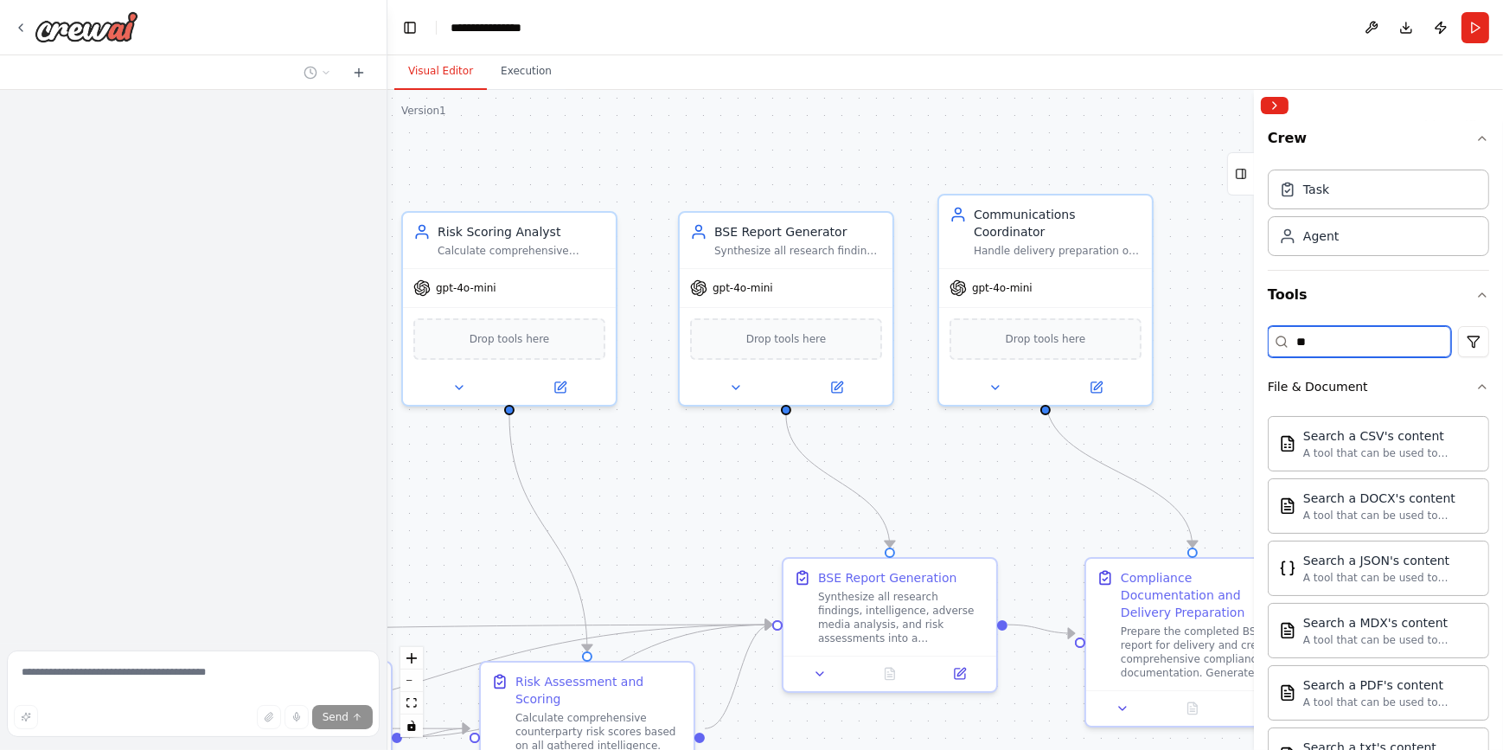
type input "*"
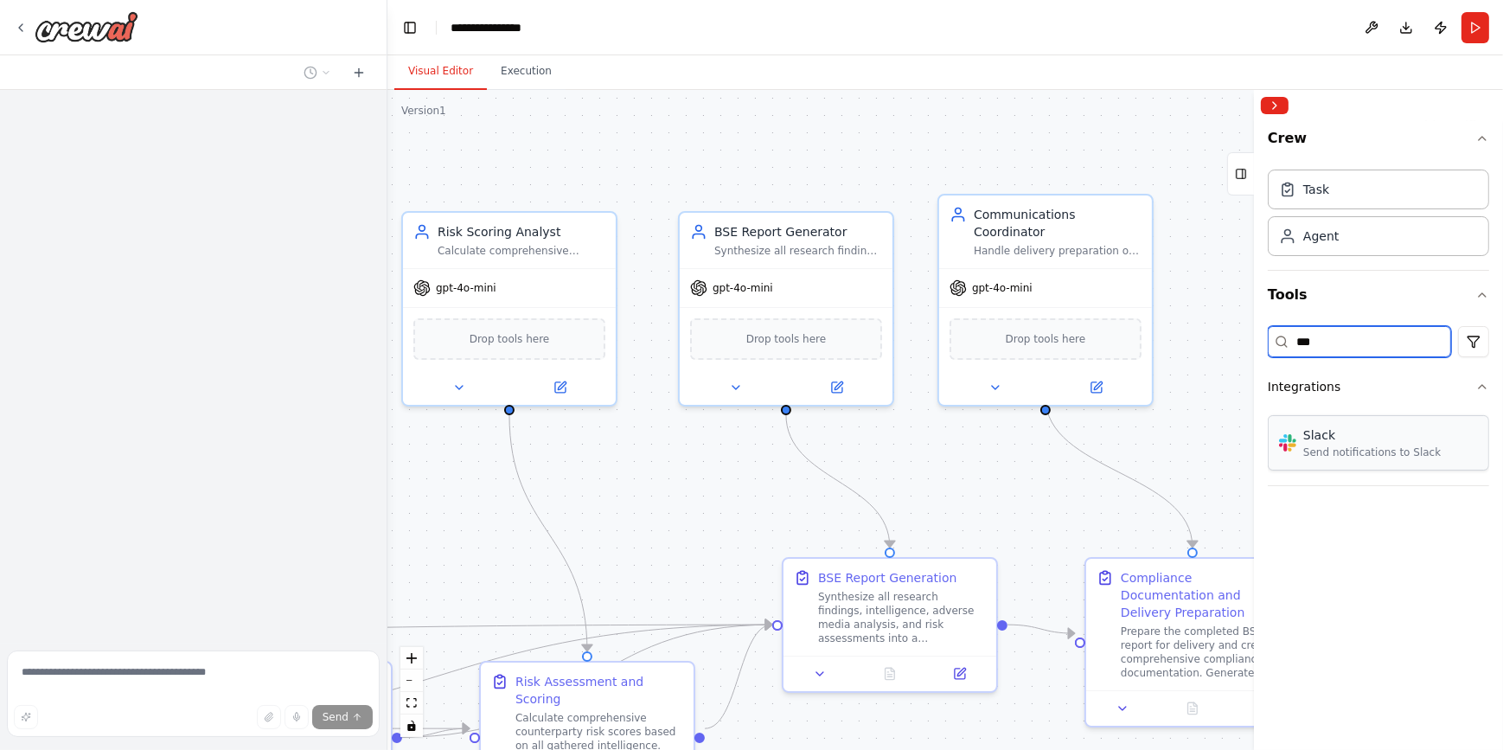
type input "***"
click at [1347, 451] on div "Send notifications to Slack" at bounding box center [1373, 453] width 138 height 14
click at [1351, 441] on div "Slack" at bounding box center [1373, 434] width 138 height 17
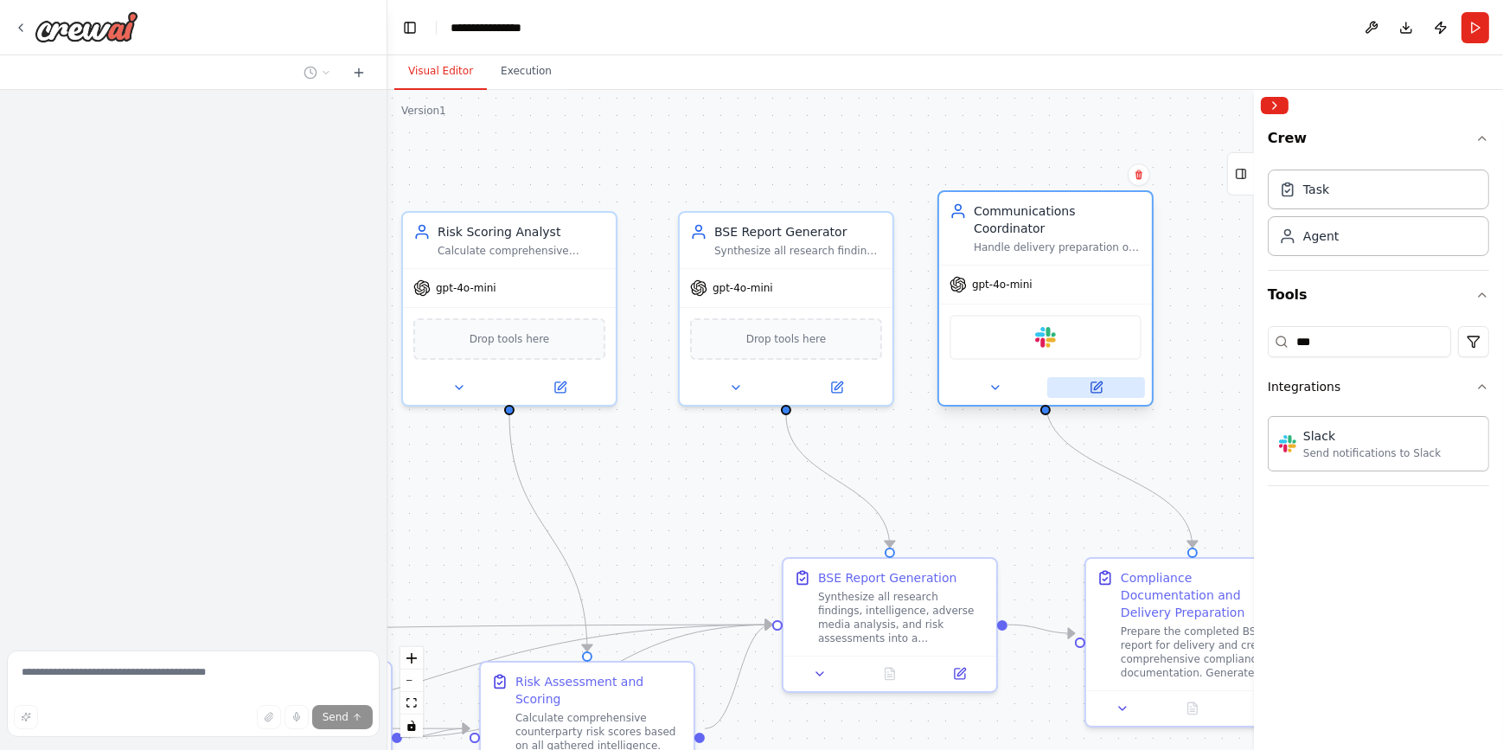
click at [1087, 377] on button at bounding box center [1097, 387] width 98 height 21
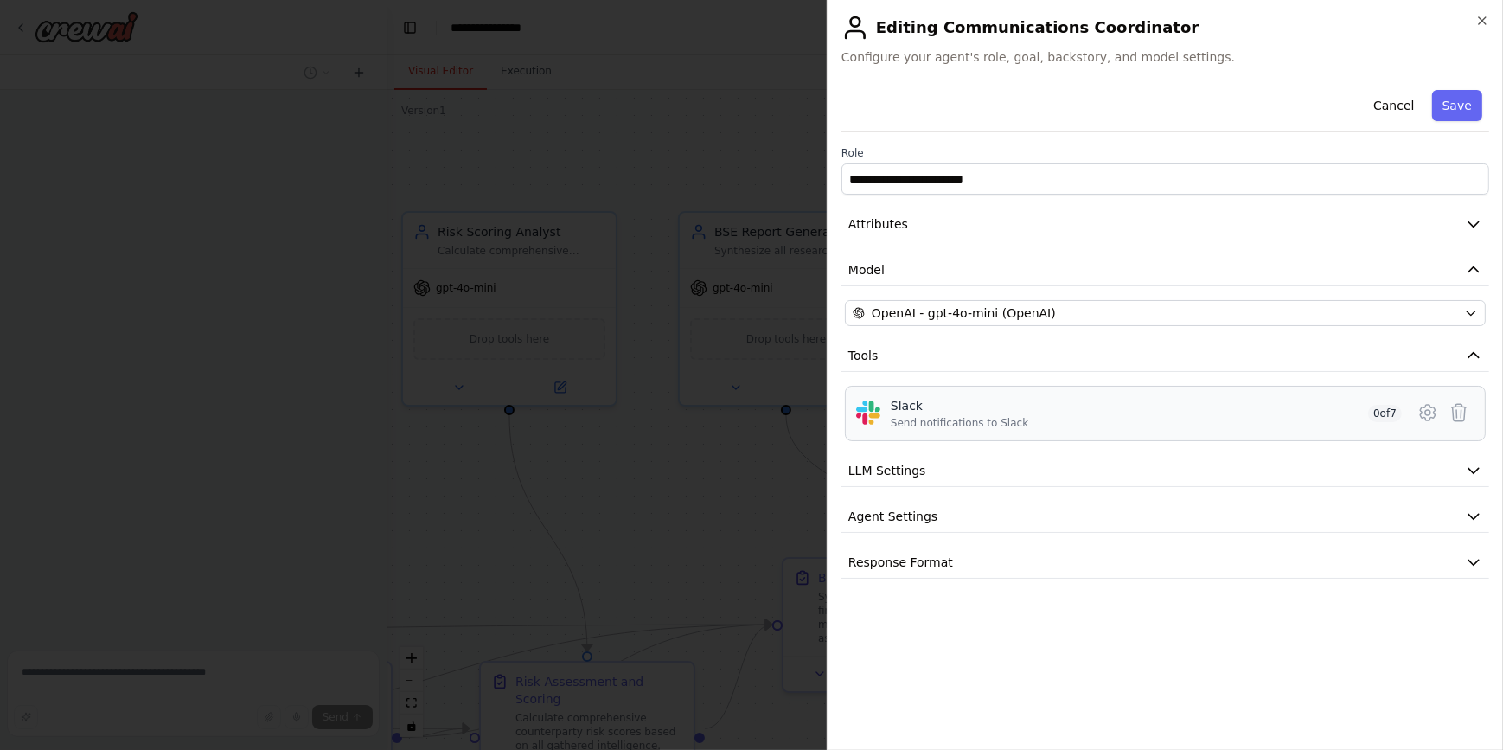
click at [1042, 420] on div "Slack Send notifications to Slack 0 of 7" at bounding box center [1146, 413] width 511 height 33
click at [1384, 114] on button "Cancel" at bounding box center [1393, 105] width 61 height 31
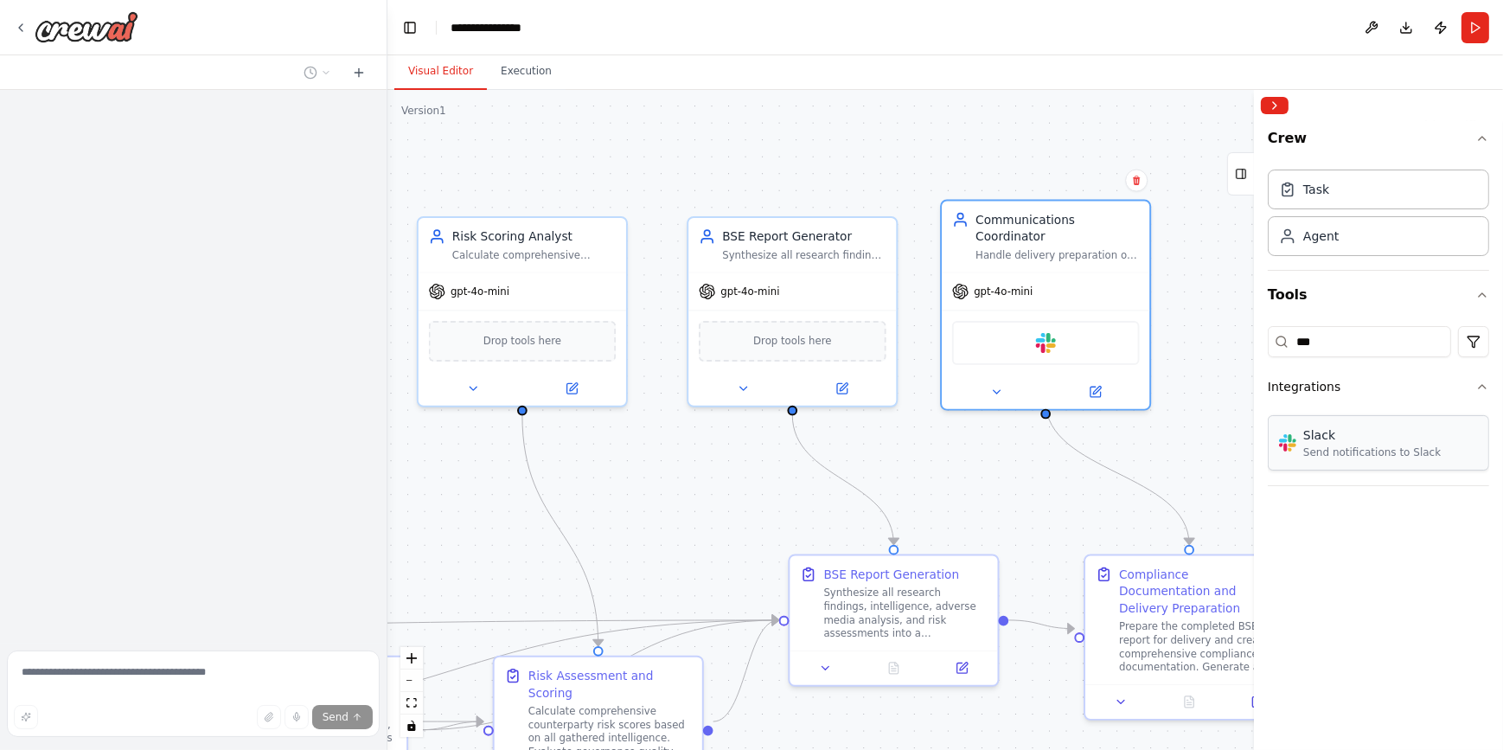
click at [1337, 446] on div "Send notifications to Slack" at bounding box center [1373, 453] width 138 height 14
click at [1208, 400] on div ".deletable-edge-delete-btn { width: 20px; height: 20px; border: 0px solid #ffff…" at bounding box center [946, 420] width 1116 height 660
click at [1034, 321] on div "Slack" at bounding box center [1046, 339] width 188 height 44
drag, startPoint x: 1034, startPoint y: 321, endPoint x: 1235, endPoint y: 226, distance: 222.9
click at [1235, 226] on div ".deletable-edge-delete-btn { width: 20px; height: 20px; border: 0px solid #ffff…" at bounding box center [946, 420] width 1116 height 660
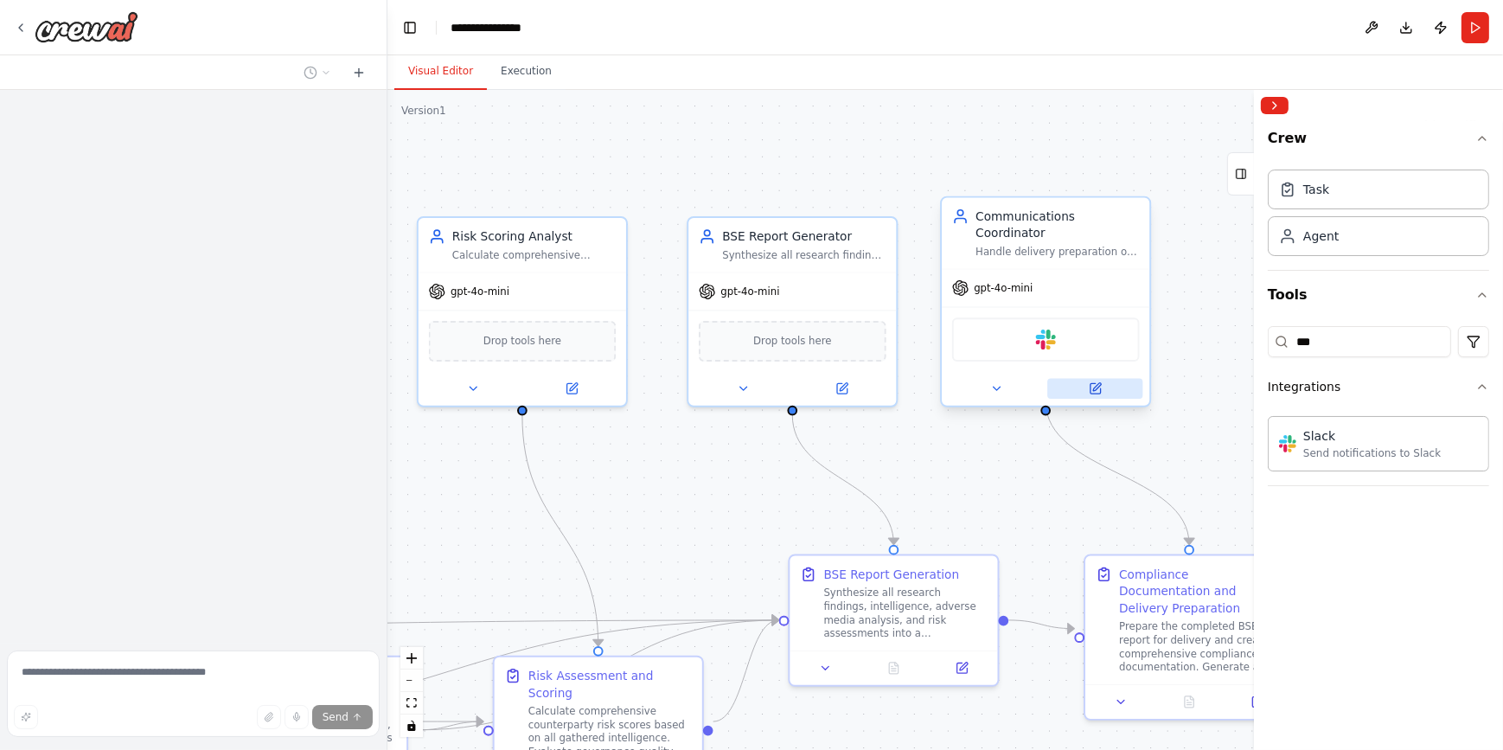
click at [1090, 381] on icon at bounding box center [1096, 388] width 14 height 14
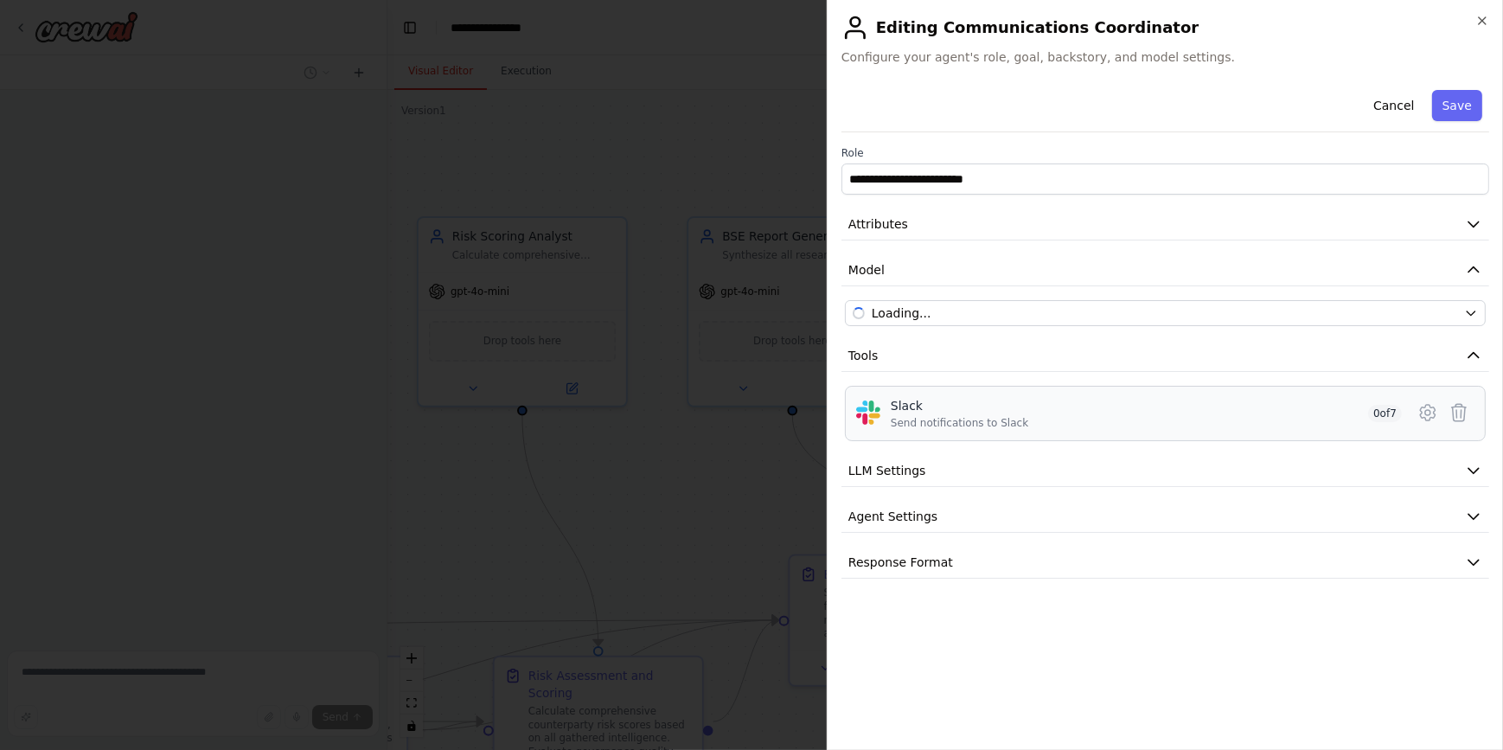
click at [1080, 422] on div "Slack Send notifications to Slack 0 of 7" at bounding box center [1146, 413] width 511 height 33
click at [1426, 414] on icon at bounding box center [1428, 412] width 21 height 21
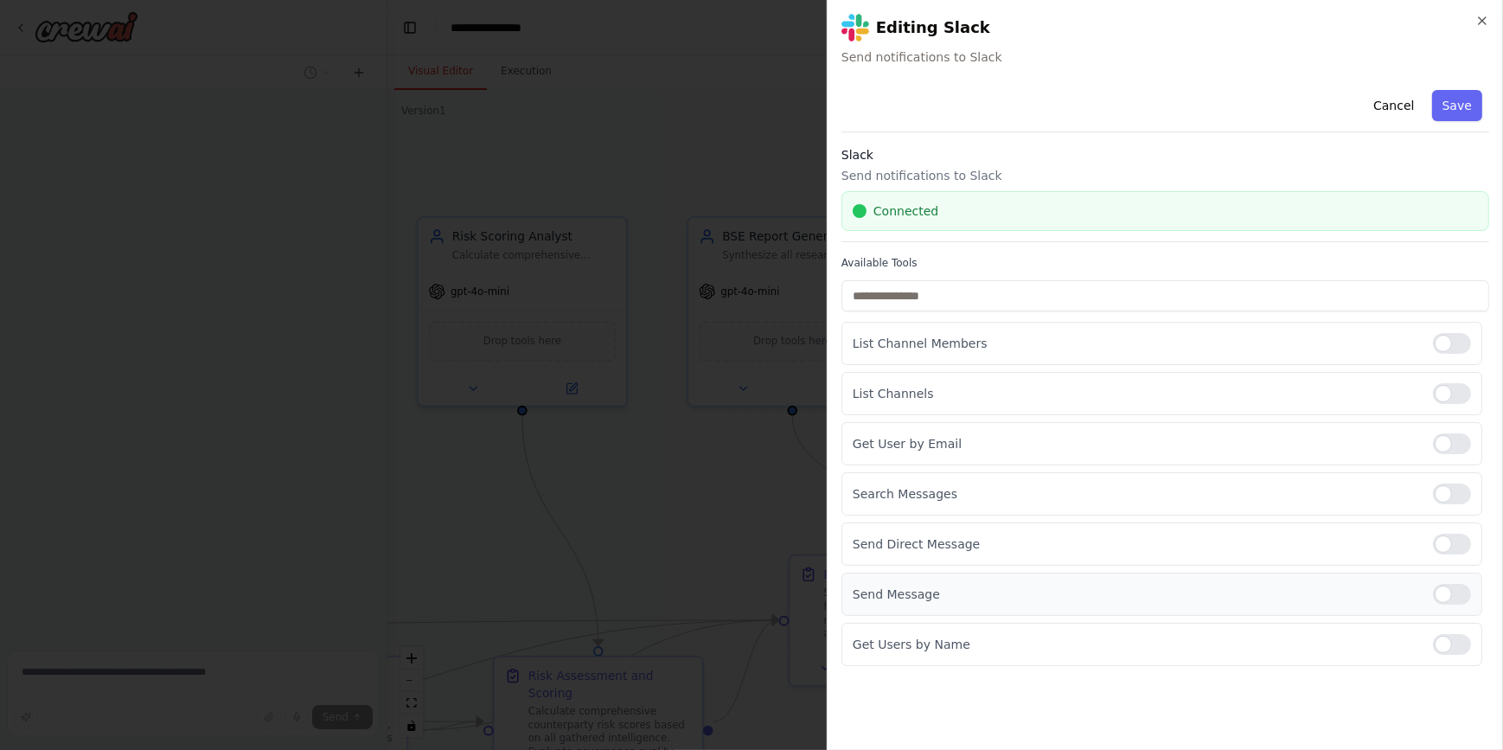
click at [1457, 593] on div at bounding box center [1452, 594] width 38 height 21
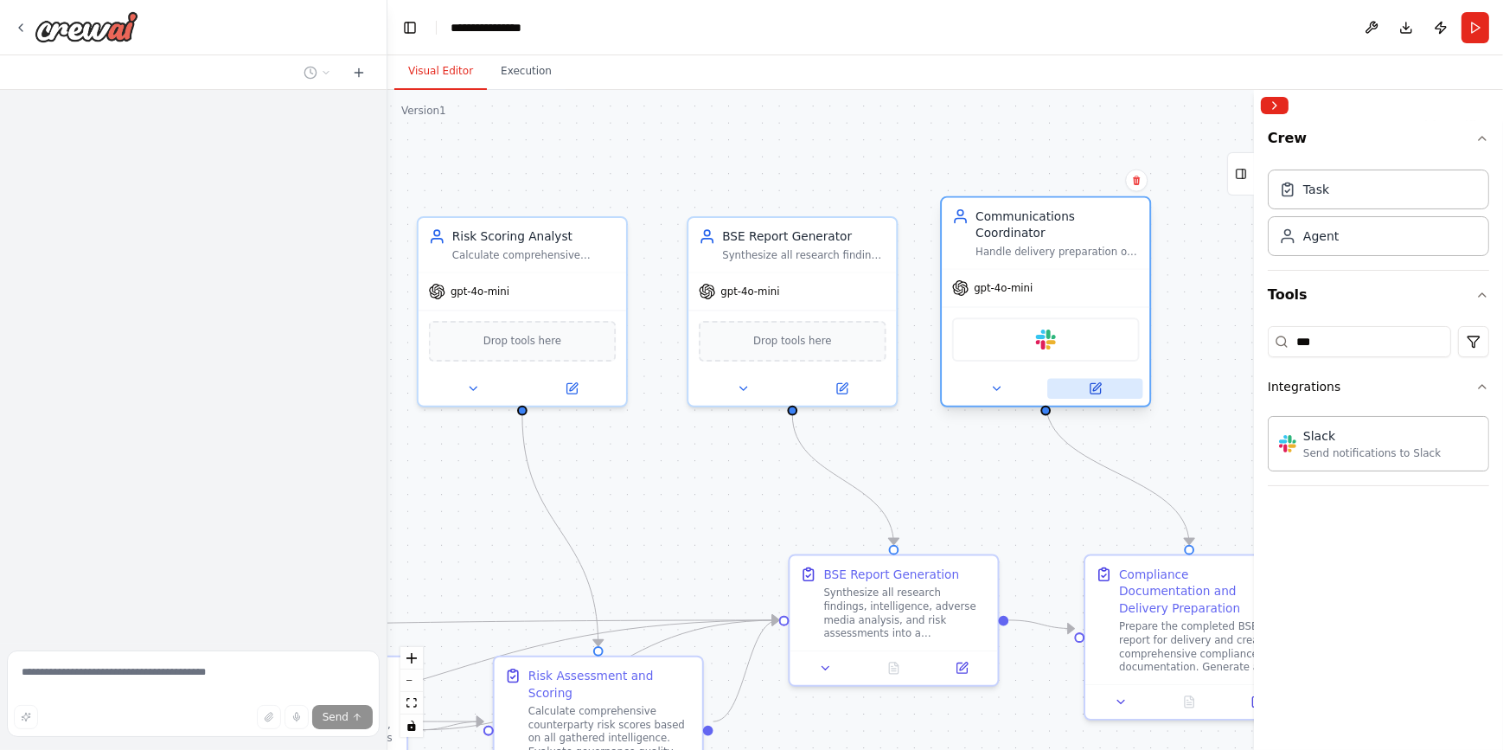
click at [1095, 383] on icon at bounding box center [1097, 387] width 8 height 8
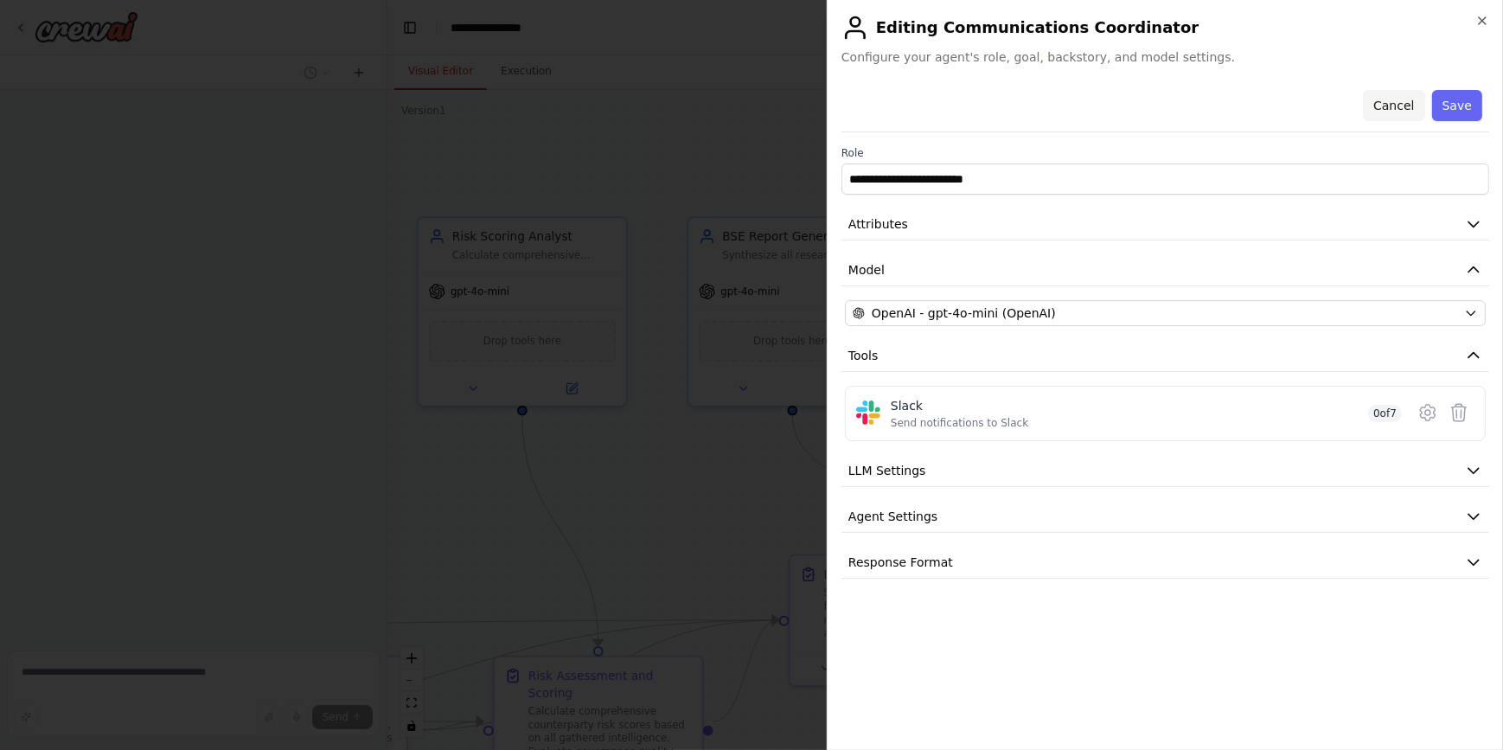
click at [1401, 97] on button "Cancel" at bounding box center [1393, 105] width 61 height 31
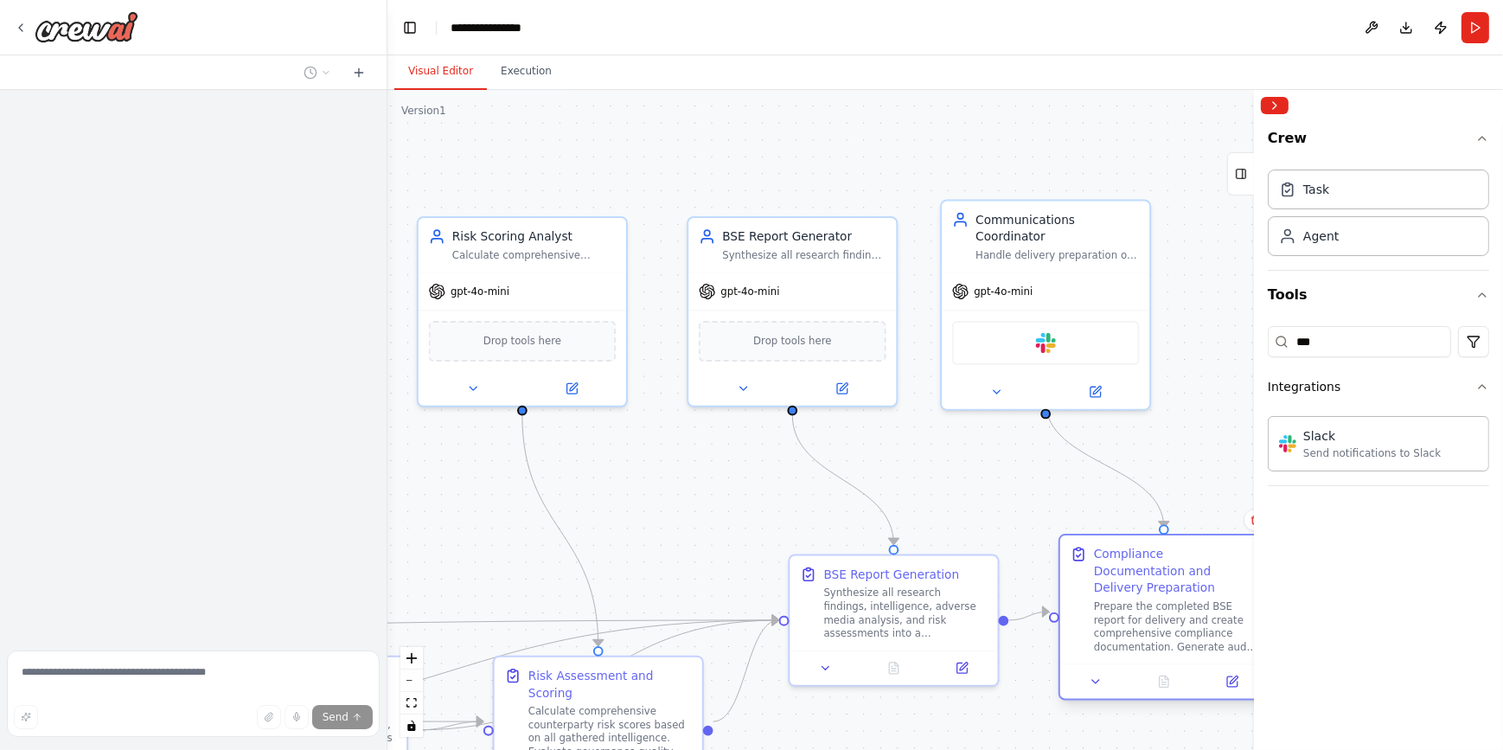
drag, startPoint x: 1170, startPoint y: 588, endPoint x: 1116, endPoint y: 573, distance: 55.8
click at [1116, 573] on div "Compliance Documentation and Delivery Preparation" at bounding box center [1175, 571] width 163 height 51
click at [1233, 673] on button at bounding box center [1232, 681] width 58 height 20
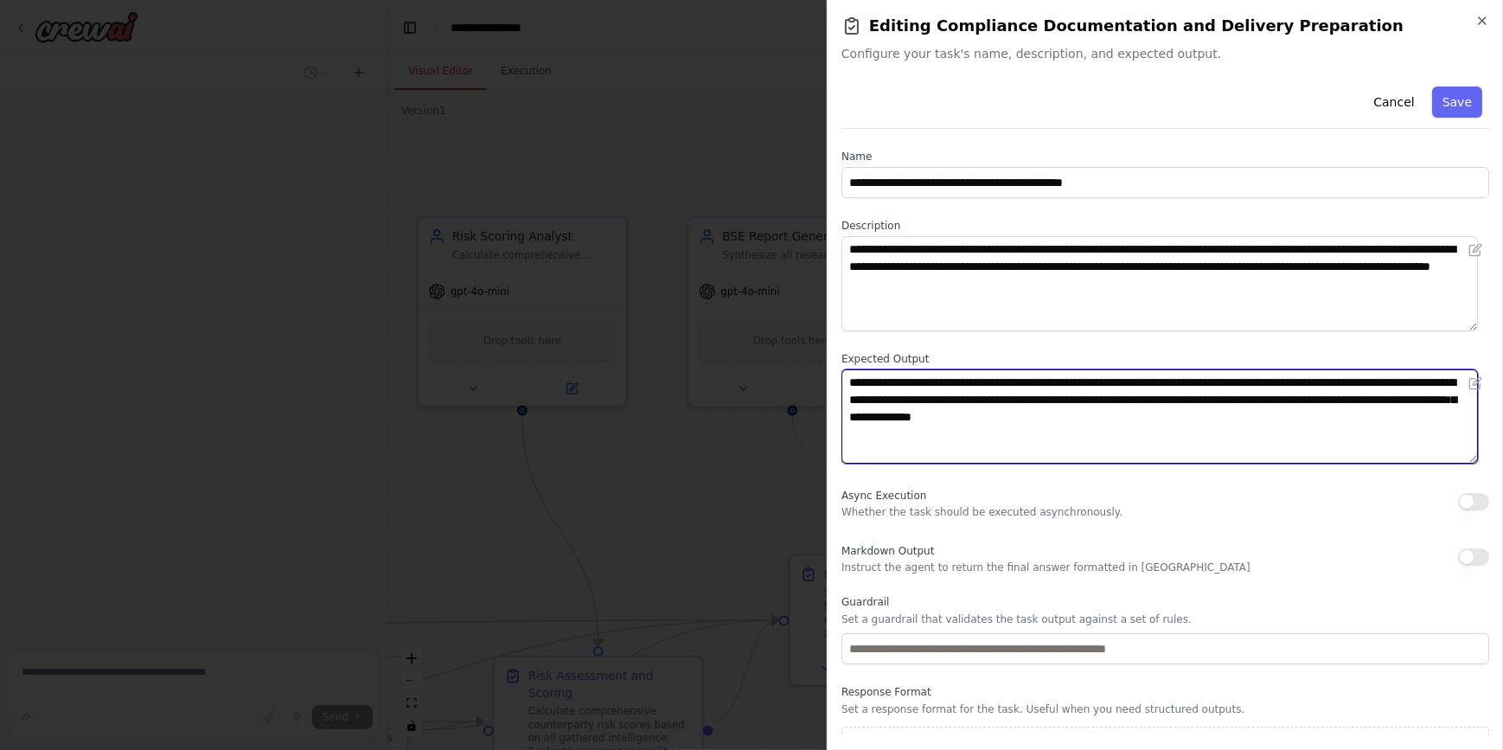
click at [1290, 418] on textarea "**********" at bounding box center [1160, 416] width 637 height 95
type textarea "**********"
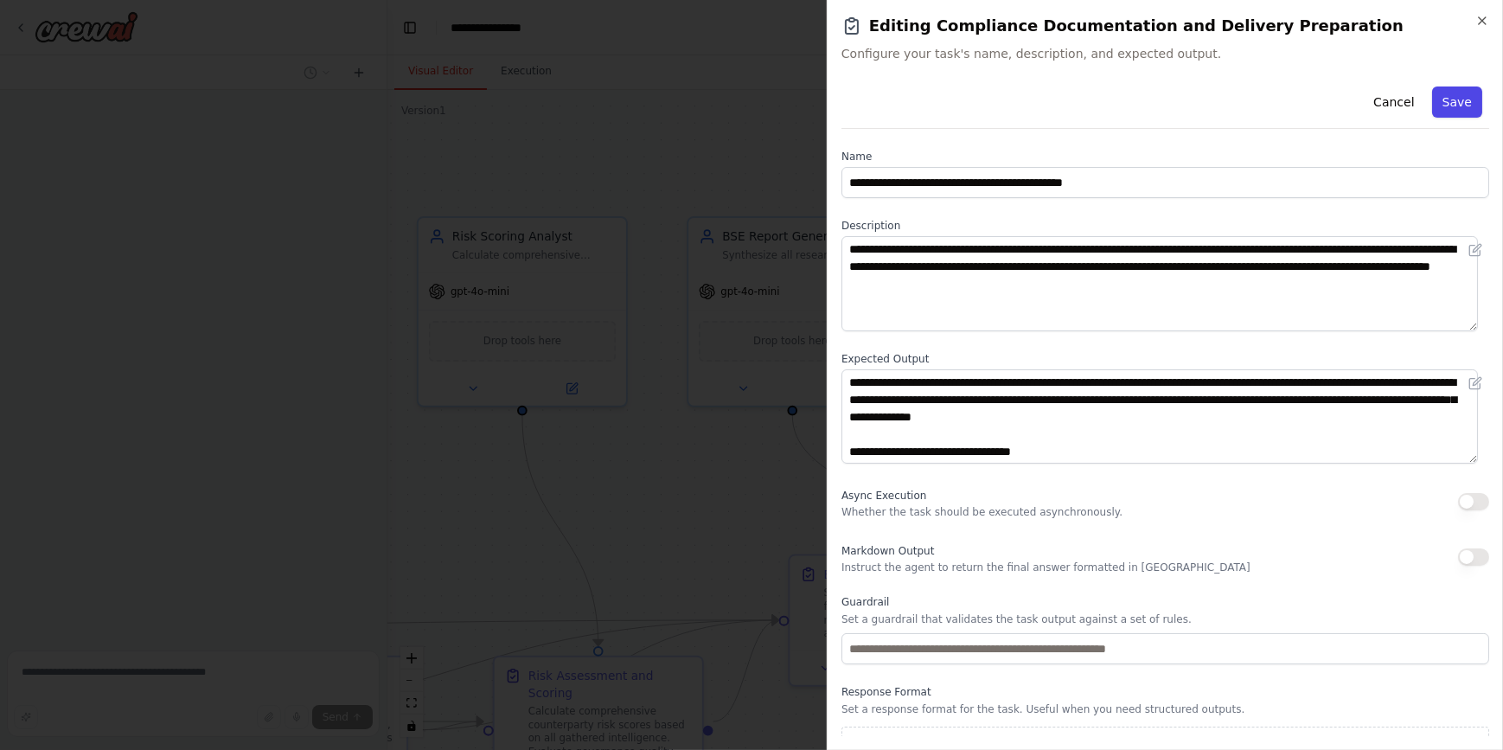
click at [1445, 102] on button "Save" at bounding box center [1458, 102] width 50 height 31
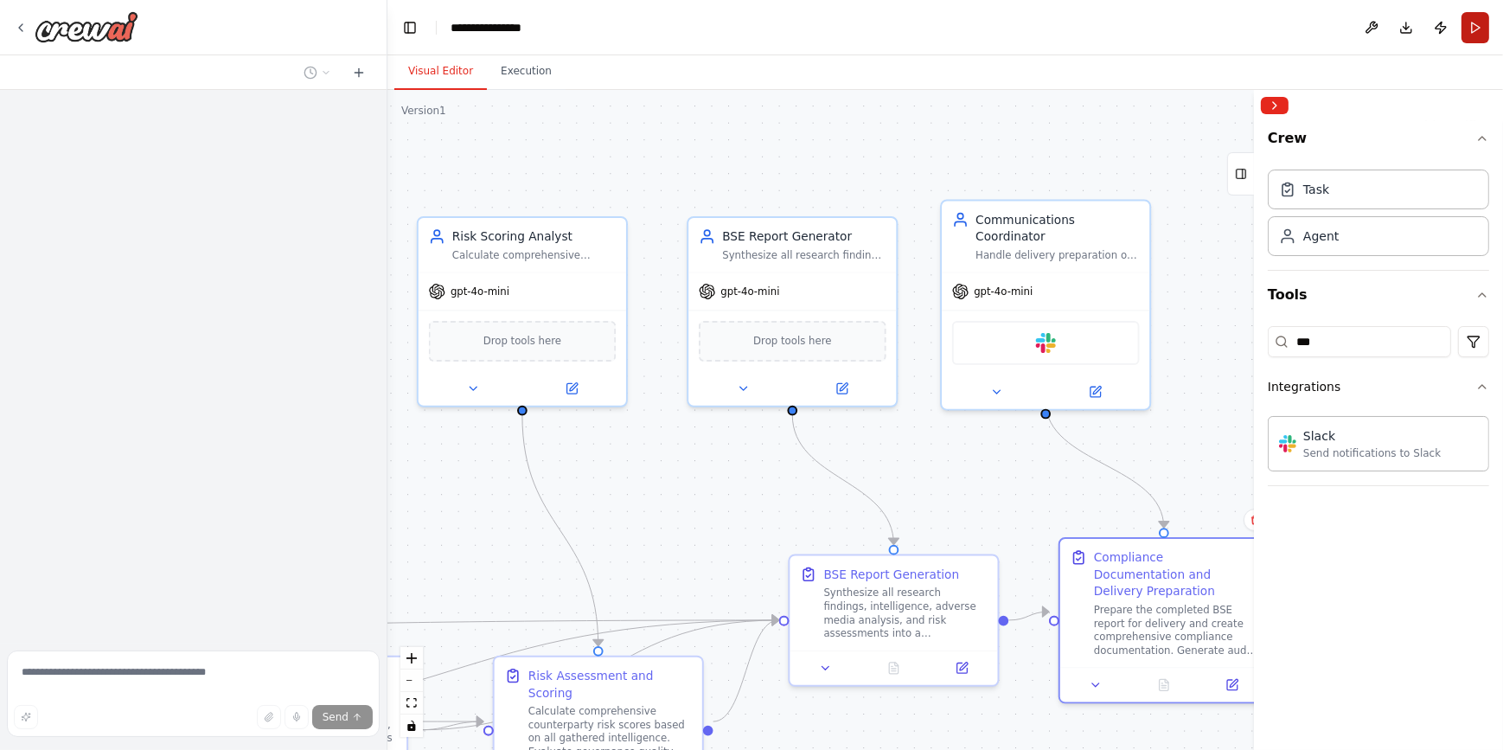
click at [1478, 25] on button "Run" at bounding box center [1476, 27] width 28 height 31
click at [1378, 341] on input "***" at bounding box center [1359, 341] width 183 height 31
type input "*"
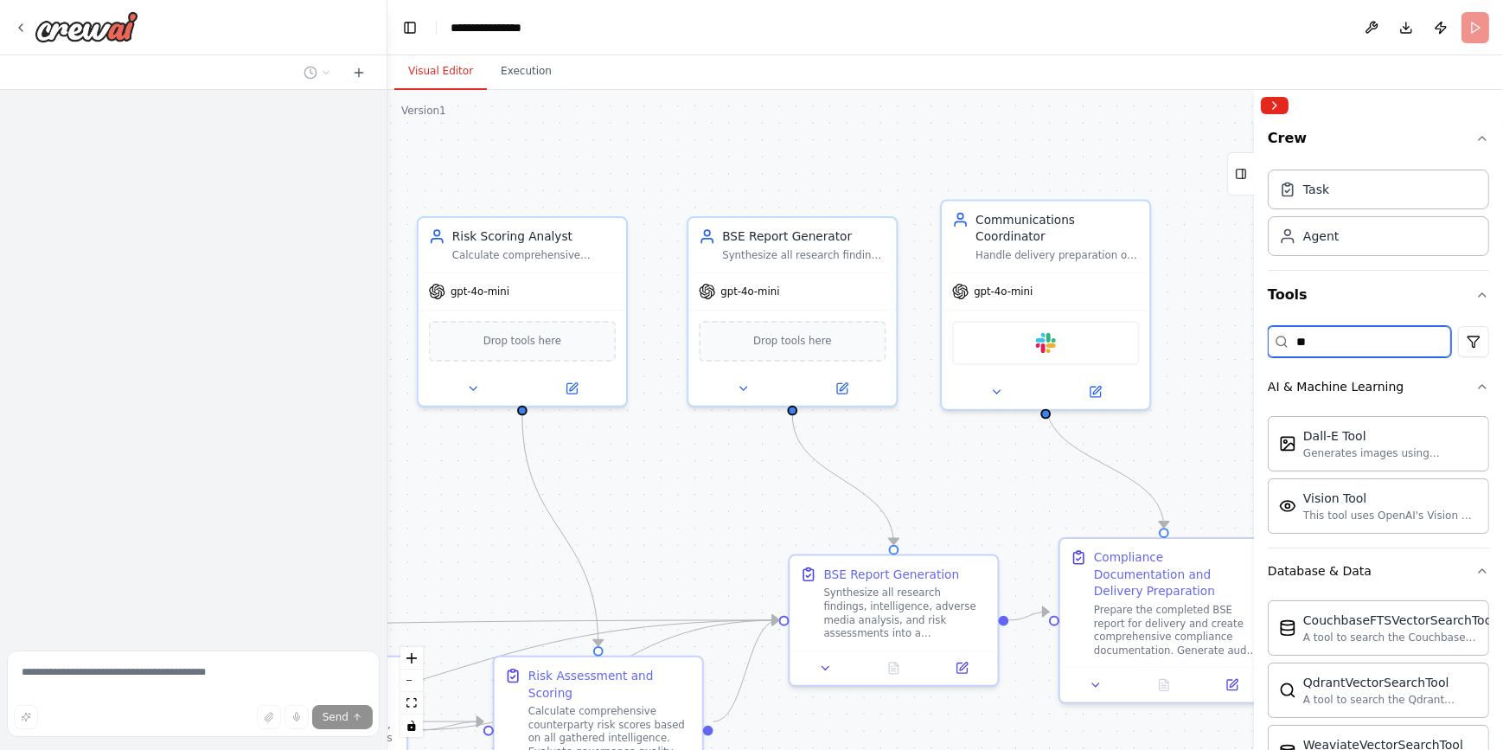
type input "*"
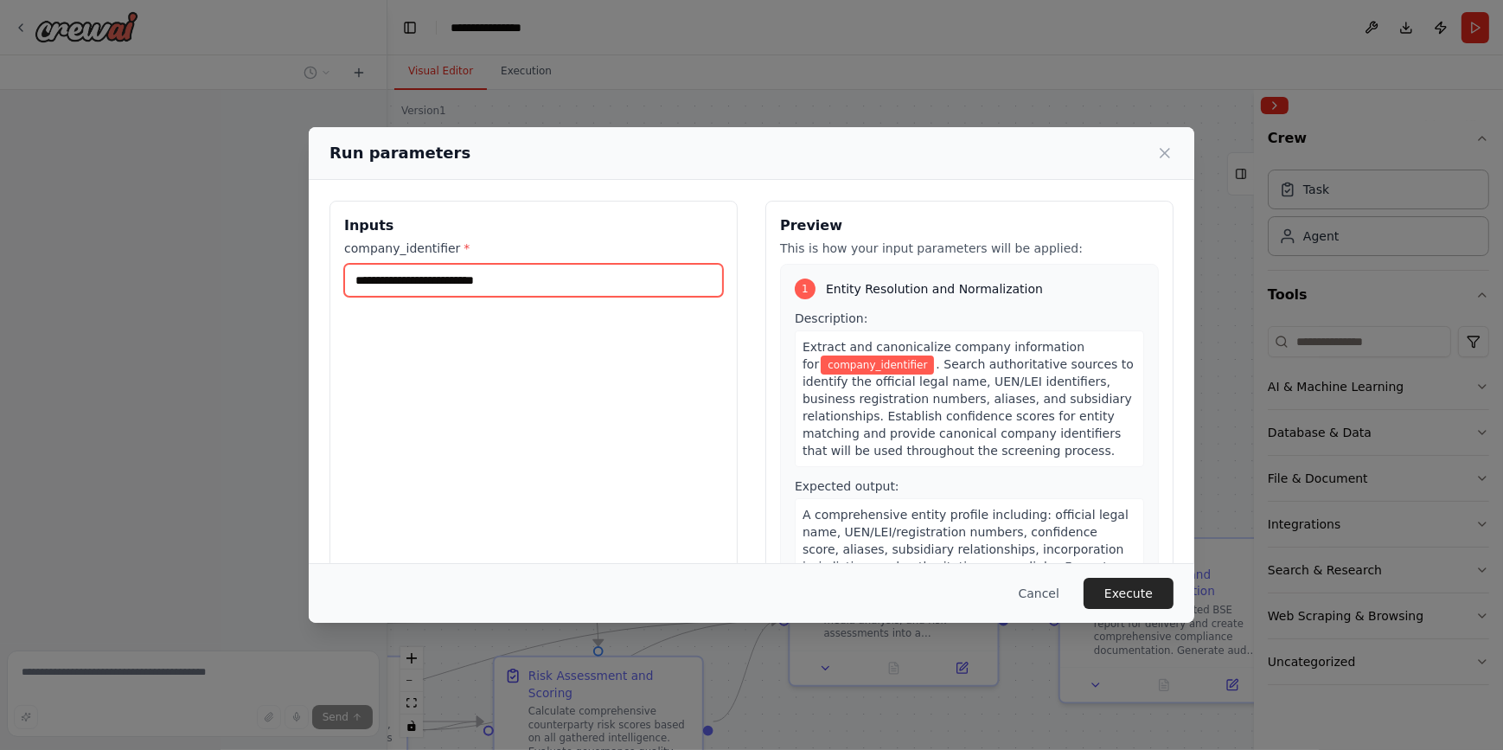
click at [571, 286] on input "company_identifier *" at bounding box center [533, 280] width 379 height 33
type input "*"
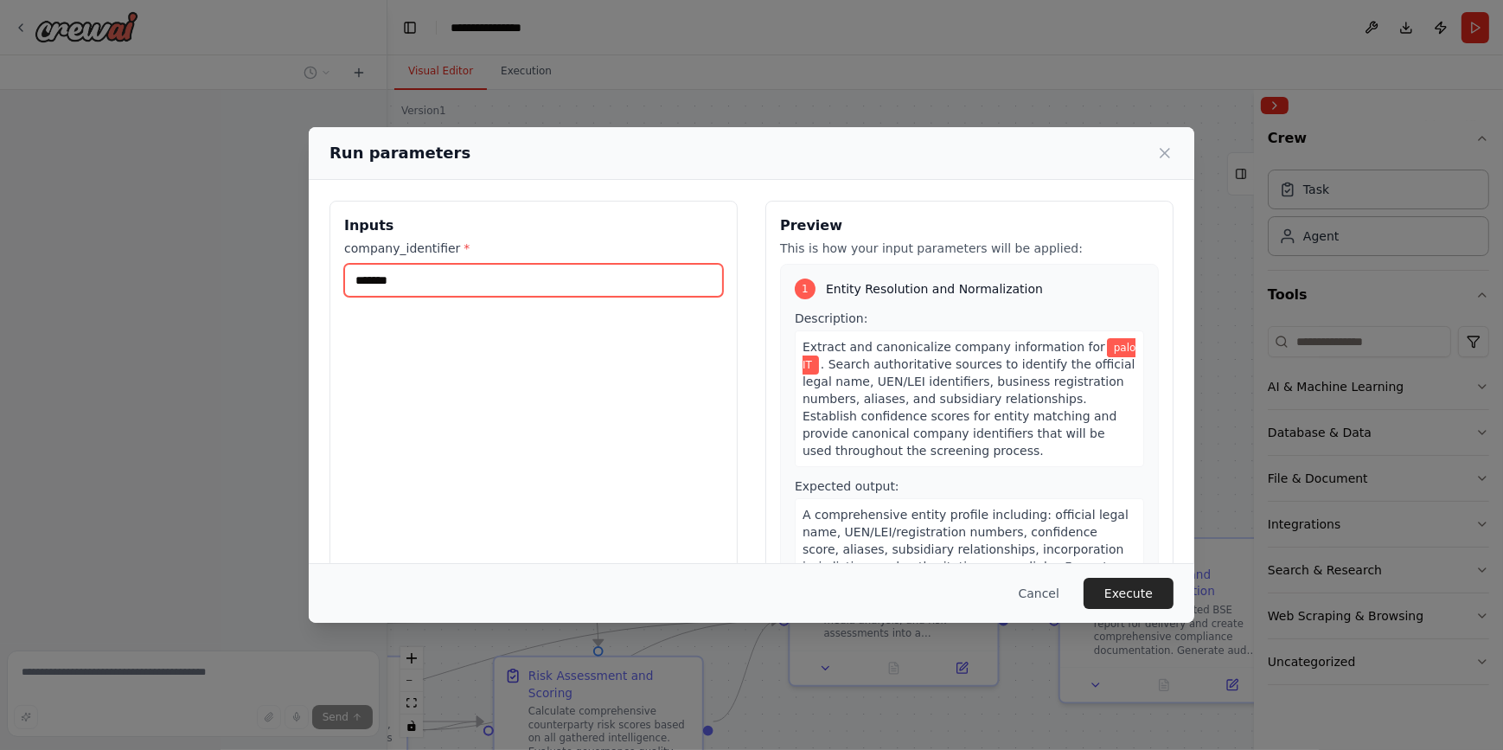
click at [377, 277] on input "*******" at bounding box center [533, 280] width 379 height 33
type input "******"
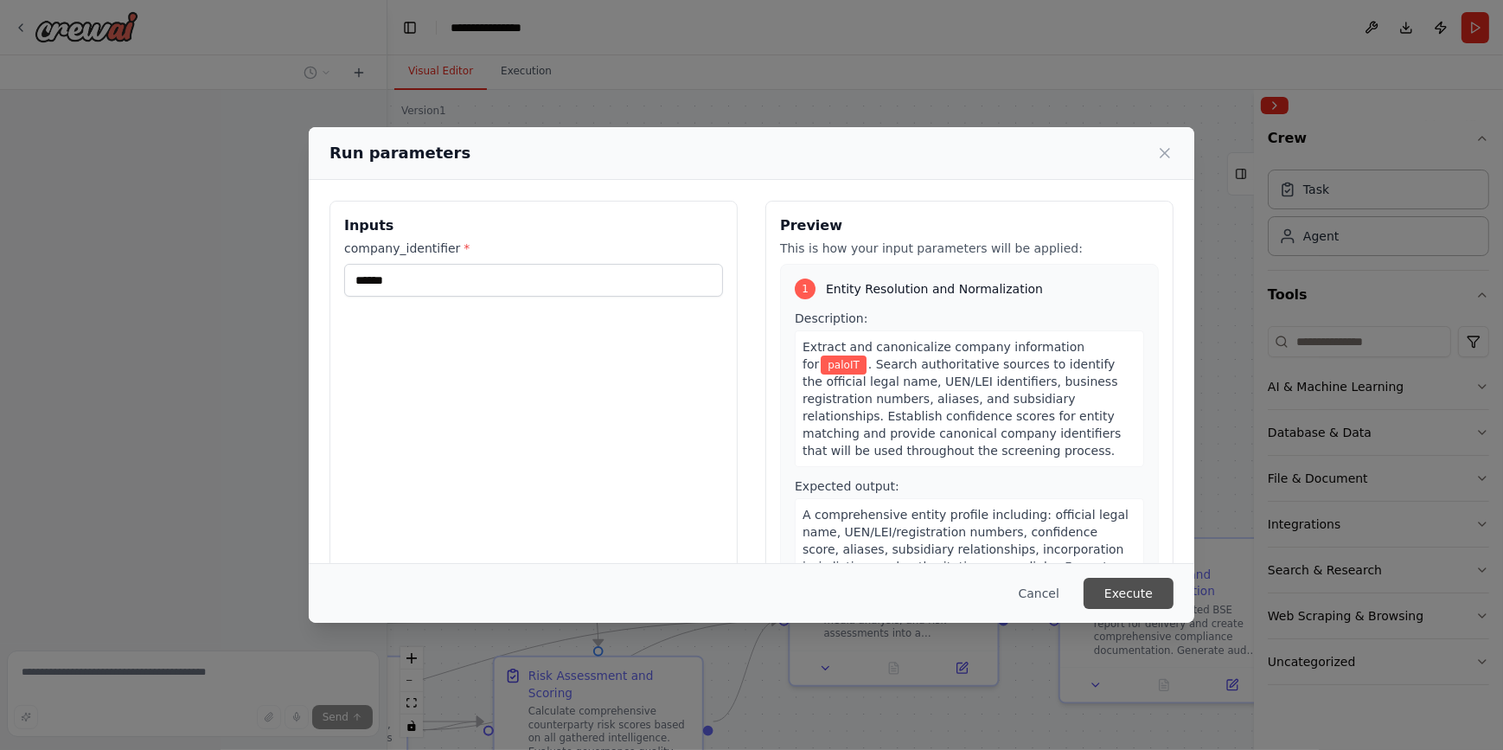
click at [1134, 589] on button "Execute" at bounding box center [1129, 593] width 90 height 31
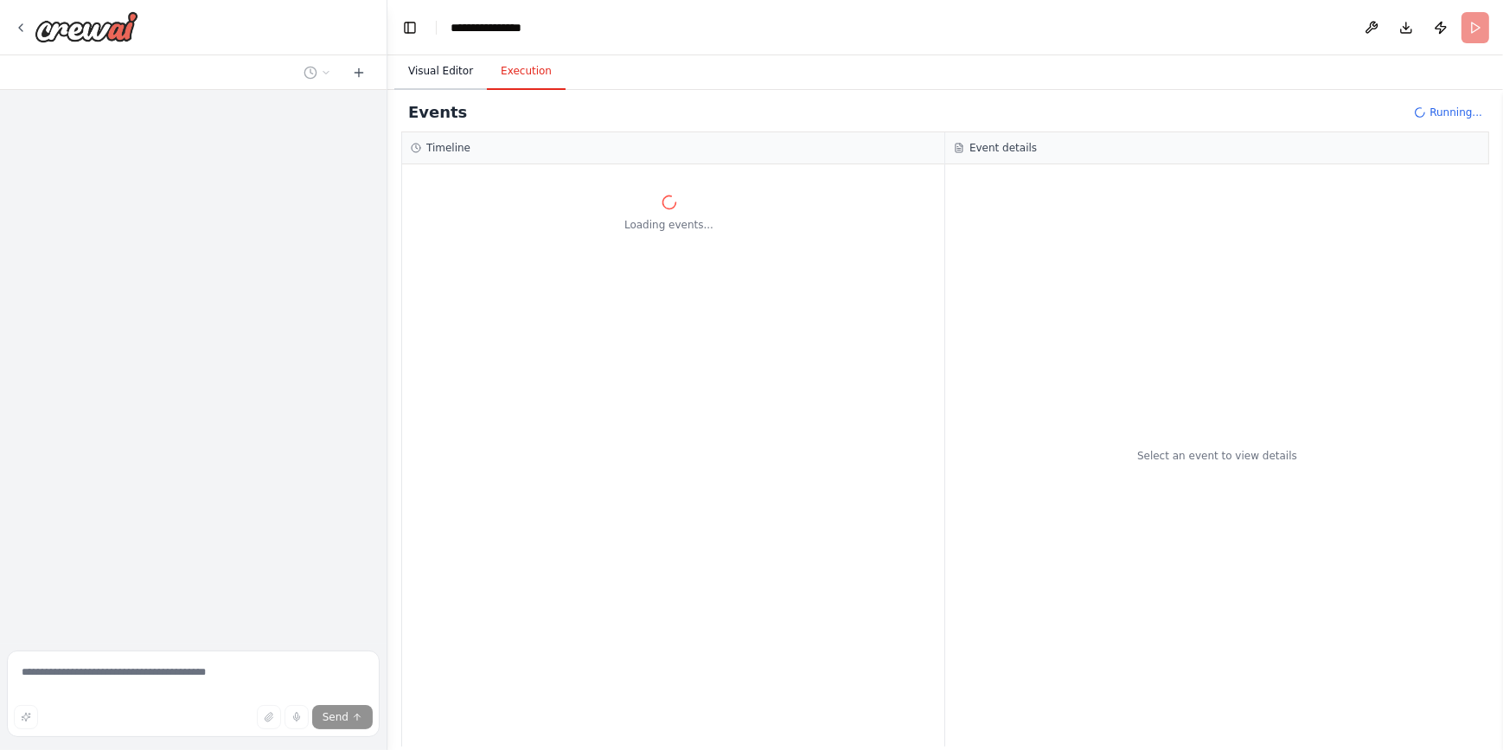
click at [427, 65] on button "Visual Editor" at bounding box center [440, 72] width 93 height 36
click at [525, 77] on button "Execution" at bounding box center [526, 72] width 79 height 36
click at [452, 74] on button "Visual Editor" at bounding box center [440, 72] width 93 height 36
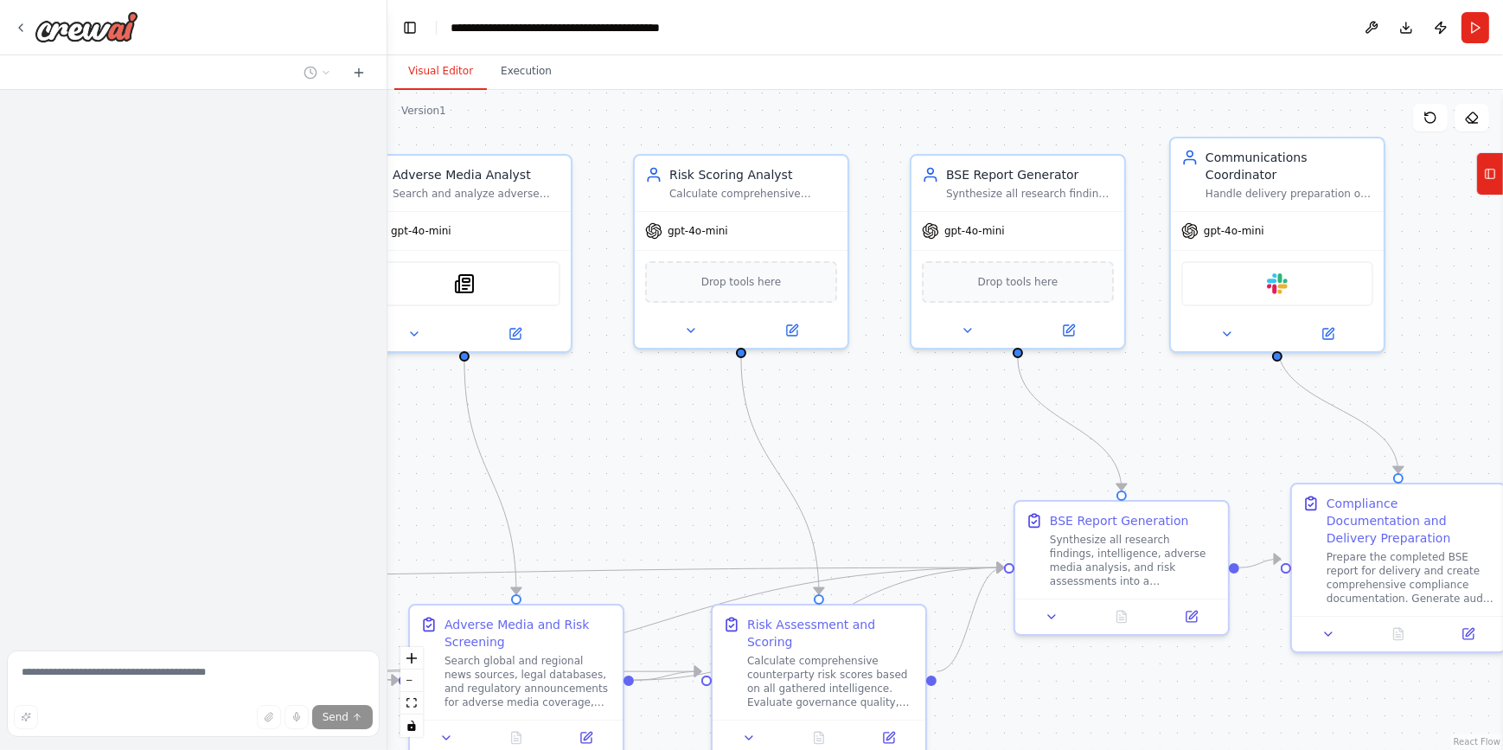
drag, startPoint x: 1304, startPoint y: 127, endPoint x: 374, endPoint y: 105, distance: 931.1
click at [374, 105] on div "**********" at bounding box center [751, 375] width 1503 height 750
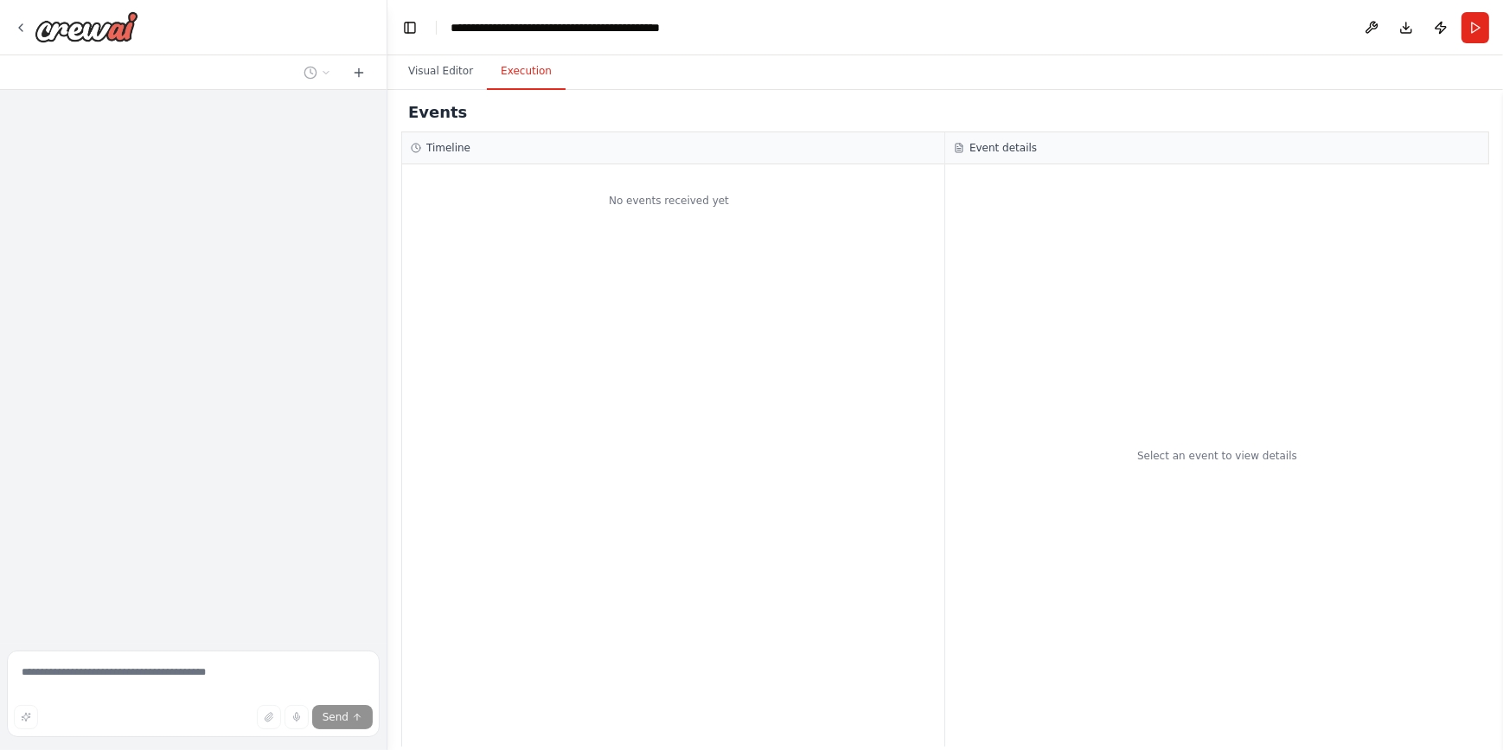
click at [510, 71] on button "Execution" at bounding box center [526, 72] width 79 height 36
click at [1474, 29] on button "Run" at bounding box center [1476, 27] width 28 height 31
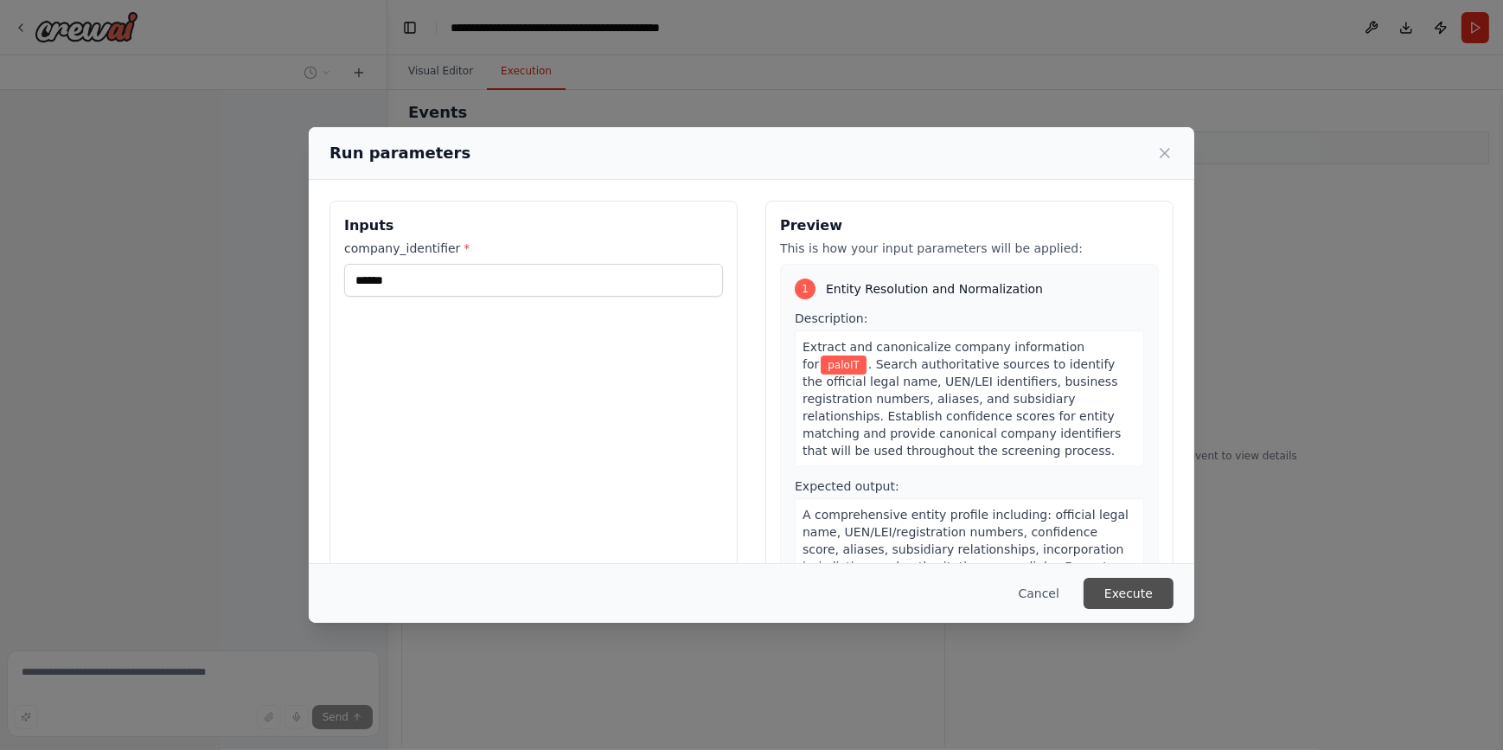
click at [1140, 599] on button "Execute" at bounding box center [1129, 593] width 90 height 31
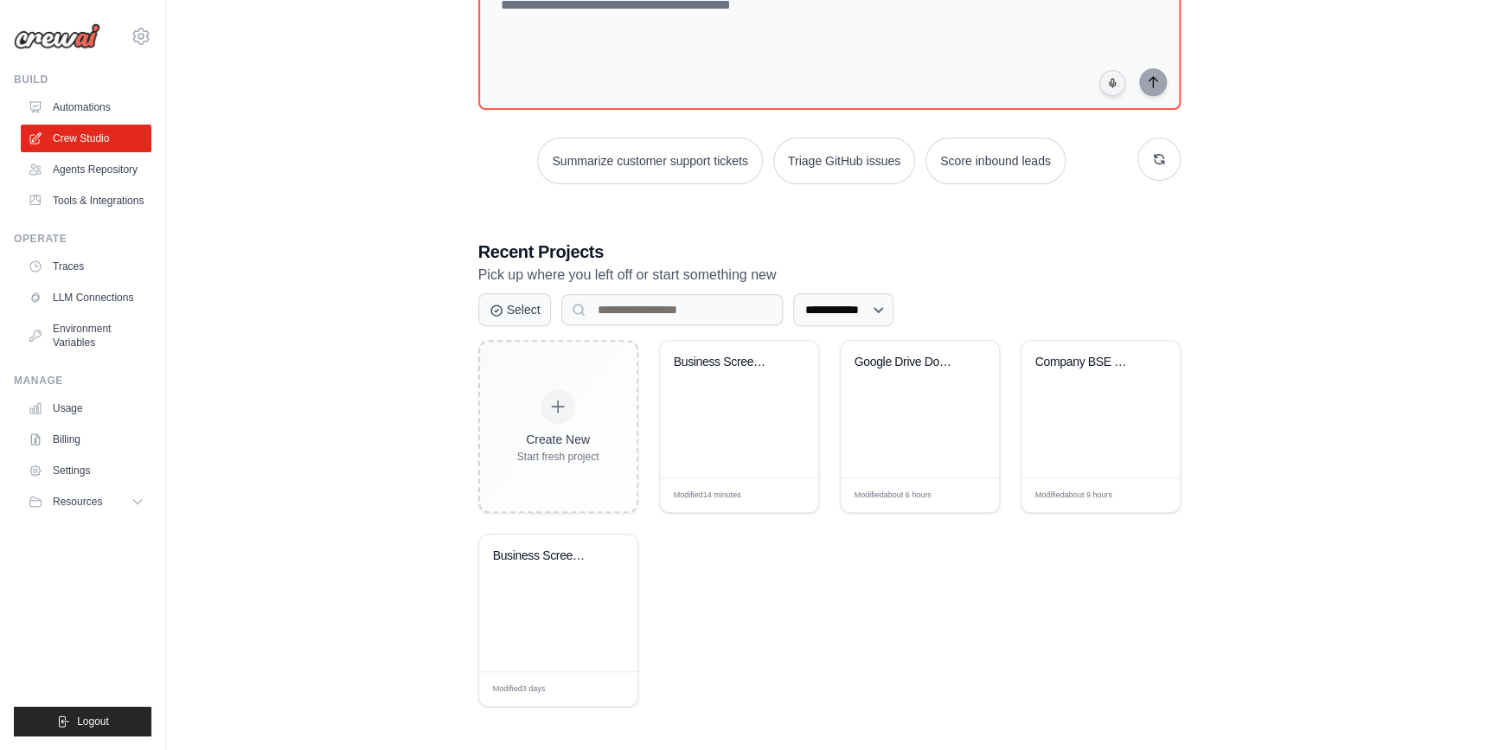
drag, startPoint x: 533, startPoint y: 555, endPoint x: 402, endPoint y: 539, distance: 131.7
click at [402, 539] on div "**********" at bounding box center [829, 306] width 1271 height 856
click at [524, 559] on div "Business Screening & Evaluation Aut..." at bounding box center [545, 556] width 105 height 16
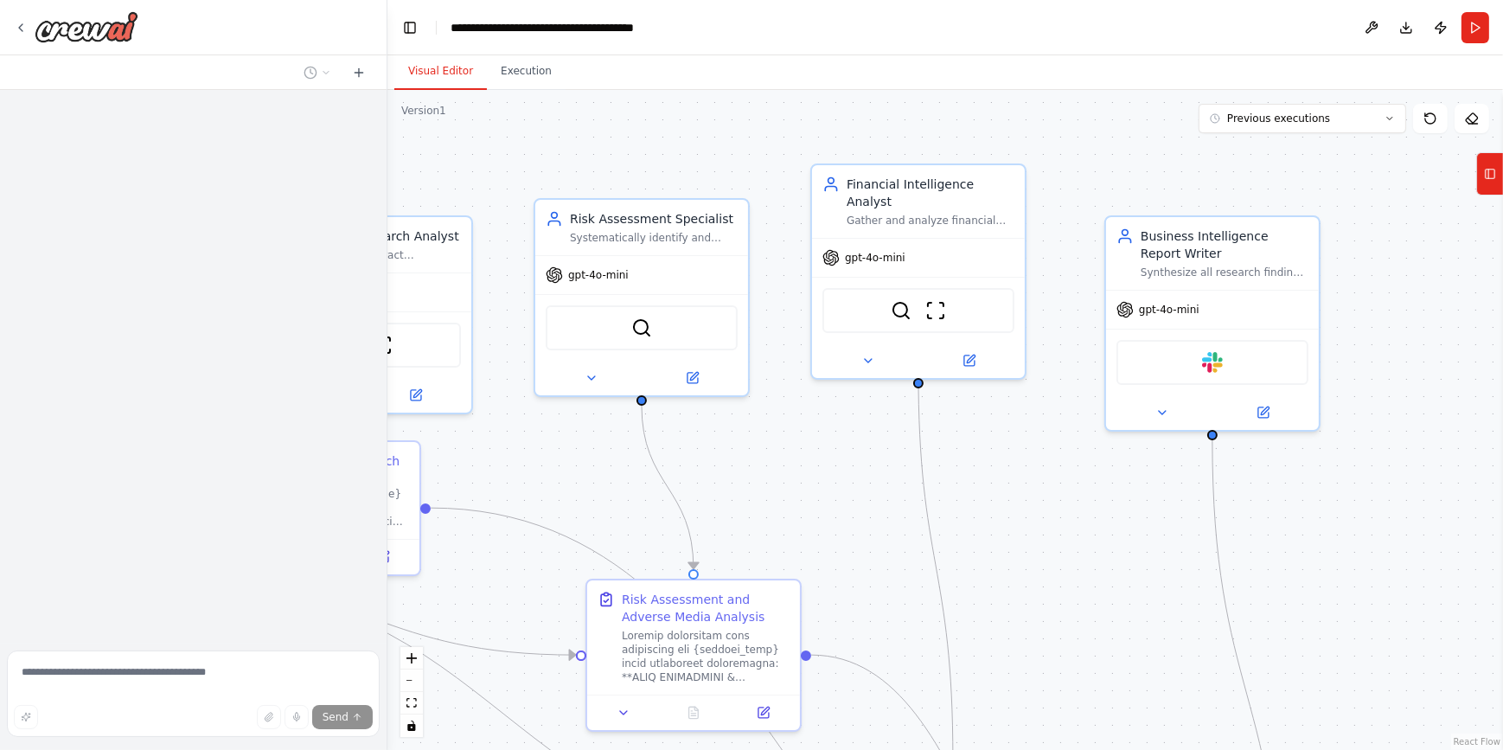
drag, startPoint x: 1341, startPoint y: 369, endPoint x: 864, endPoint y: 407, distance: 478.2
click at [864, 407] on div ".deletable-edge-delete-btn { width: 20px; height: 20px; border: 0px solid #ffff…" at bounding box center [946, 420] width 1116 height 660
click at [1388, 115] on icon at bounding box center [1390, 118] width 10 height 10
click at [1266, 180] on div "[DATE]" at bounding box center [1313, 179] width 173 height 14
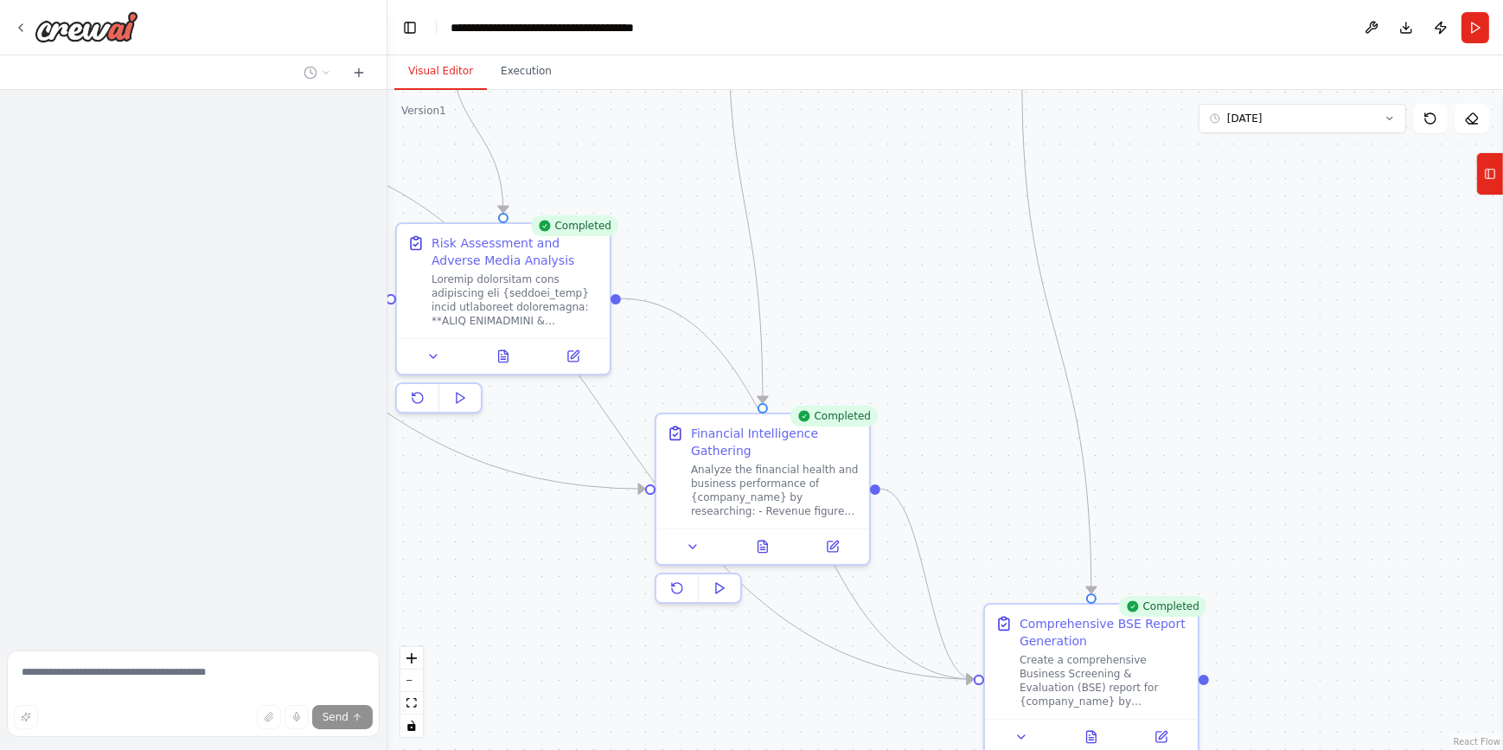
drag, startPoint x: 867, startPoint y: 536, endPoint x: 676, endPoint y: 180, distance: 404.0
click at [676, 180] on div ".deletable-edge-delete-btn { width: 20px; height: 20px; border: 0px solid #ffff…" at bounding box center [946, 420] width 1116 height 660
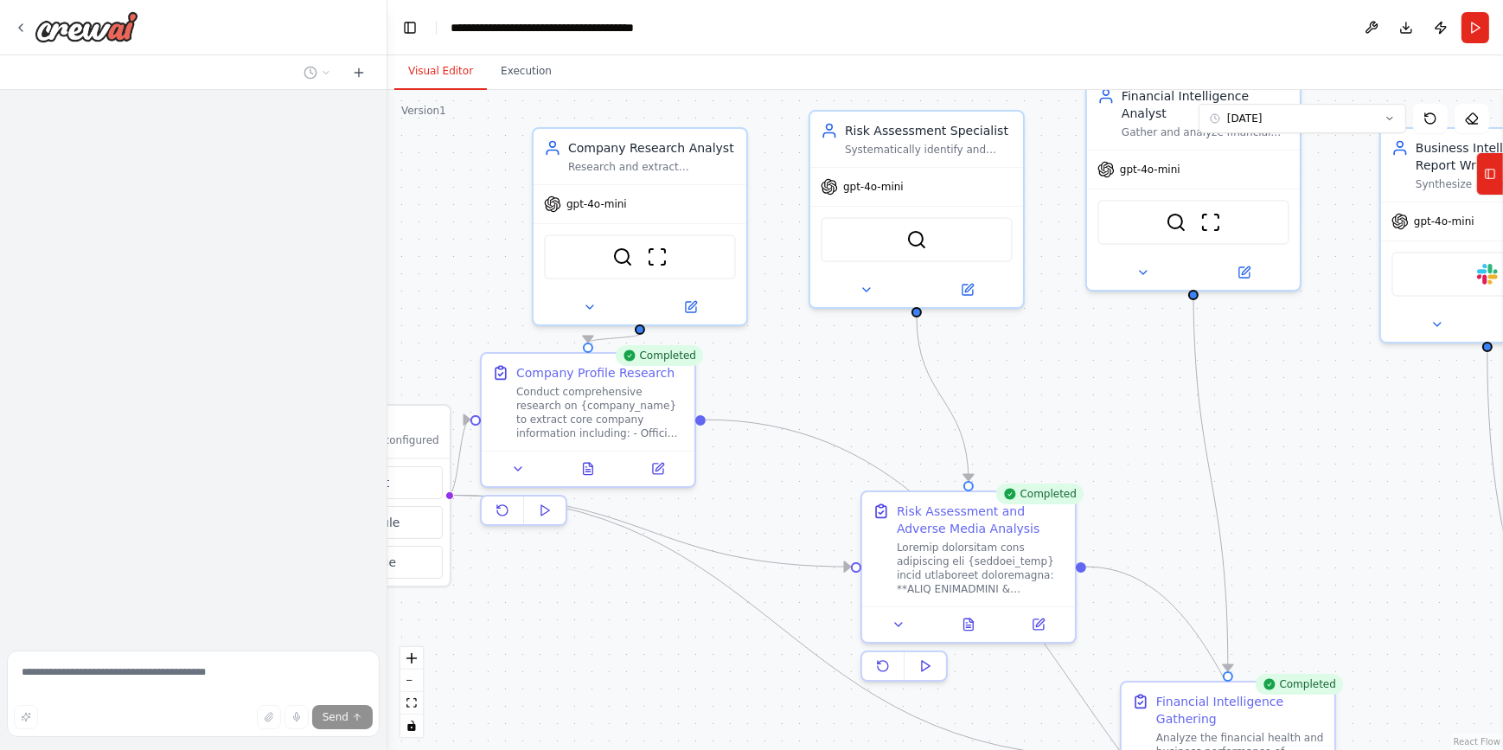
drag, startPoint x: 920, startPoint y: 413, endPoint x: 1386, endPoint y: 681, distance: 537.1
click at [1386, 681] on div ".deletable-edge-delete-btn { width: 20px; height: 20px; border: 0px solid #ffff…" at bounding box center [946, 420] width 1116 height 660
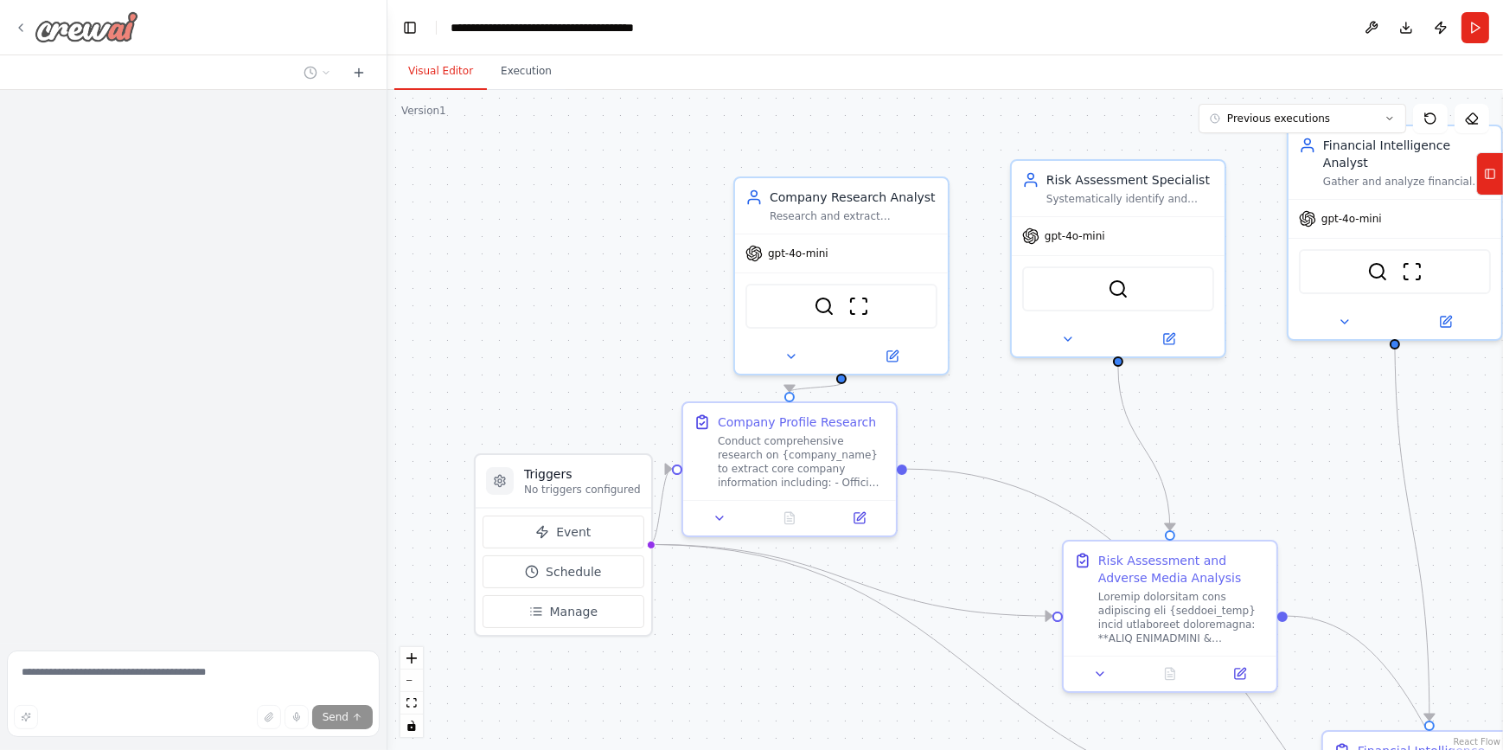
click at [17, 25] on icon at bounding box center [21, 28] width 14 height 14
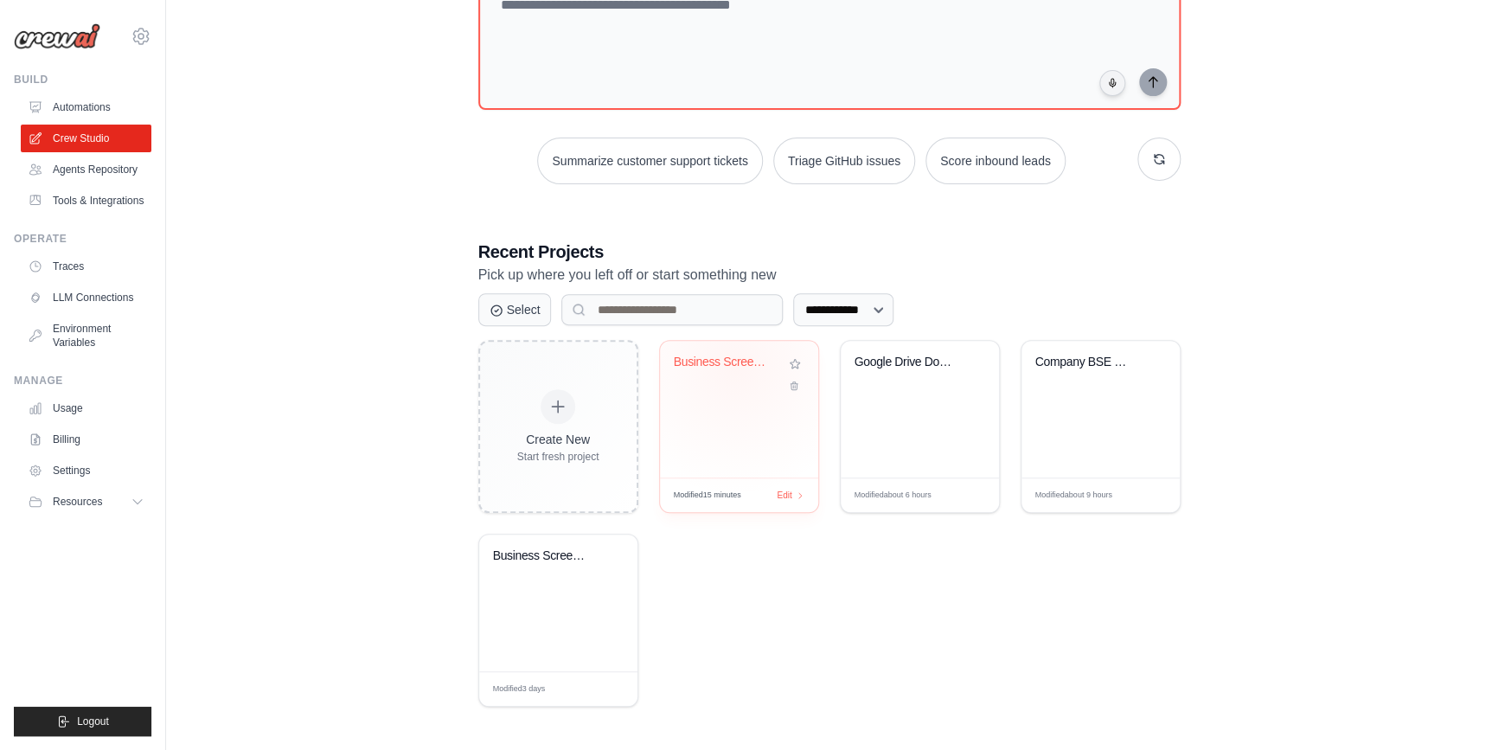
click at [734, 365] on div "Business Screening & Evaluation (BS..." at bounding box center [726, 363] width 105 height 16
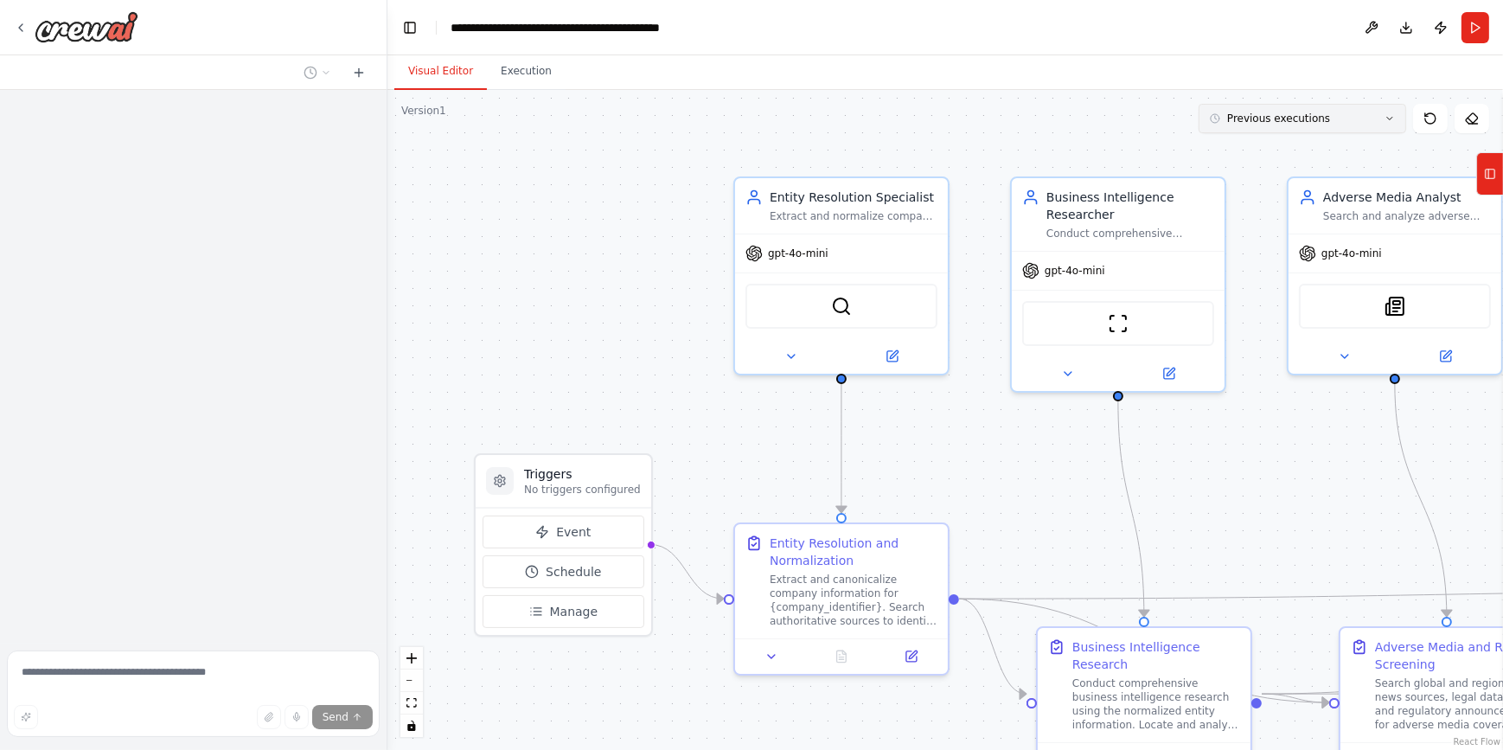
click at [1303, 112] on span "Previous executions" at bounding box center [1279, 119] width 103 height 14
click at [1276, 144] on div "9m ago" at bounding box center [1313, 151] width 173 height 14
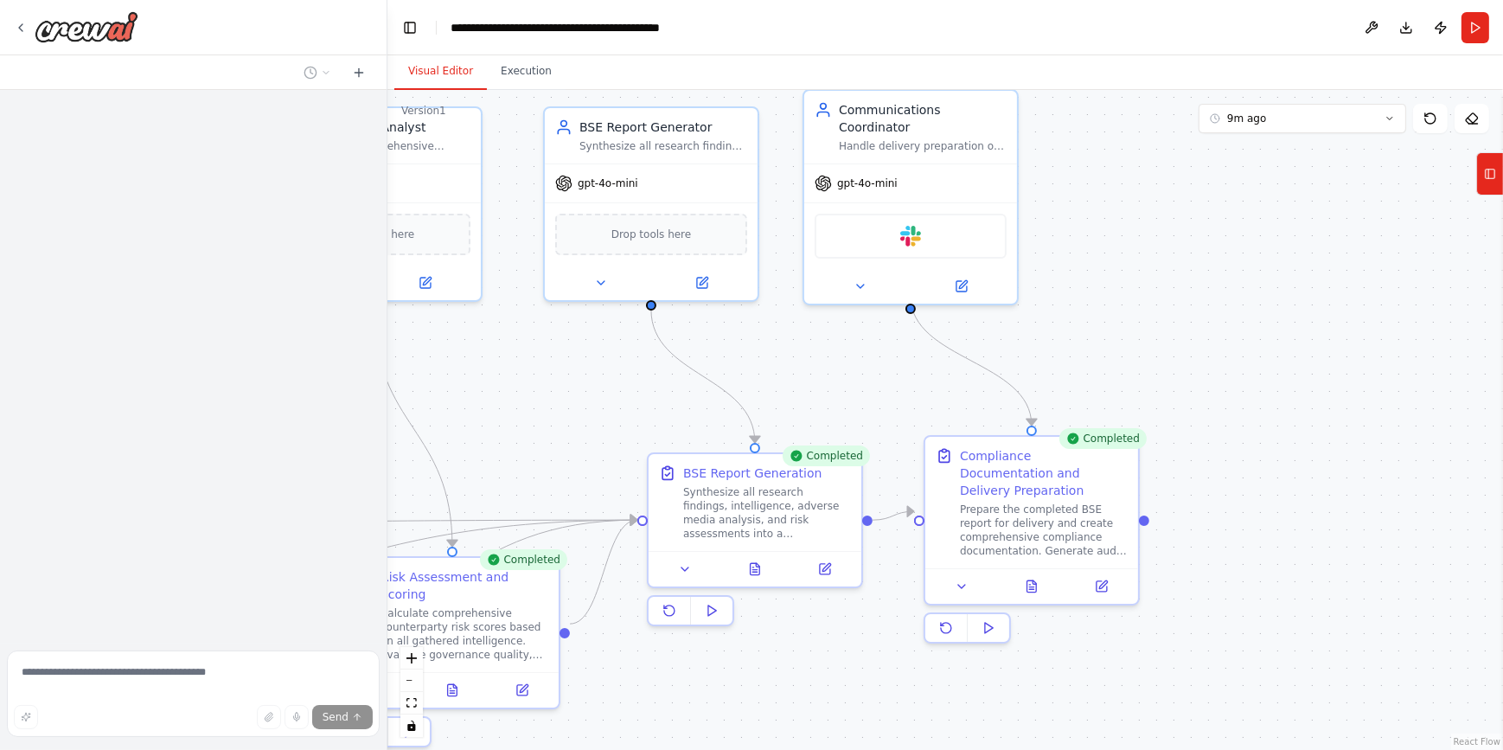
drag, startPoint x: 1311, startPoint y: 531, endPoint x: 9, endPoint y: 461, distance: 1303.8
click at [9, 461] on div "**********" at bounding box center [751, 375] width 1503 height 750
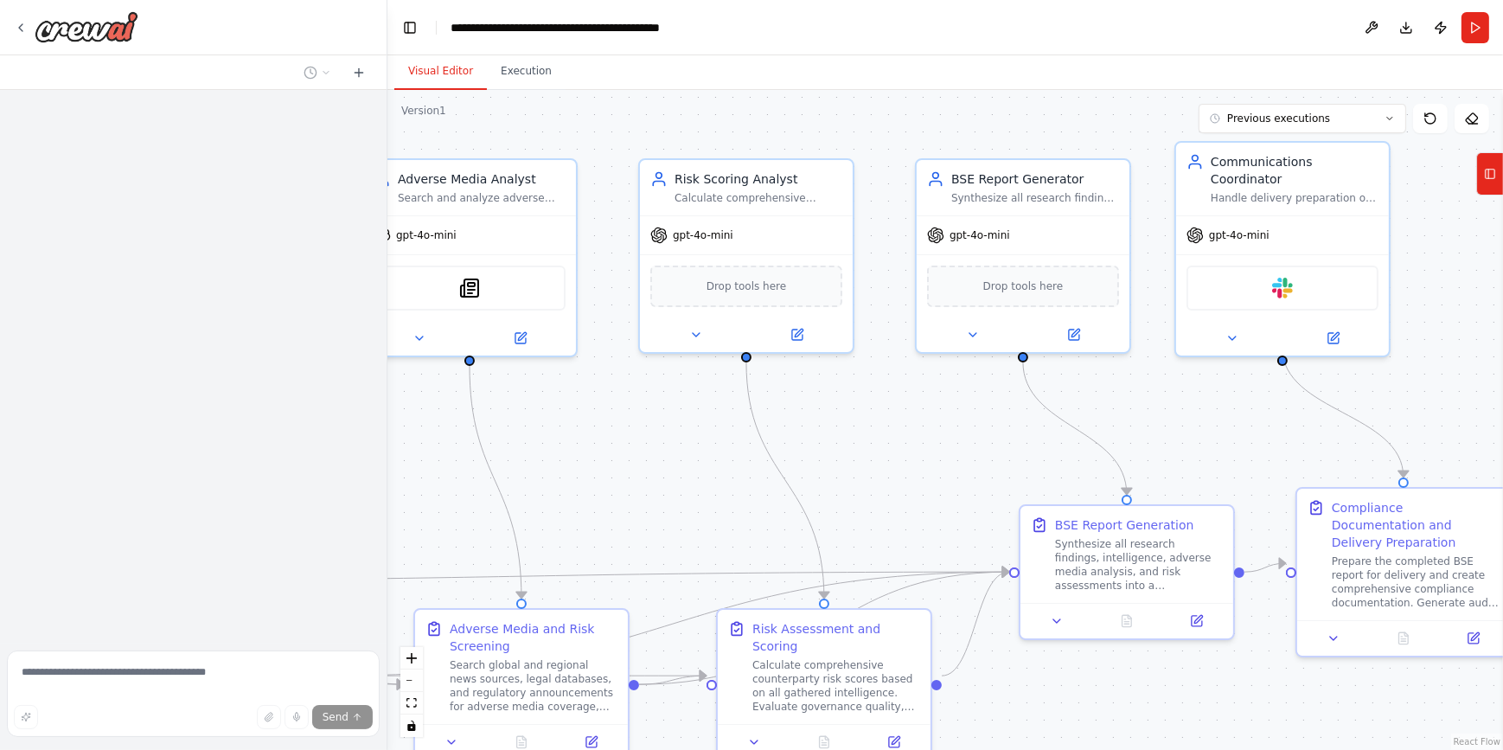
drag, startPoint x: 1080, startPoint y: 408, endPoint x: 155, endPoint y: 390, distance: 925.8
click at [155, 390] on div "**********" at bounding box center [751, 375] width 1503 height 750
click at [1292, 125] on span "Previous executions" at bounding box center [1279, 119] width 103 height 14
click at [1267, 144] on div "8m ago" at bounding box center [1313, 151] width 173 height 14
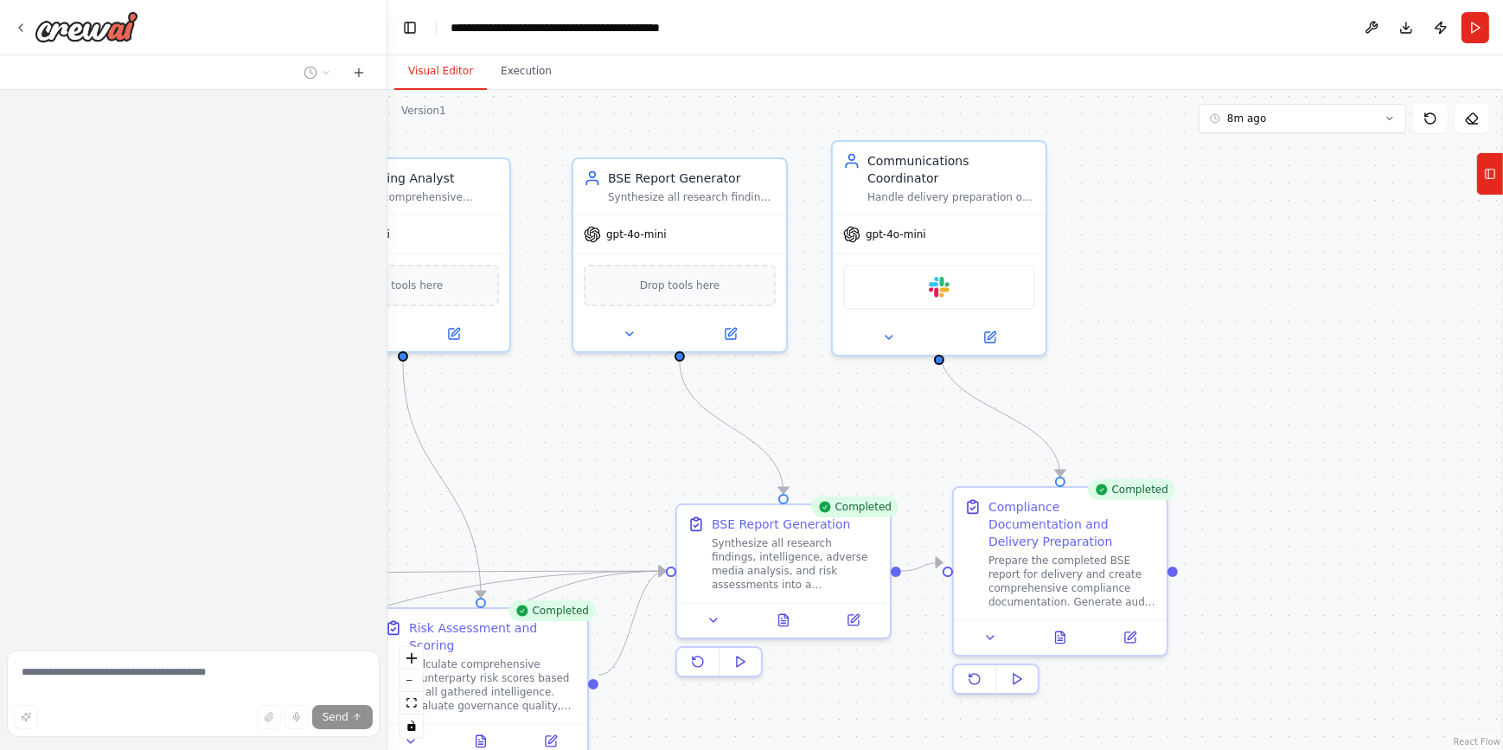
drag, startPoint x: 1182, startPoint y: 392, endPoint x: 838, endPoint y: 391, distance: 343.4
click at [838, 391] on div ".deletable-edge-delete-btn { width: 20px; height: 20px; border: 0px solid #ffff…" at bounding box center [946, 420] width 1116 height 660
click at [779, 627] on div at bounding box center [783, 616] width 213 height 35
click at [781, 615] on icon at bounding box center [784, 616] width 10 height 11
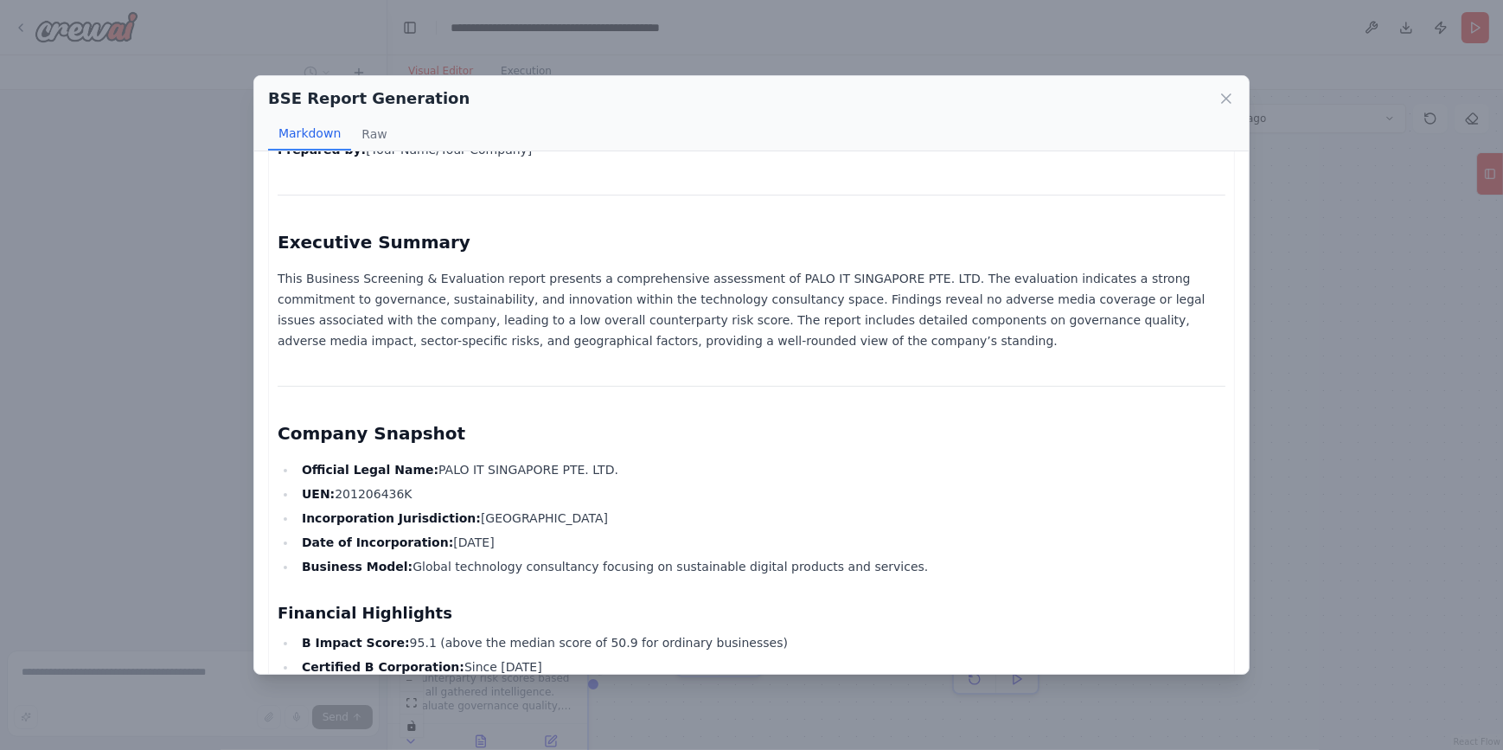
click at [561, 440] on h2 "Company Snapshot" at bounding box center [752, 433] width 948 height 24
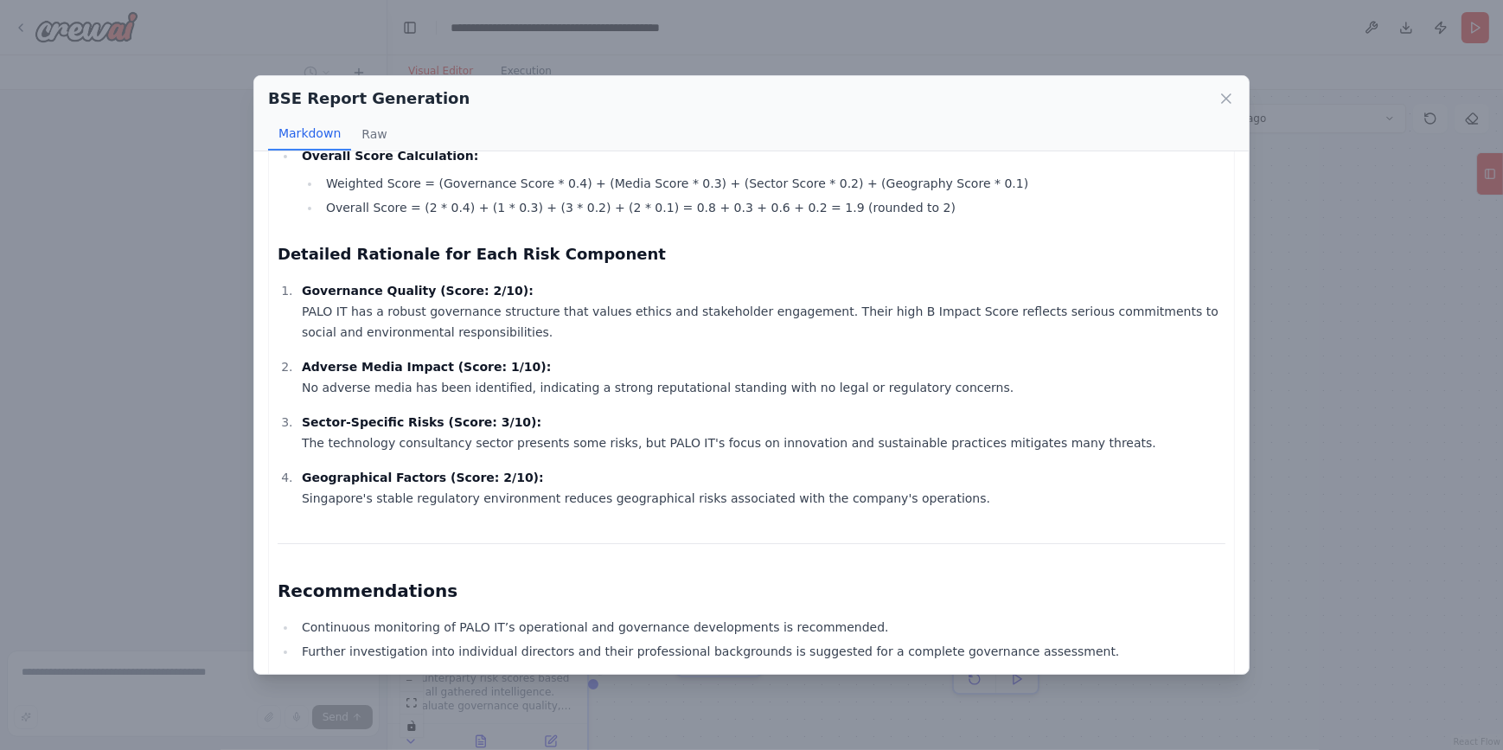
scroll to position [2081, 0]
